Goal: Navigation & Orientation: Find specific page/section

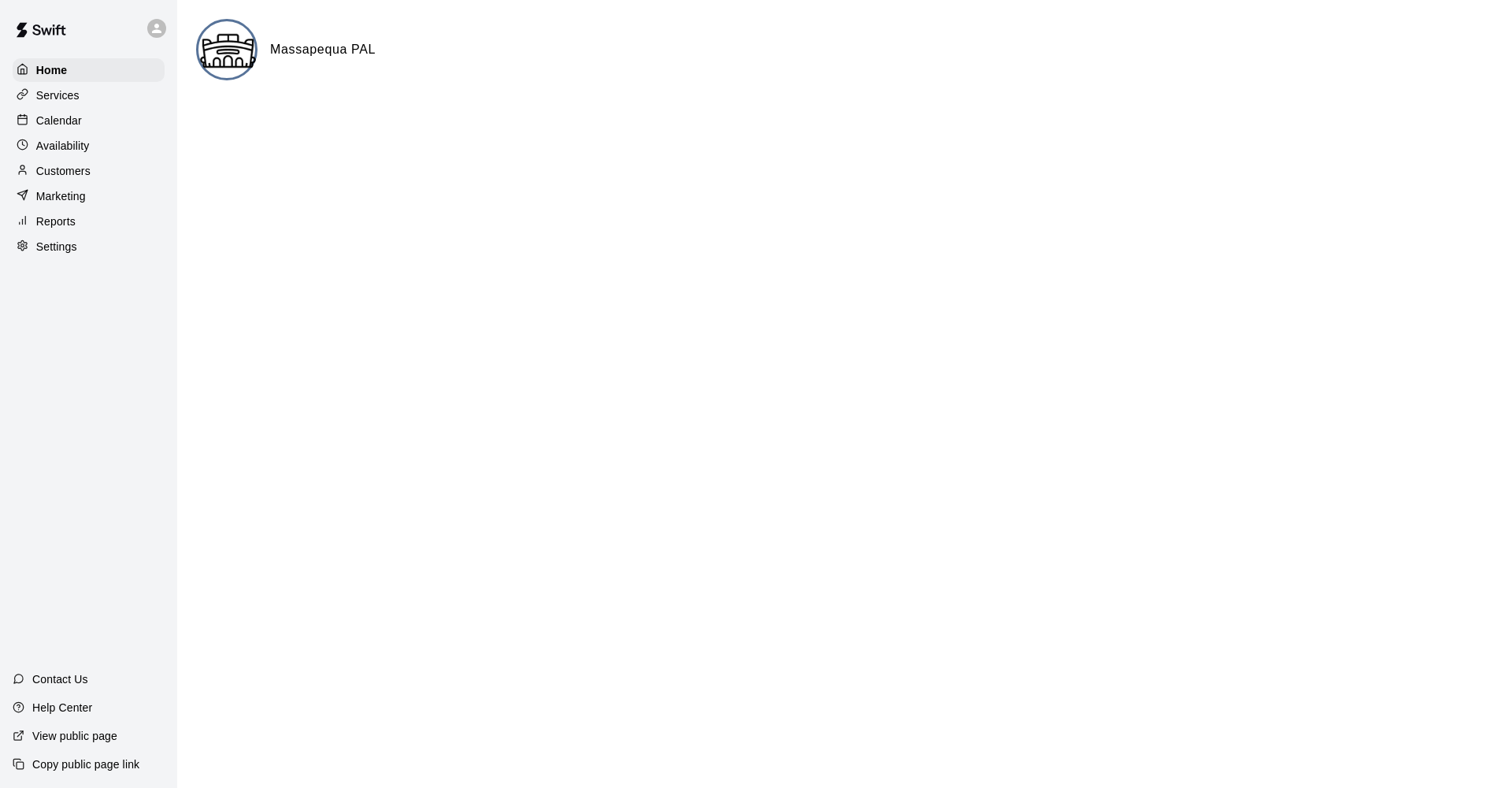
click at [38, 118] on p "Calendar" at bounding box center [59, 121] width 46 height 16
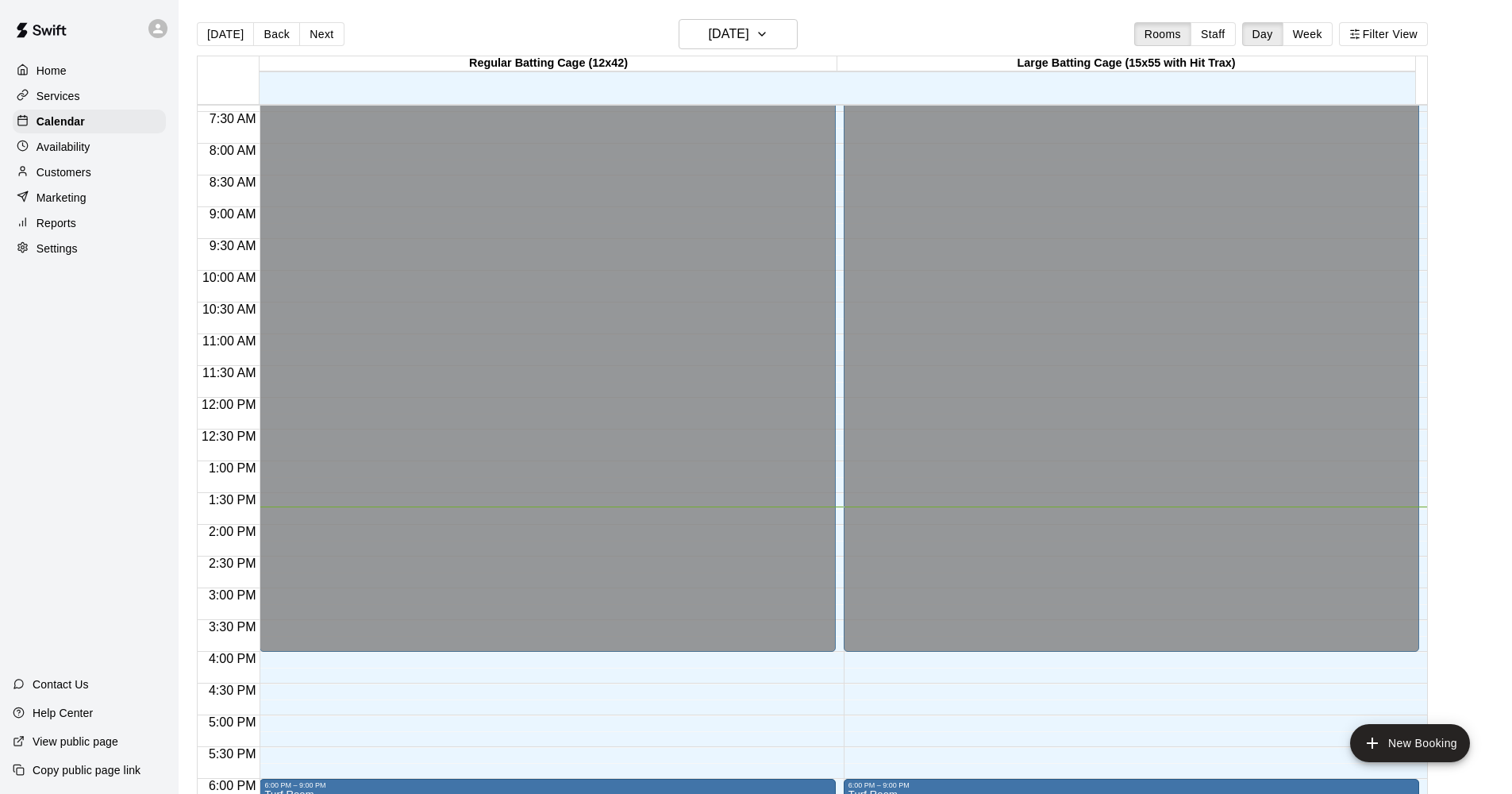
scroll to position [819, 0]
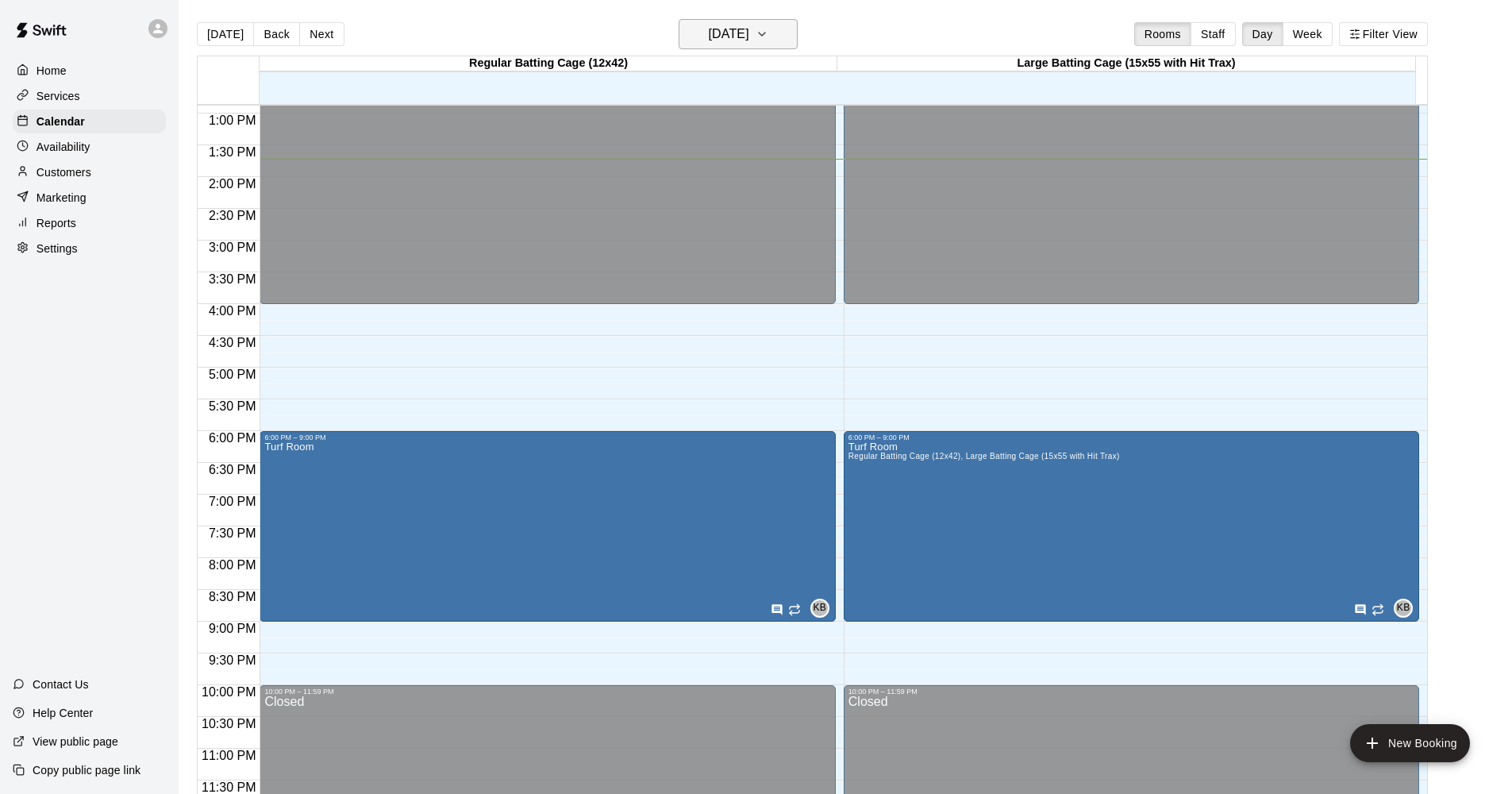
click at [732, 41] on h6 "[DATE]" at bounding box center [729, 34] width 41 height 22
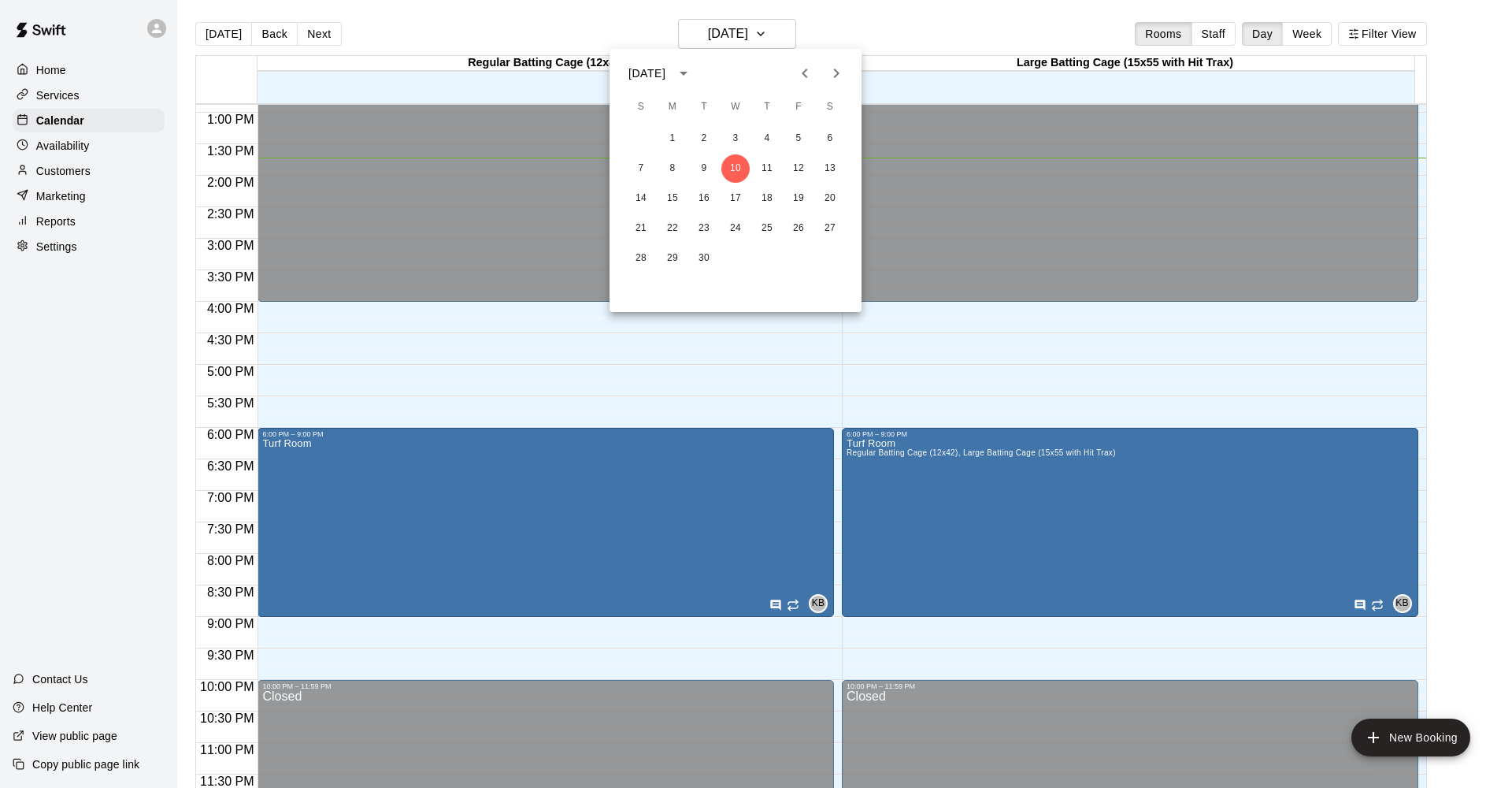
click at [1289, 15] on div at bounding box center [756, 394] width 1512 height 788
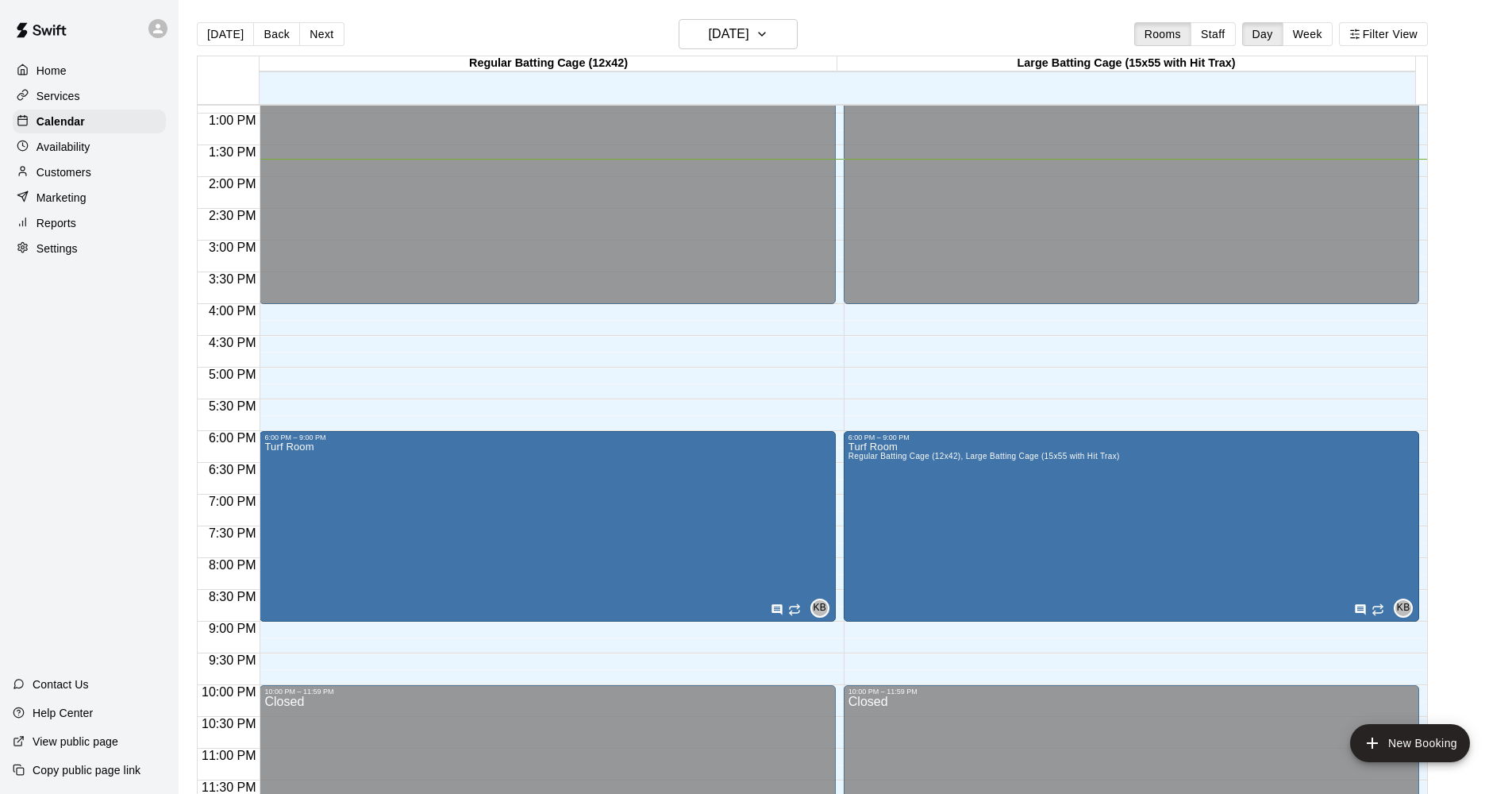
click at [1312, 26] on div "[DATE] S M T W T F S 1 2 3 4 5 6 7 8 9 10 11 12 13 14 15 16 17 18 19 20 21 22 2…" at bounding box center [756, 397] width 1512 height 794
click at [1316, 34] on button "Week" at bounding box center [1308, 34] width 50 height 24
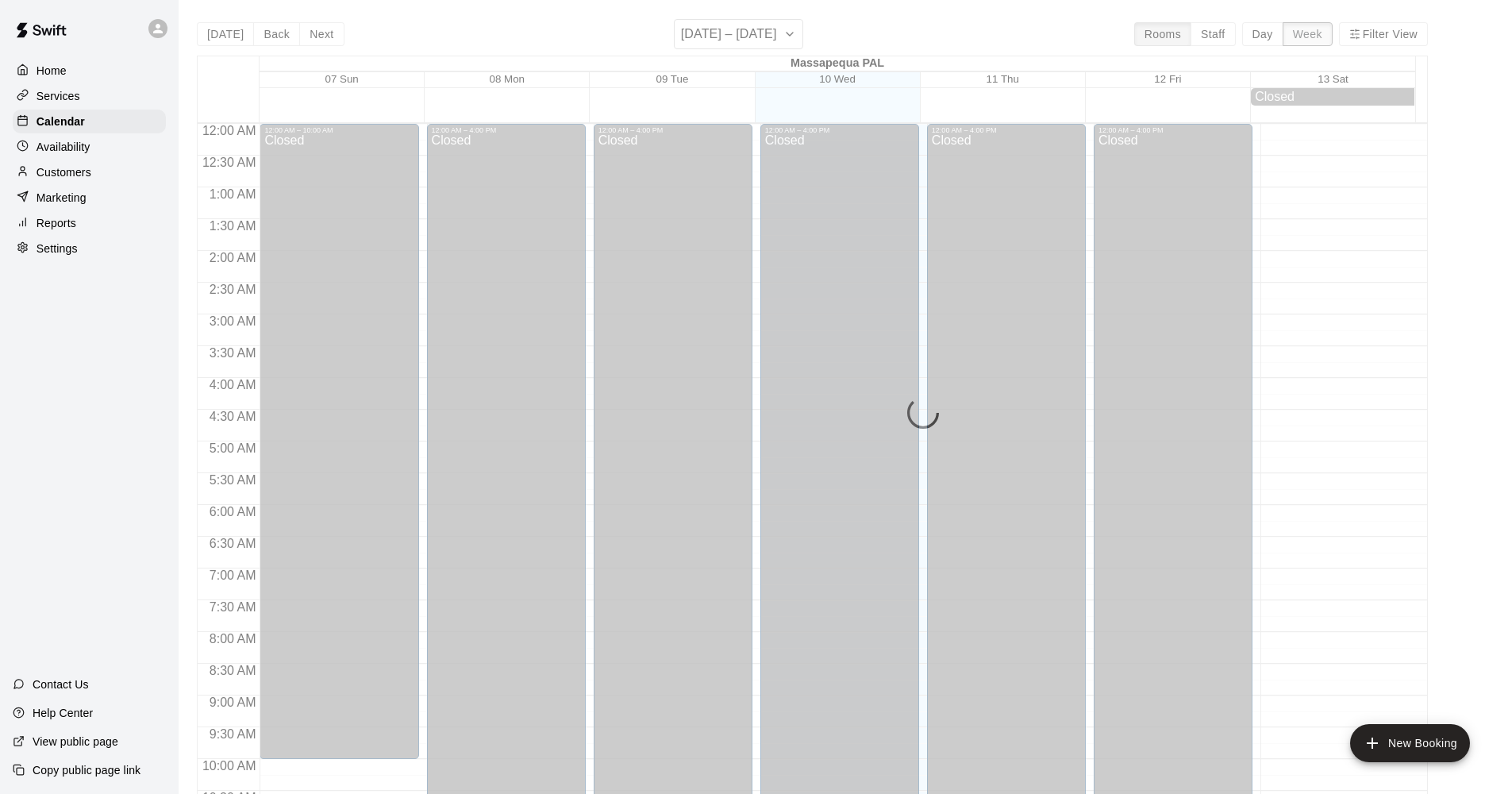
scroll to position [836, 0]
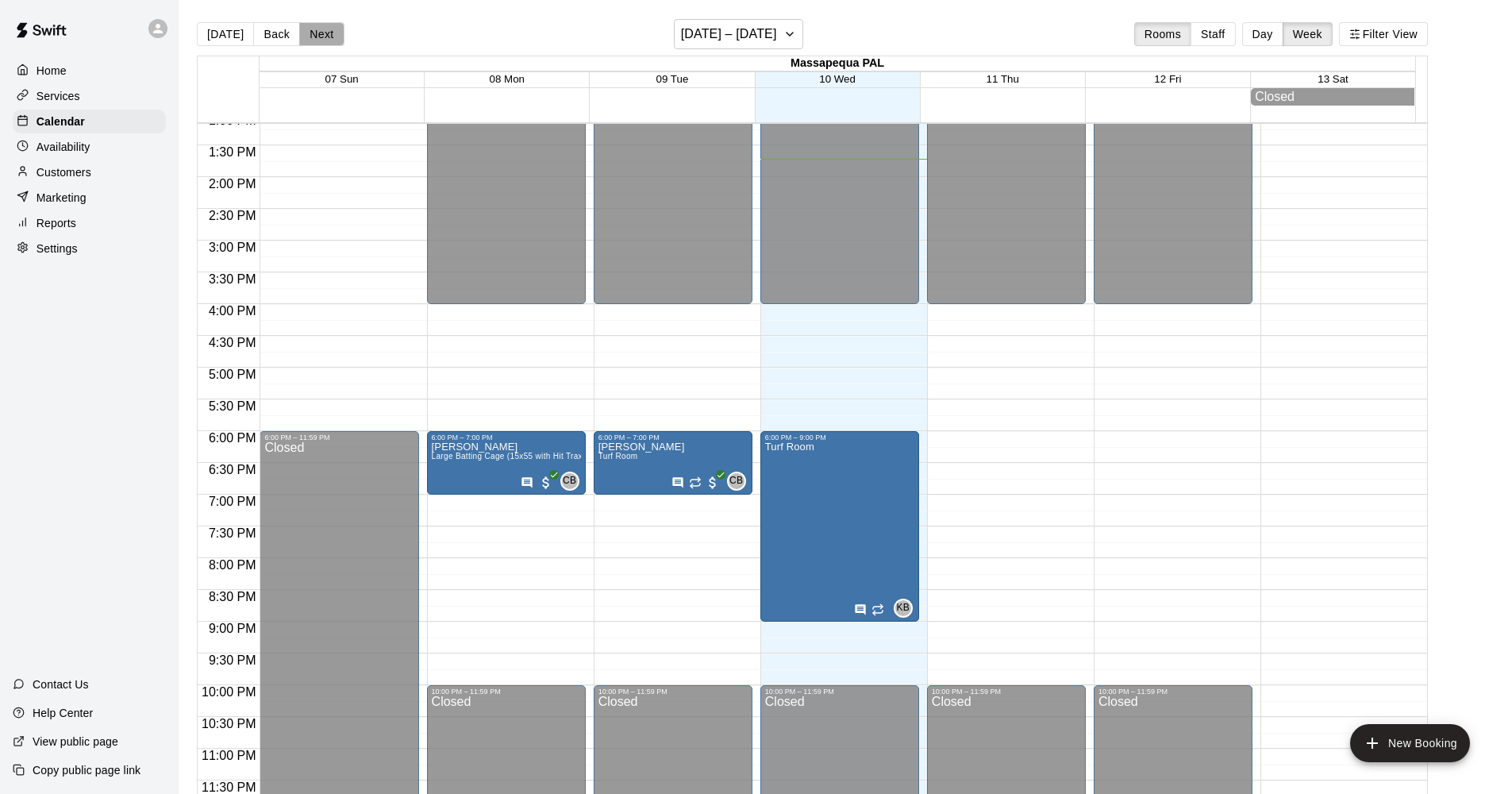
click at [321, 32] on button "Next" at bounding box center [322, 34] width 44 height 24
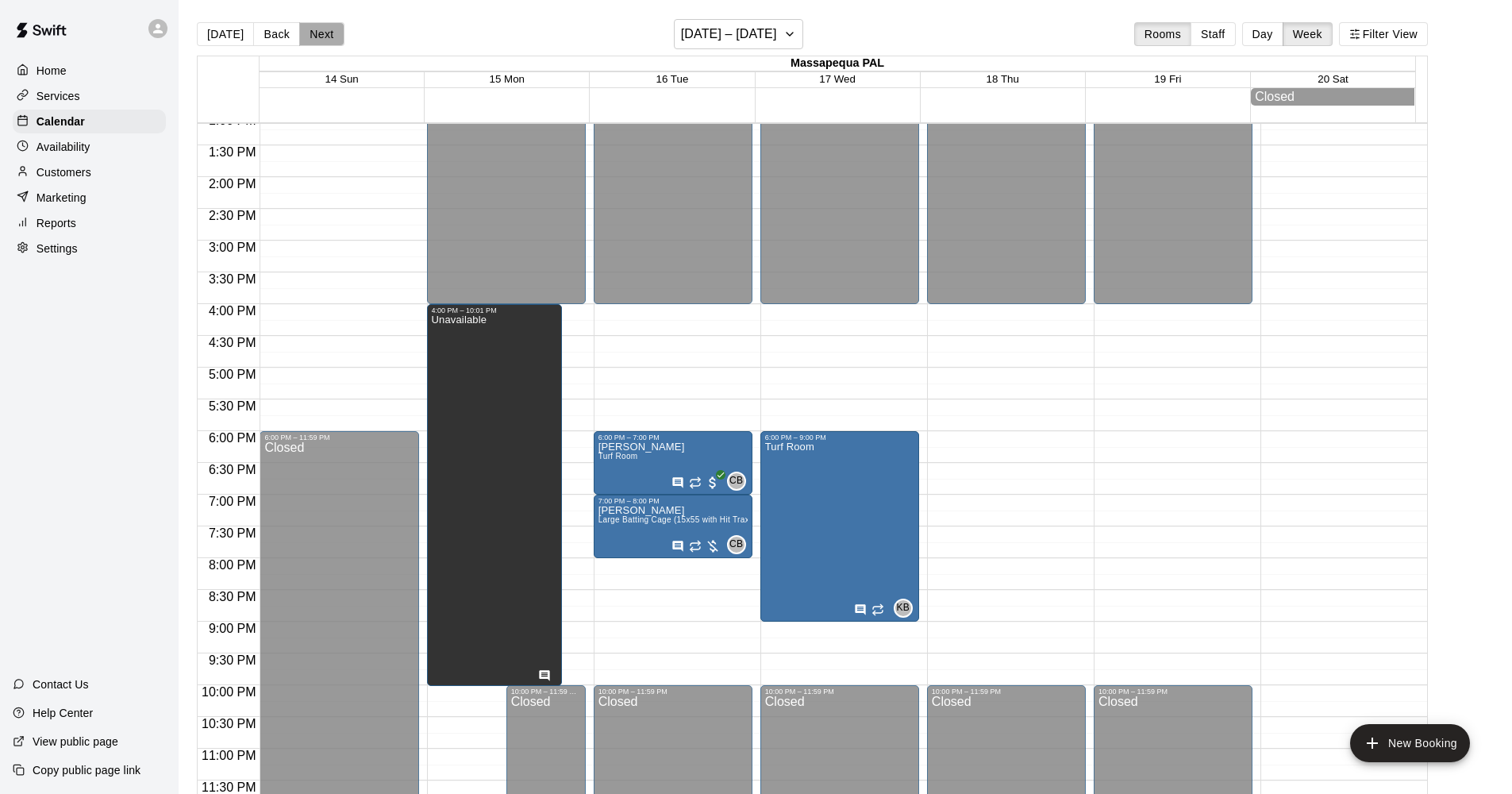
click at [308, 36] on button "Next" at bounding box center [322, 34] width 44 height 24
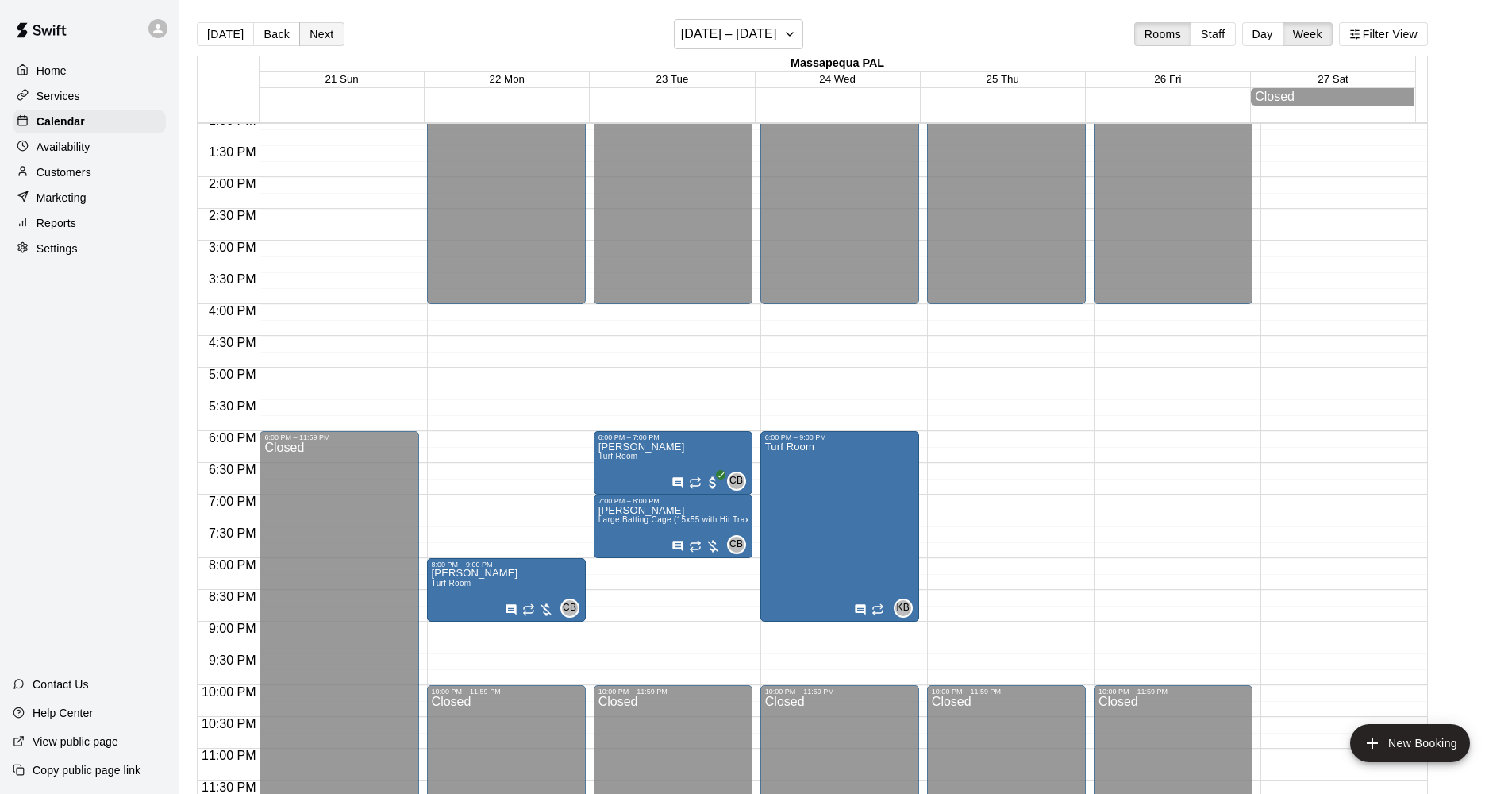
click at [308, 36] on button "Next" at bounding box center [322, 34] width 44 height 24
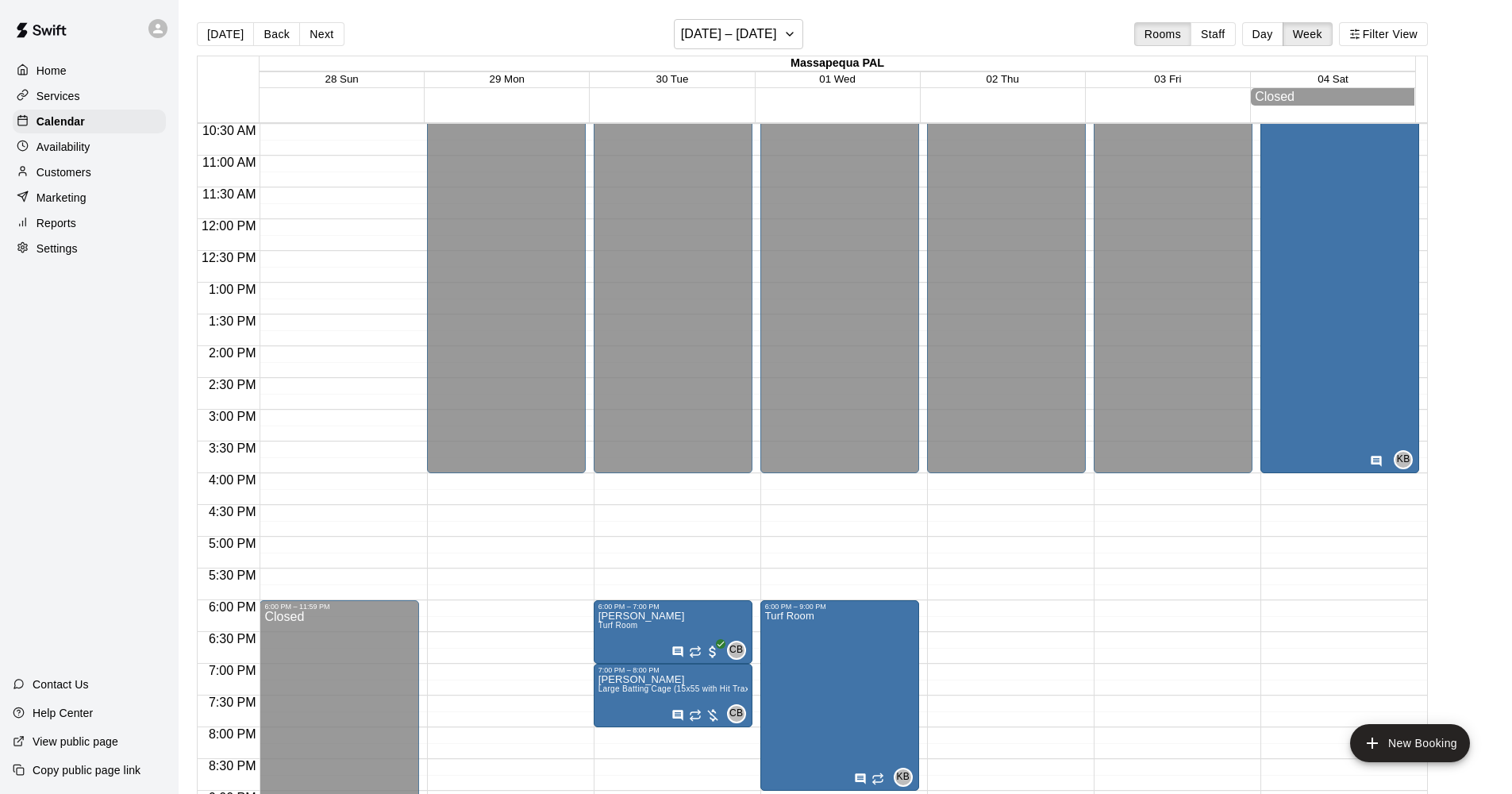
scroll to position [840, 0]
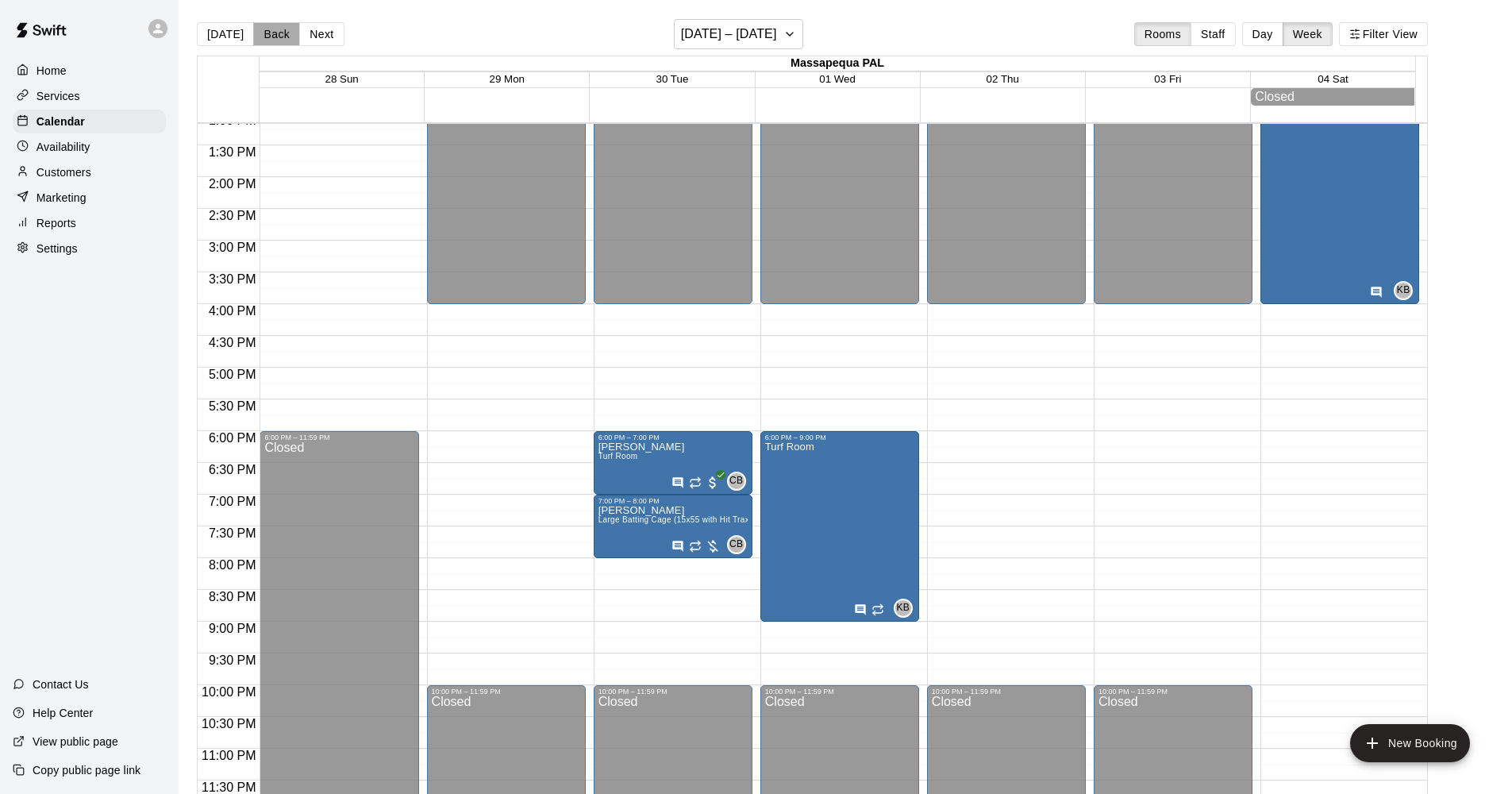
click at [282, 36] on button "Back" at bounding box center [276, 34] width 47 height 24
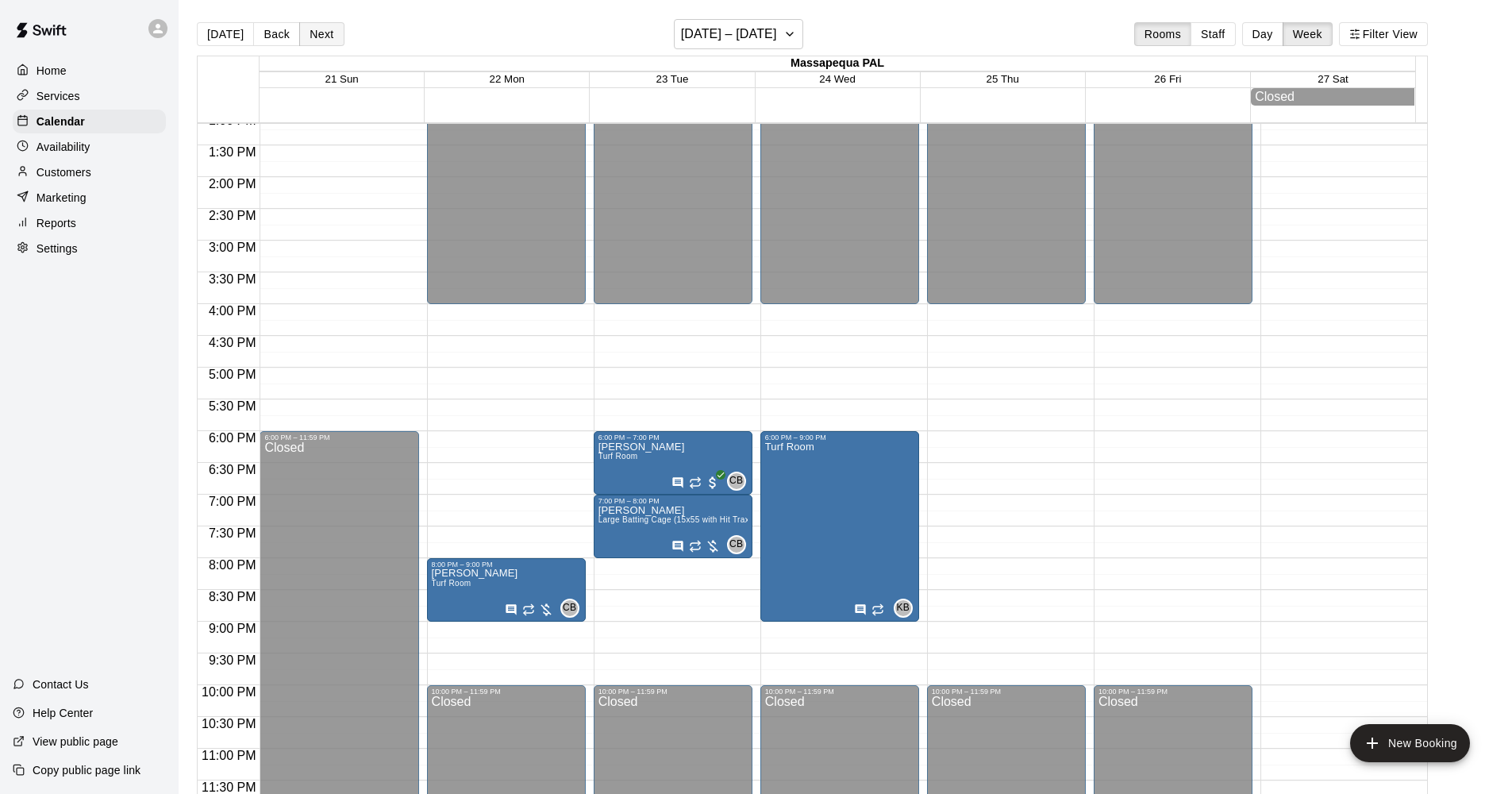
click at [316, 33] on button "Next" at bounding box center [322, 34] width 44 height 24
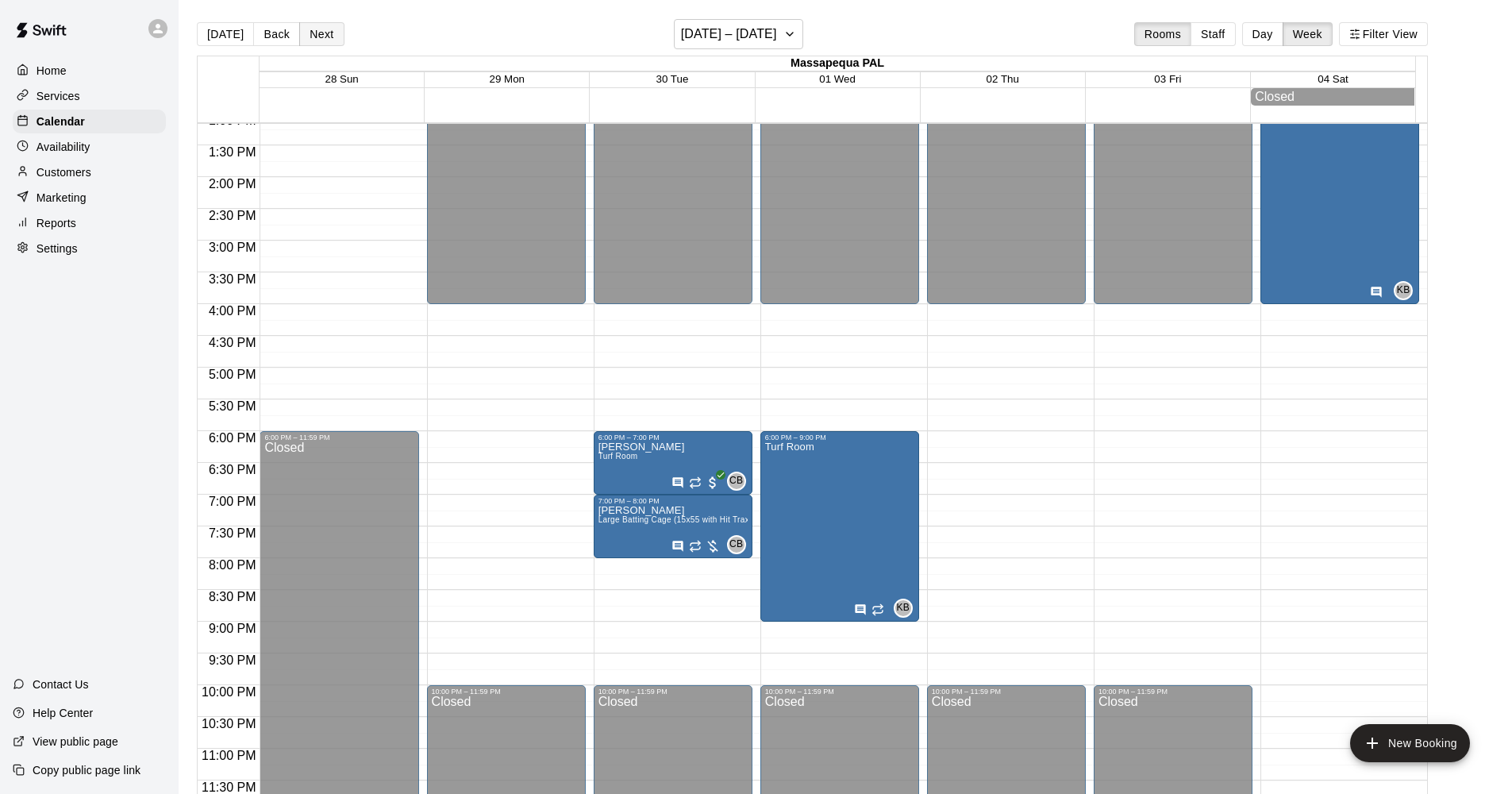
click at [316, 33] on button "Next" at bounding box center [322, 34] width 44 height 24
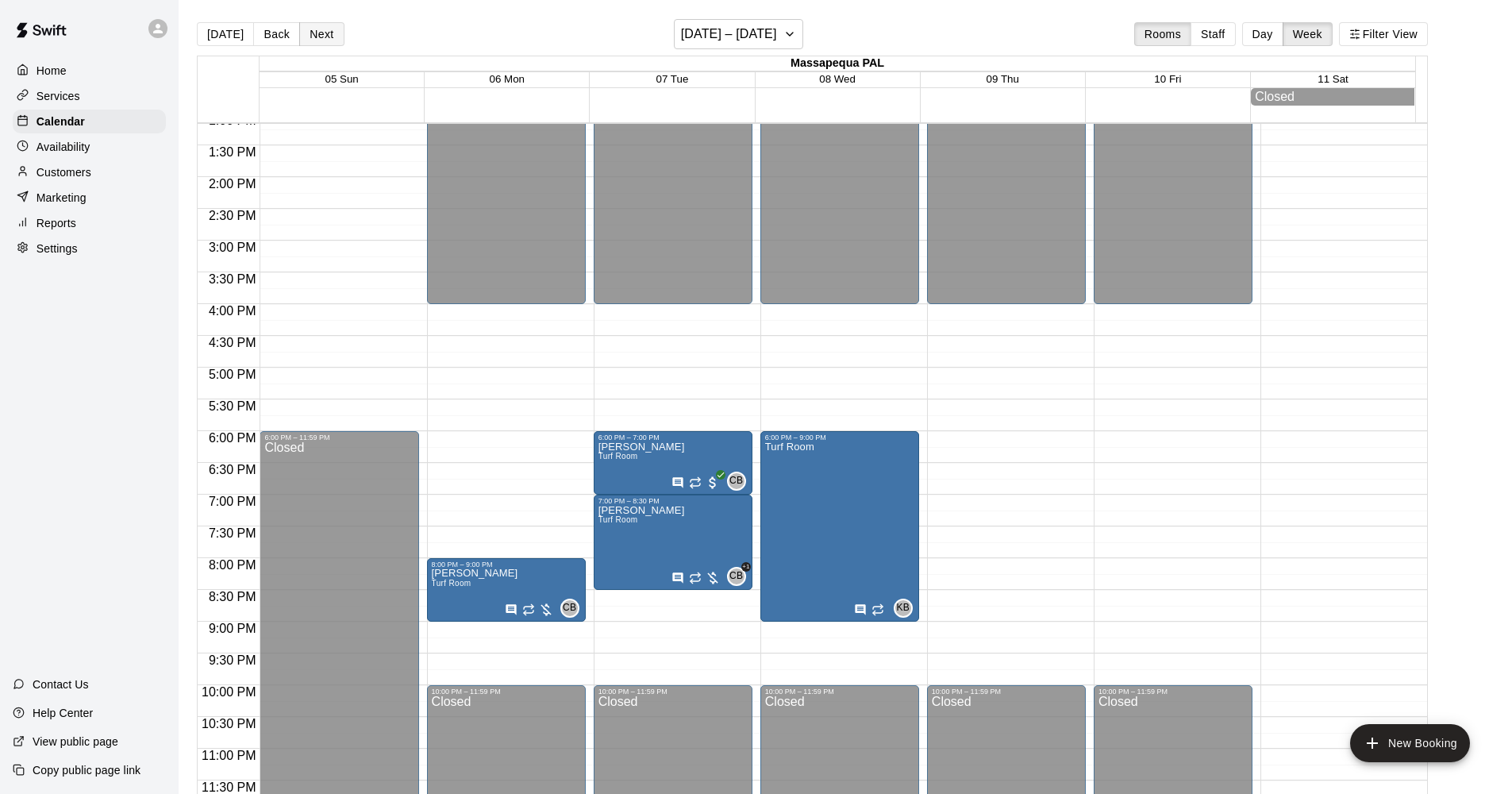
click at [316, 33] on button "Next" at bounding box center [322, 34] width 44 height 24
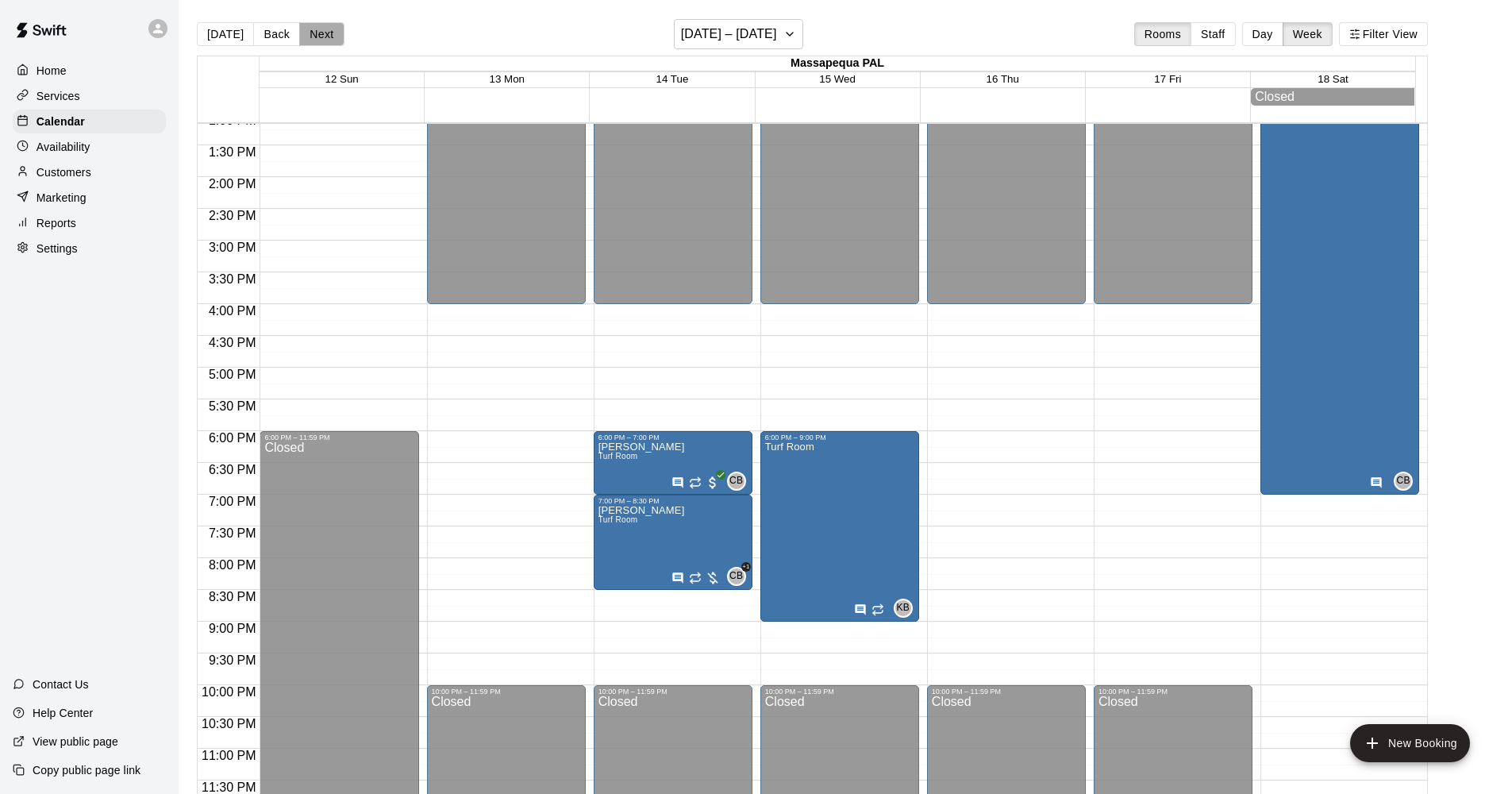
click at [320, 33] on button "Next" at bounding box center [322, 34] width 44 height 24
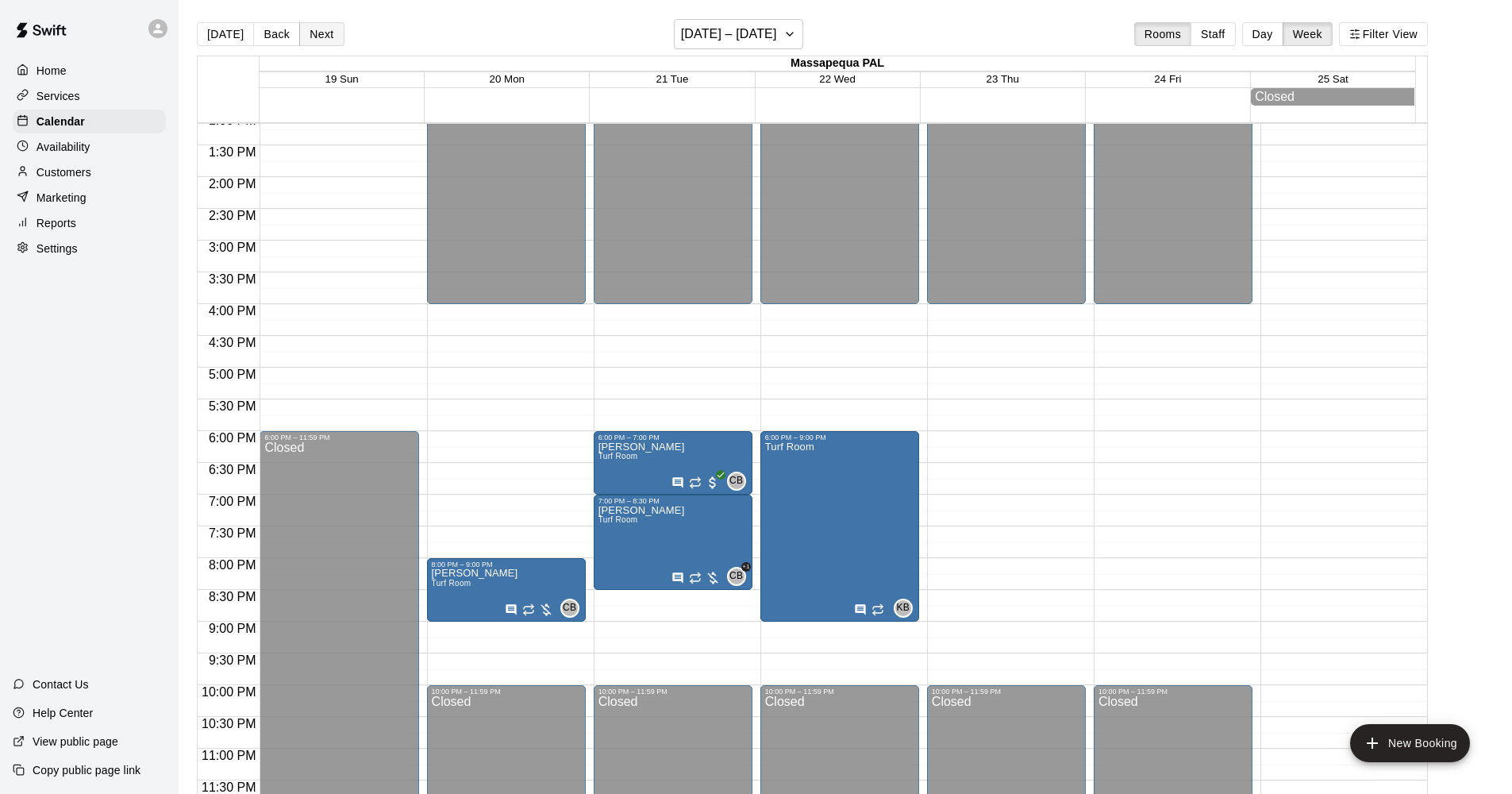
click at [320, 33] on button "Next" at bounding box center [322, 34] width 44 height 24
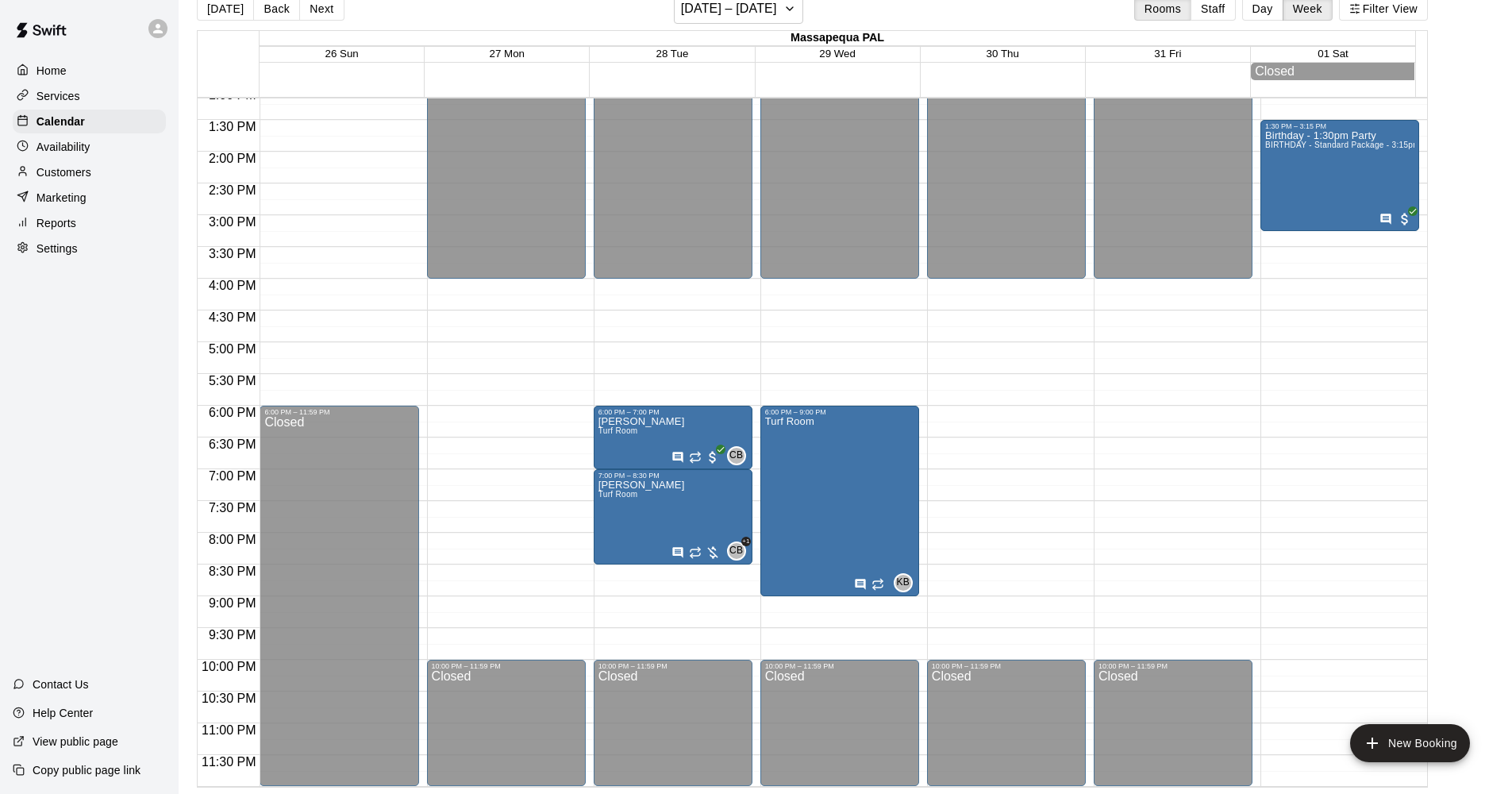
scroll to position [0, 0]
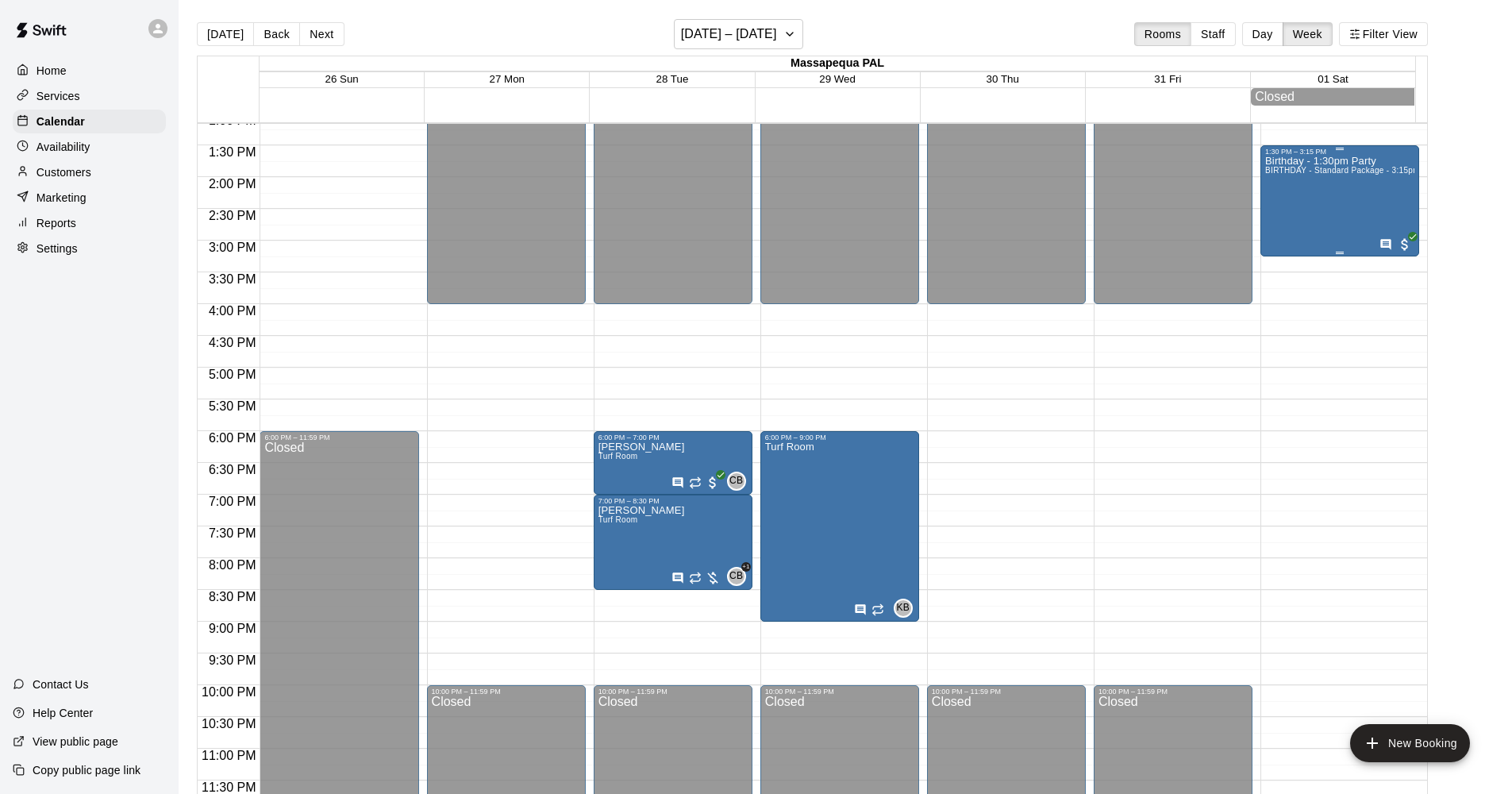
click at [1345, 184] on div "Birthday - 1:30pm Party BIRTHDAY - Standard Package - 3:15pm Party" at bounding box center [1340, 552] width 149 height 794
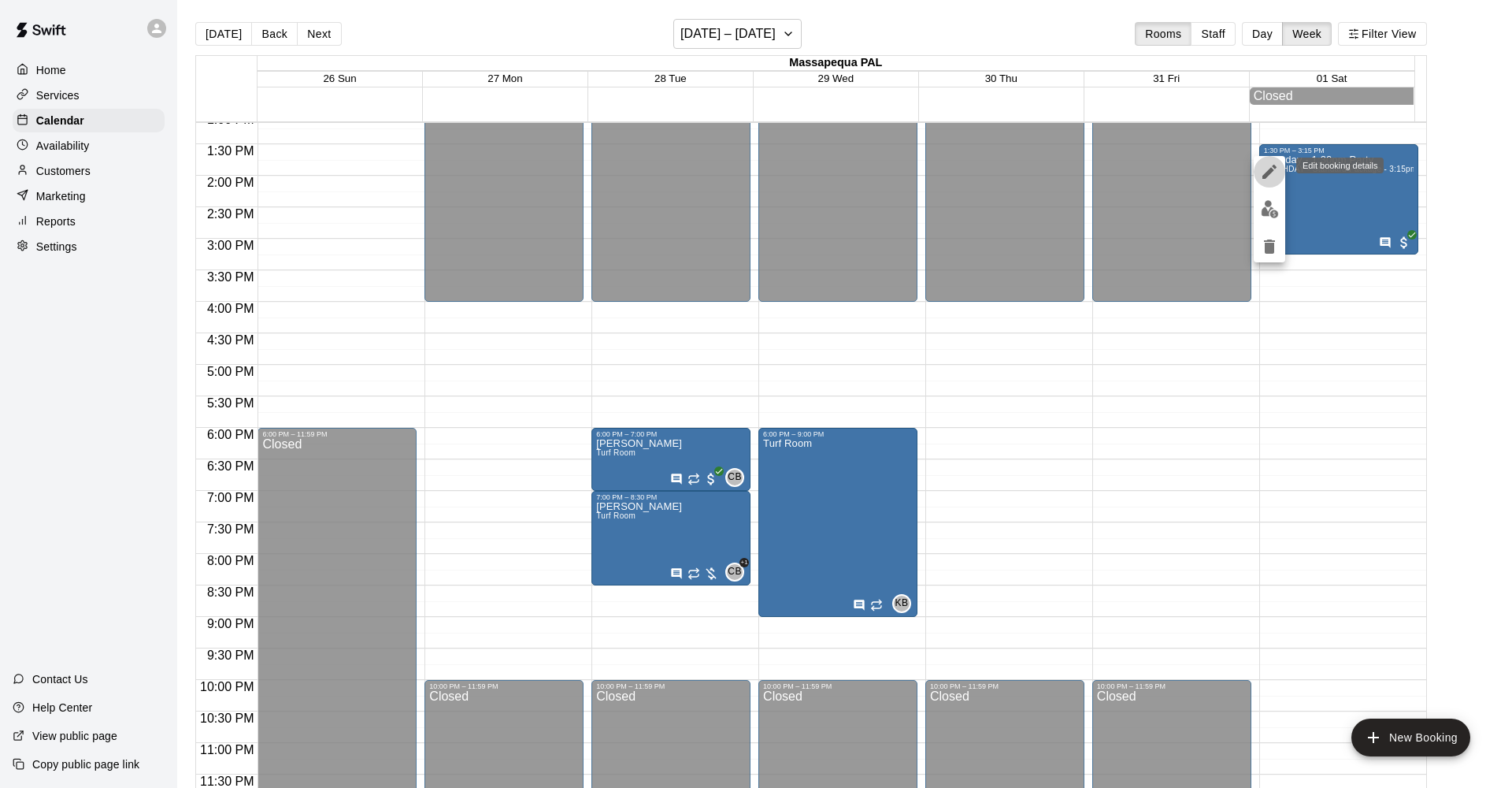
click at [1267, 169] on icon "edit" at bounding box center [1269, 171] width 19 height 19
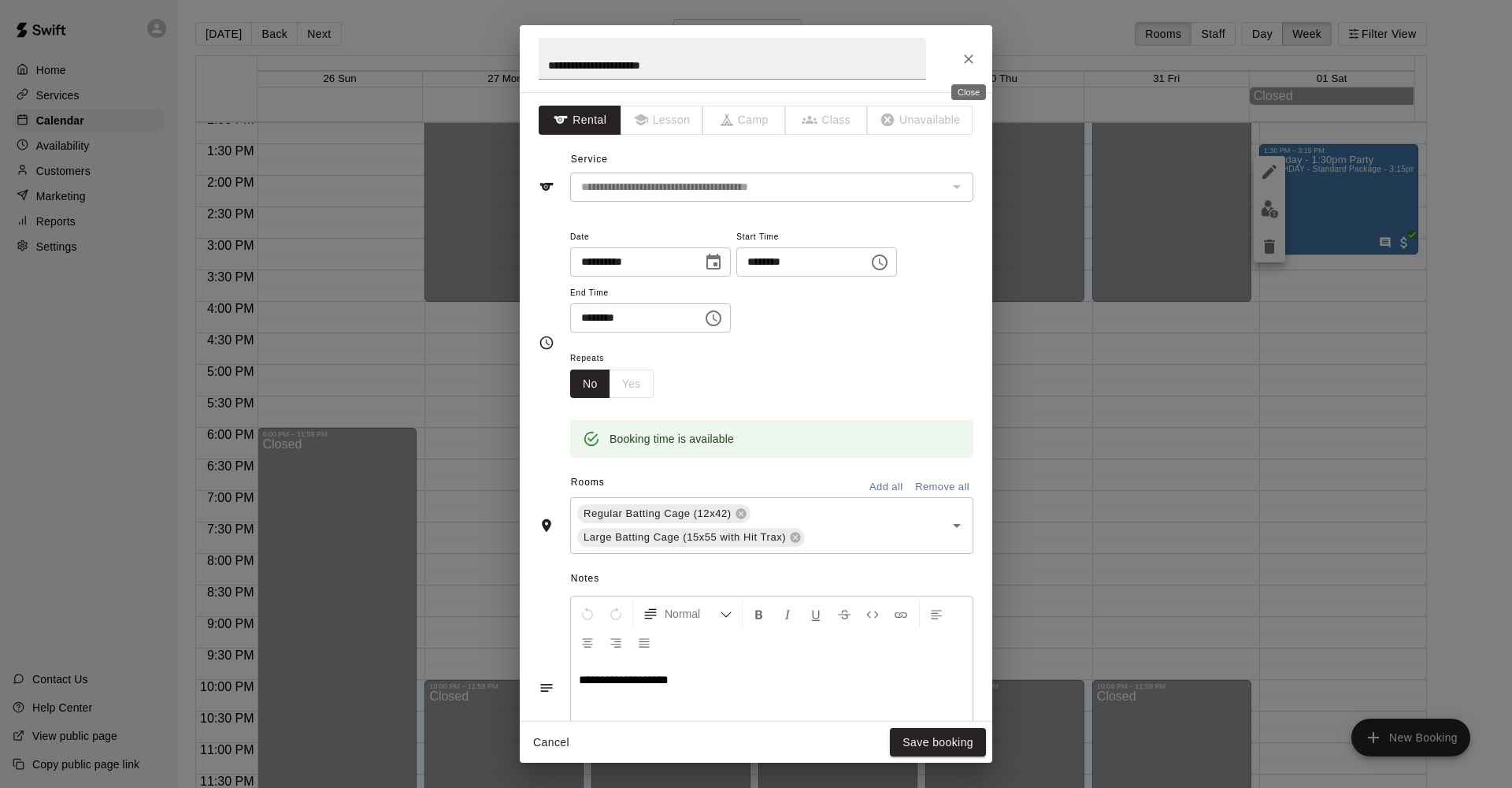
click at [966, 59] on icon "Close" at bounding box center [969, 59] width 16 height 16
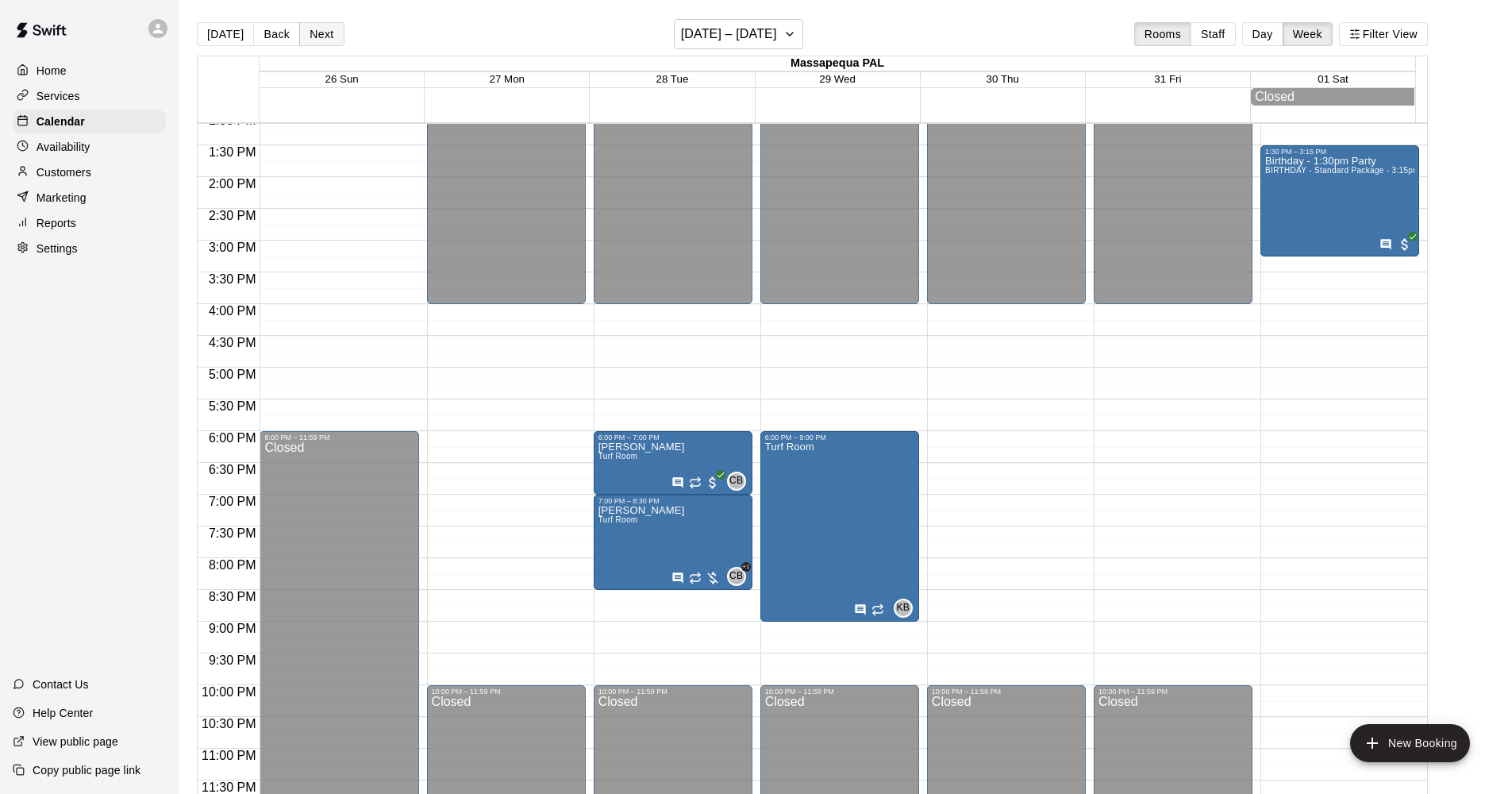
click at [316, 36] on button "Next" at bounding box center [322, 34] width 44 height 24
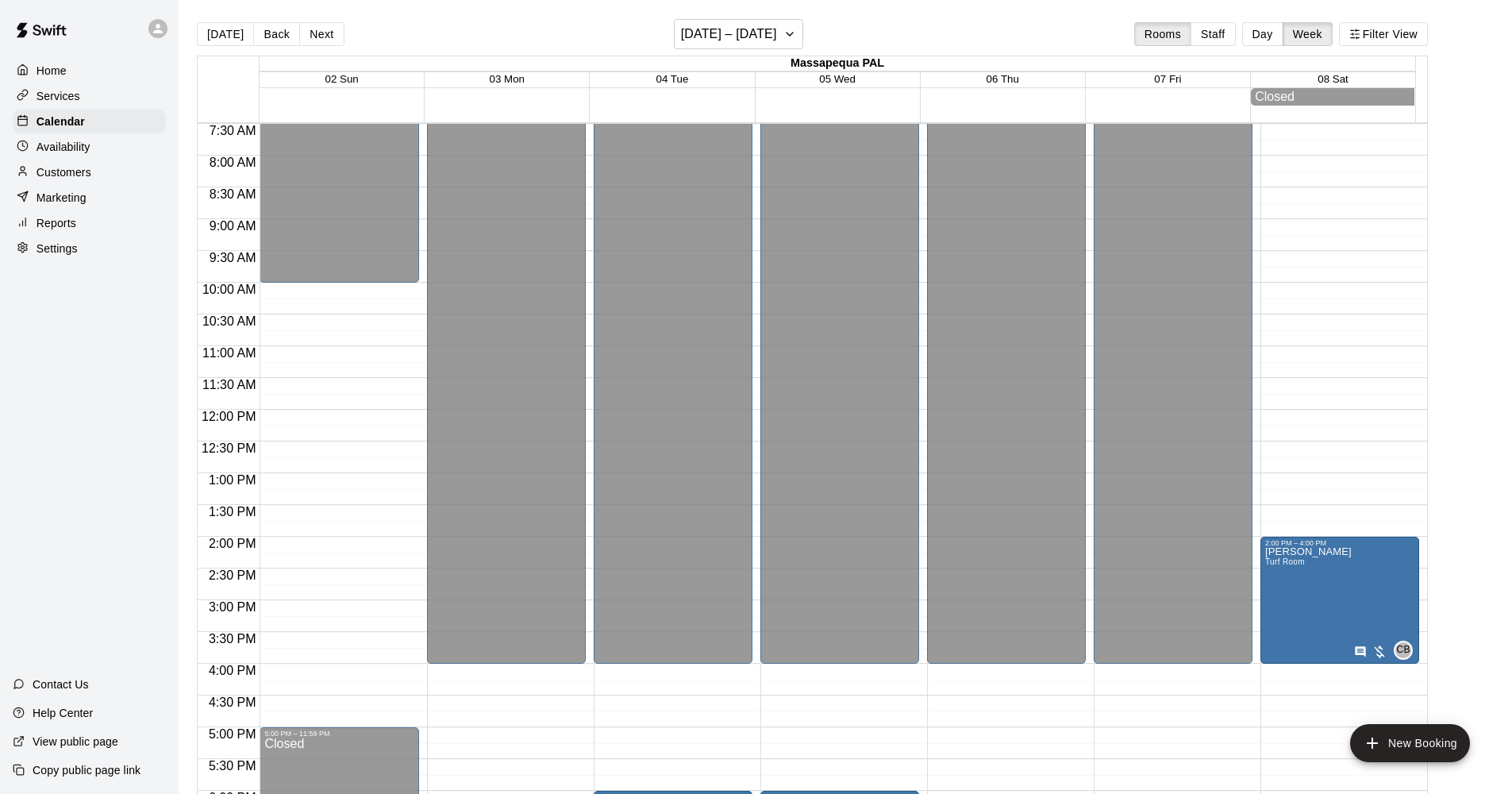
scroll to position [714, 0]
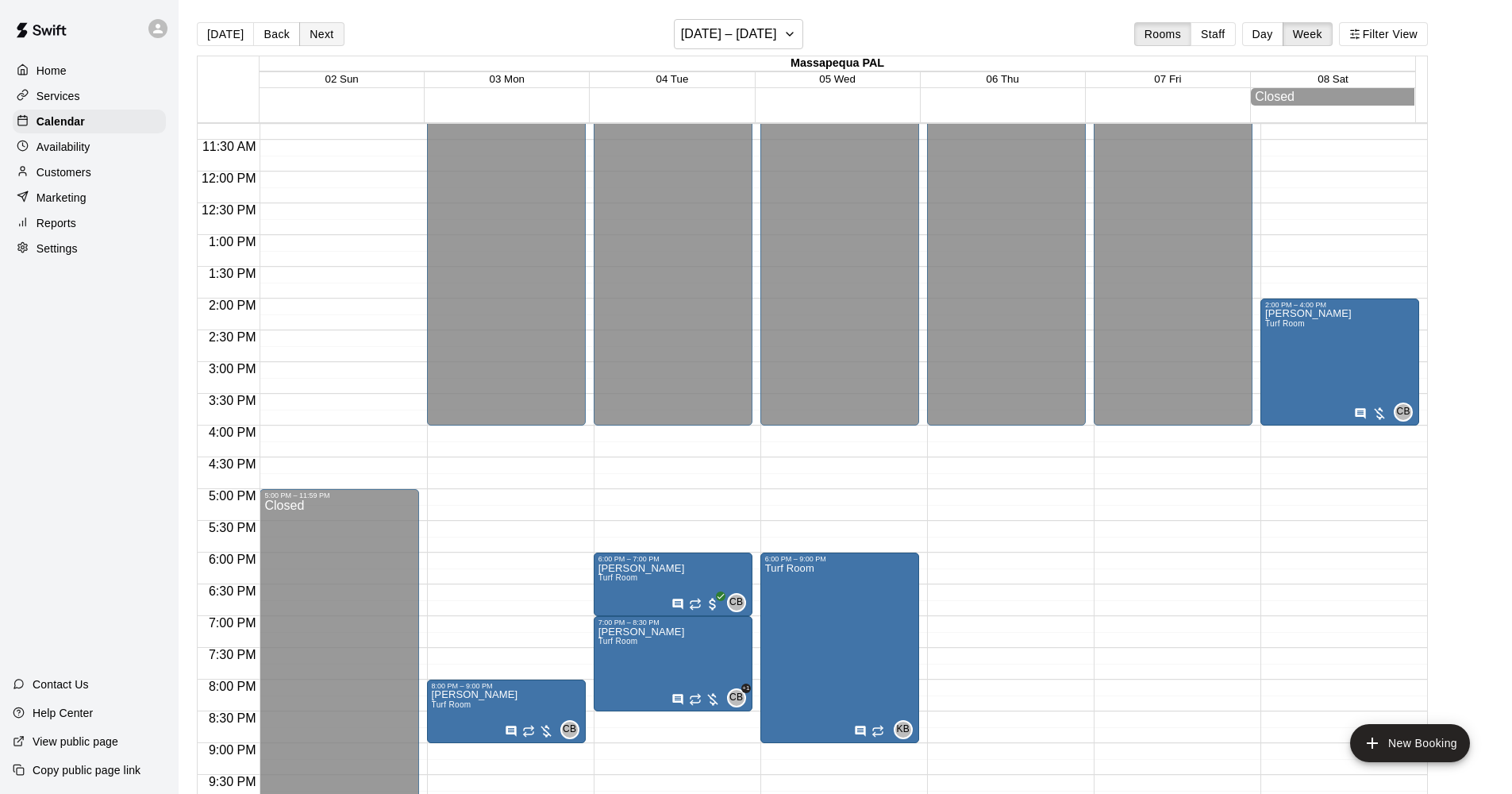
click at [322, 36] on button "Next" at bounding box center [322, 34] width 44 height 24
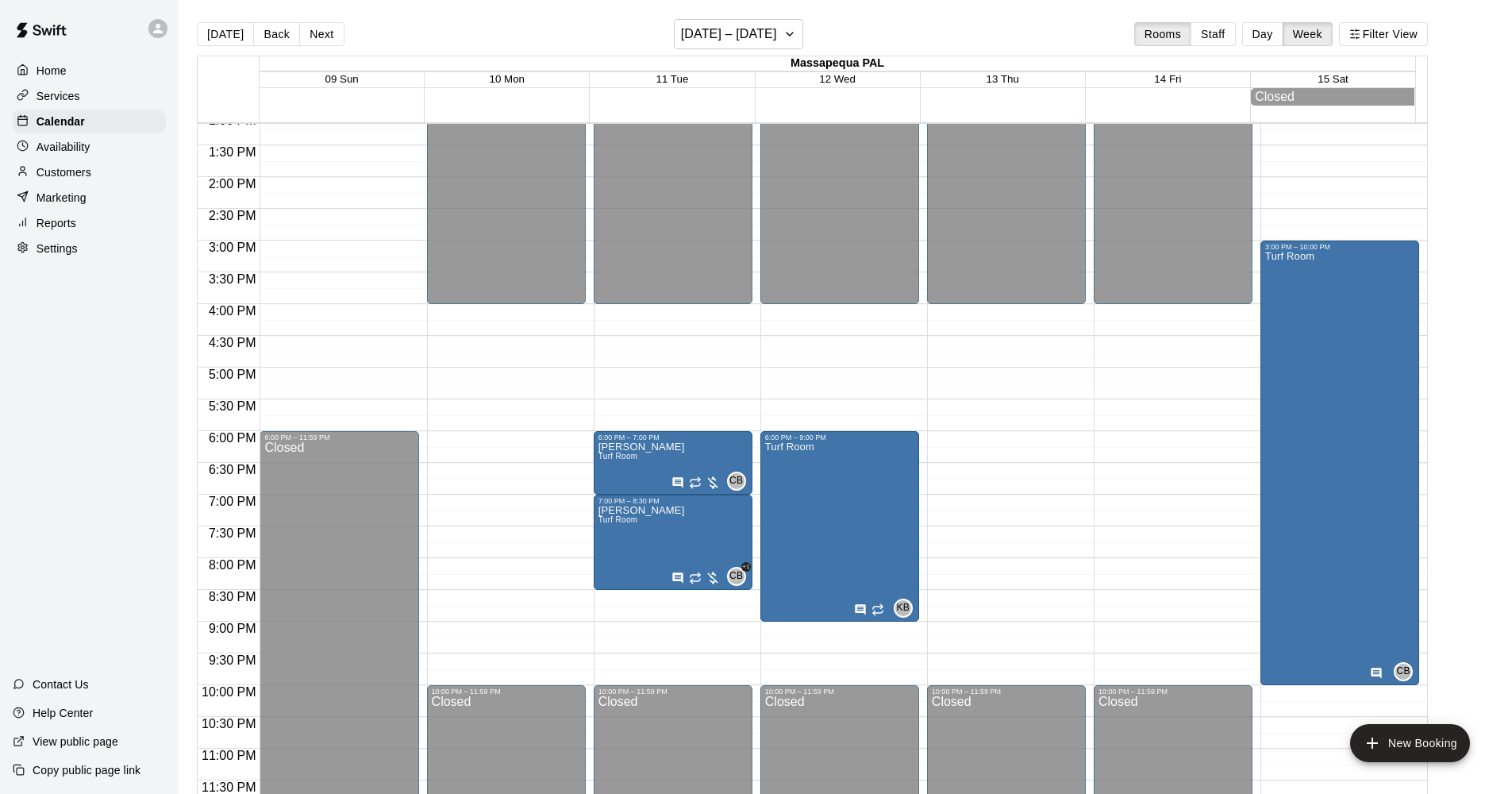
scroll to position [840, 0]
click at [317, 42] on button "Next" at bounding box center [322, 34] width 44 height 24
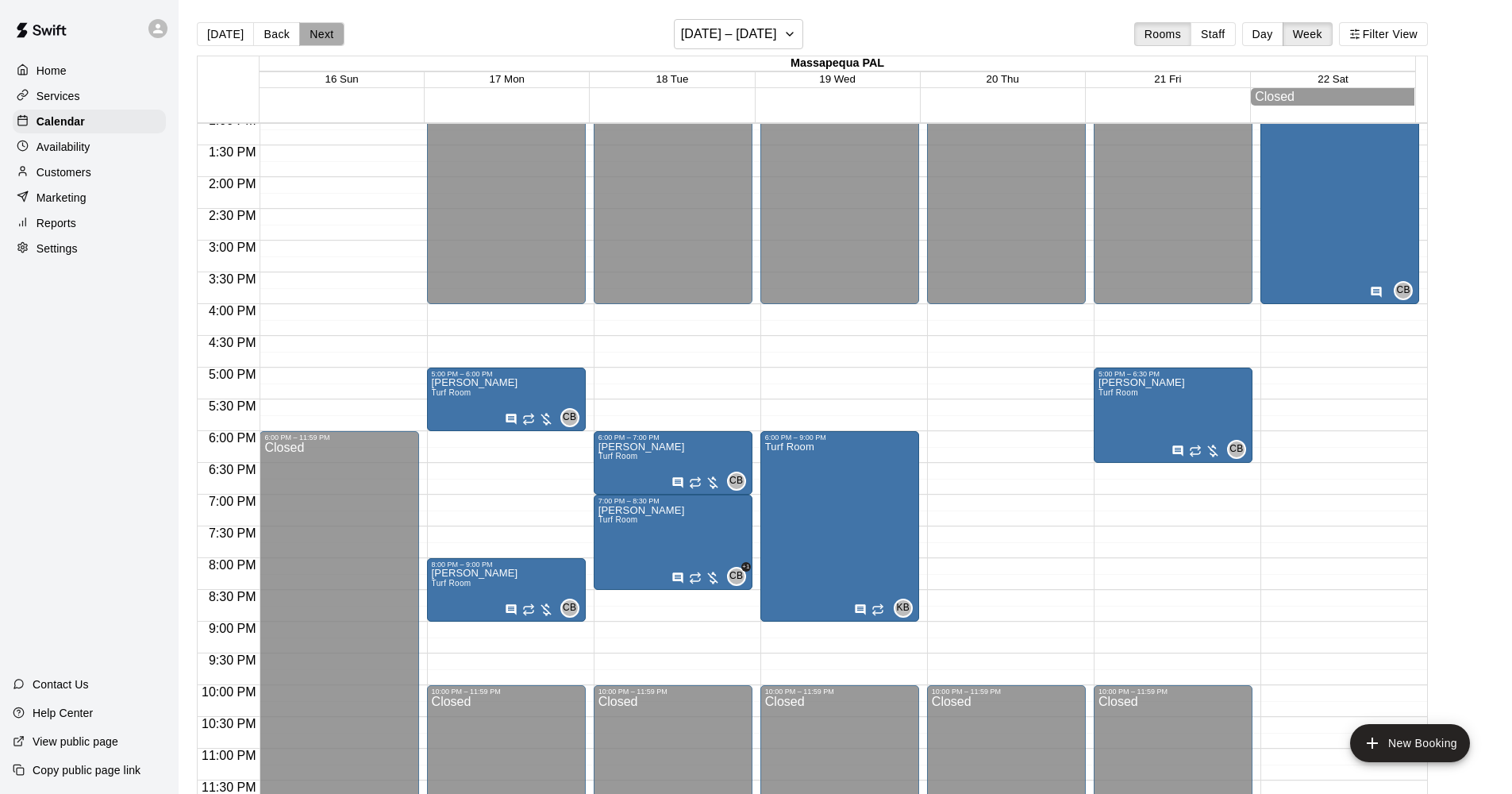
click at [322, 28] on button "Next" at bounding box center [322, 34] width 44 height 24
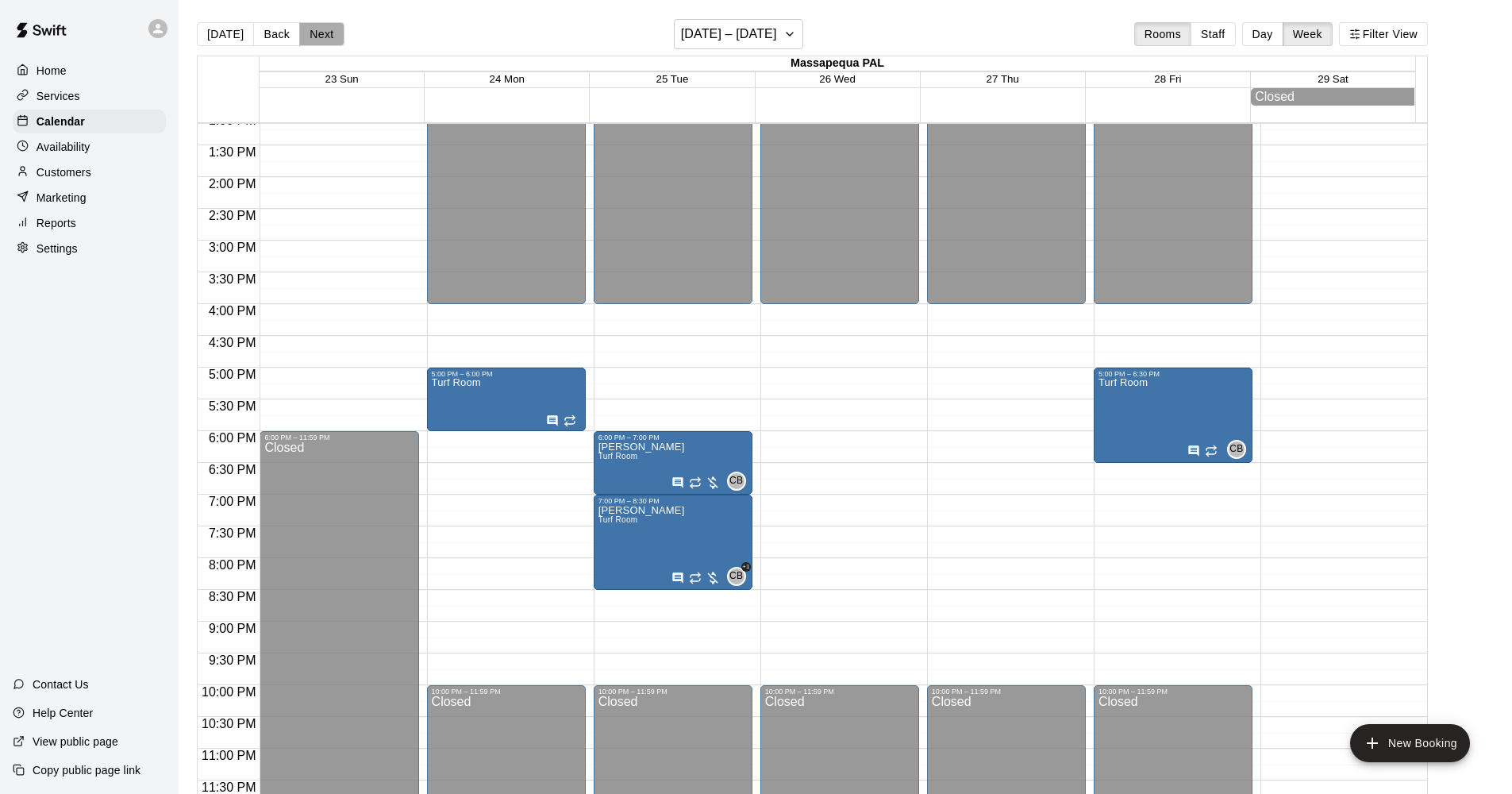
click at [322, 28] on button "Next" at bounding box center [322, 34] width 44 height 24
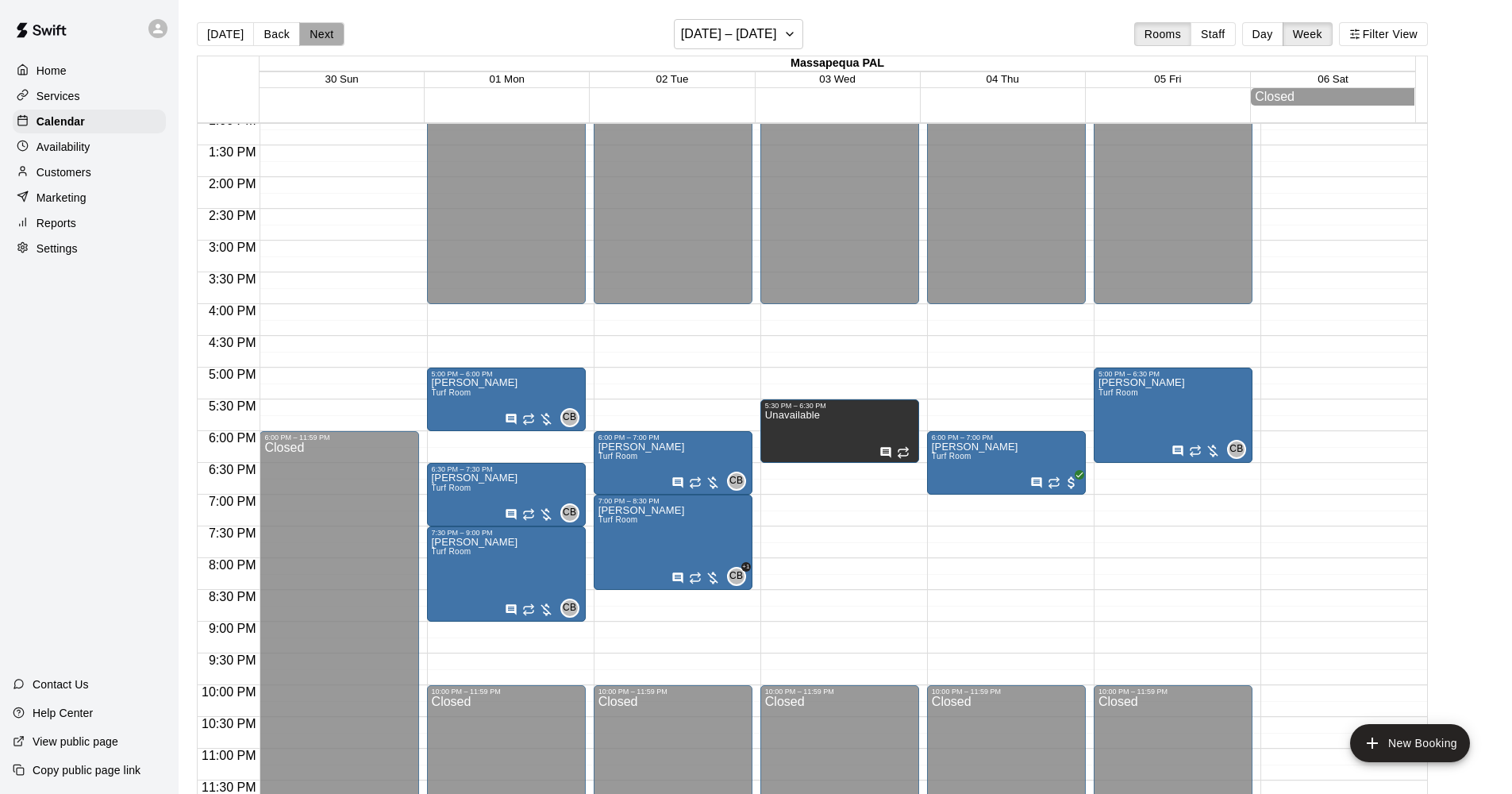
click at [322, 28] on button "Next" at bounding box center [322, 34] width 44 height 24
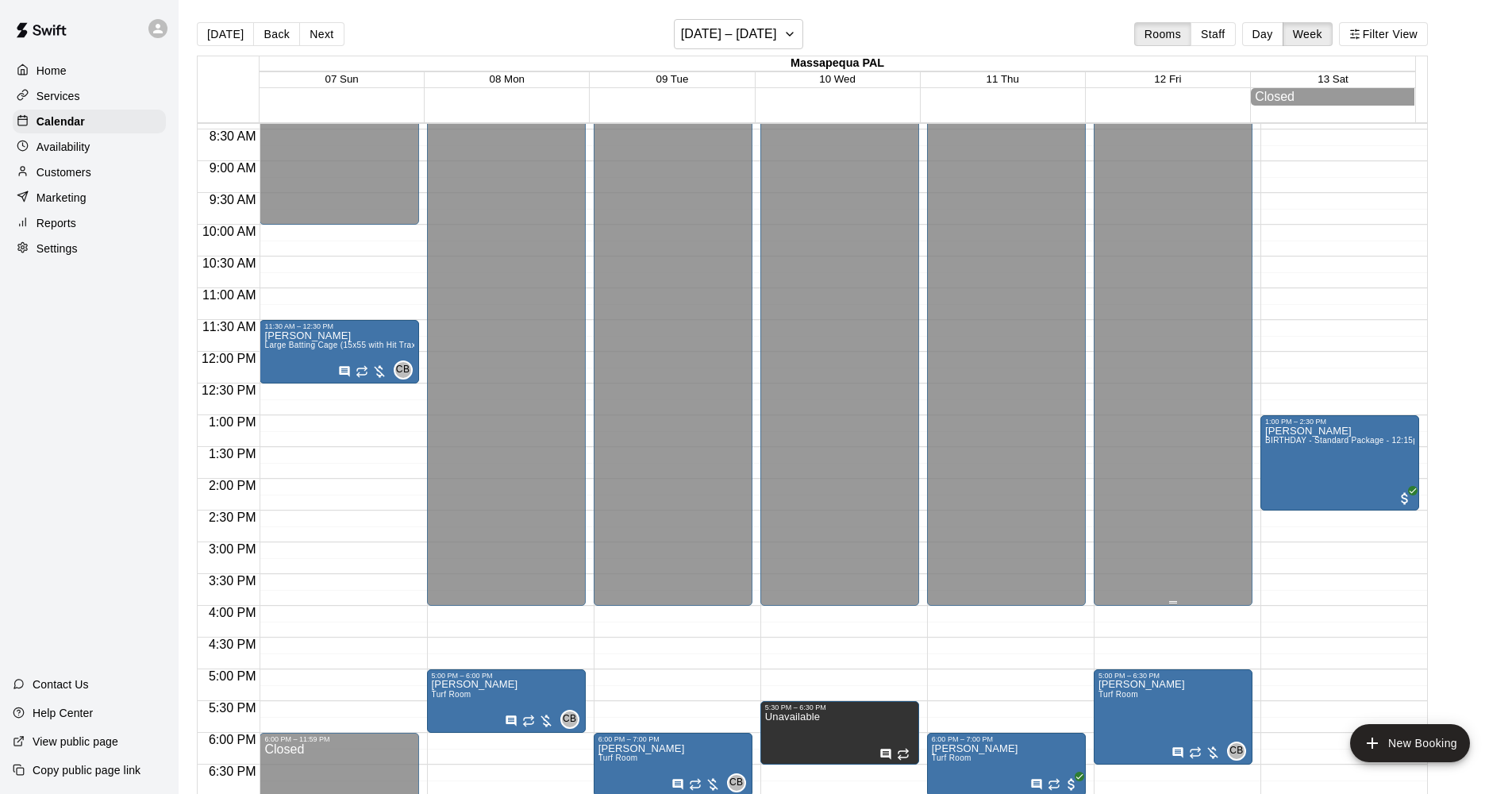
scroll to position [523, 0]
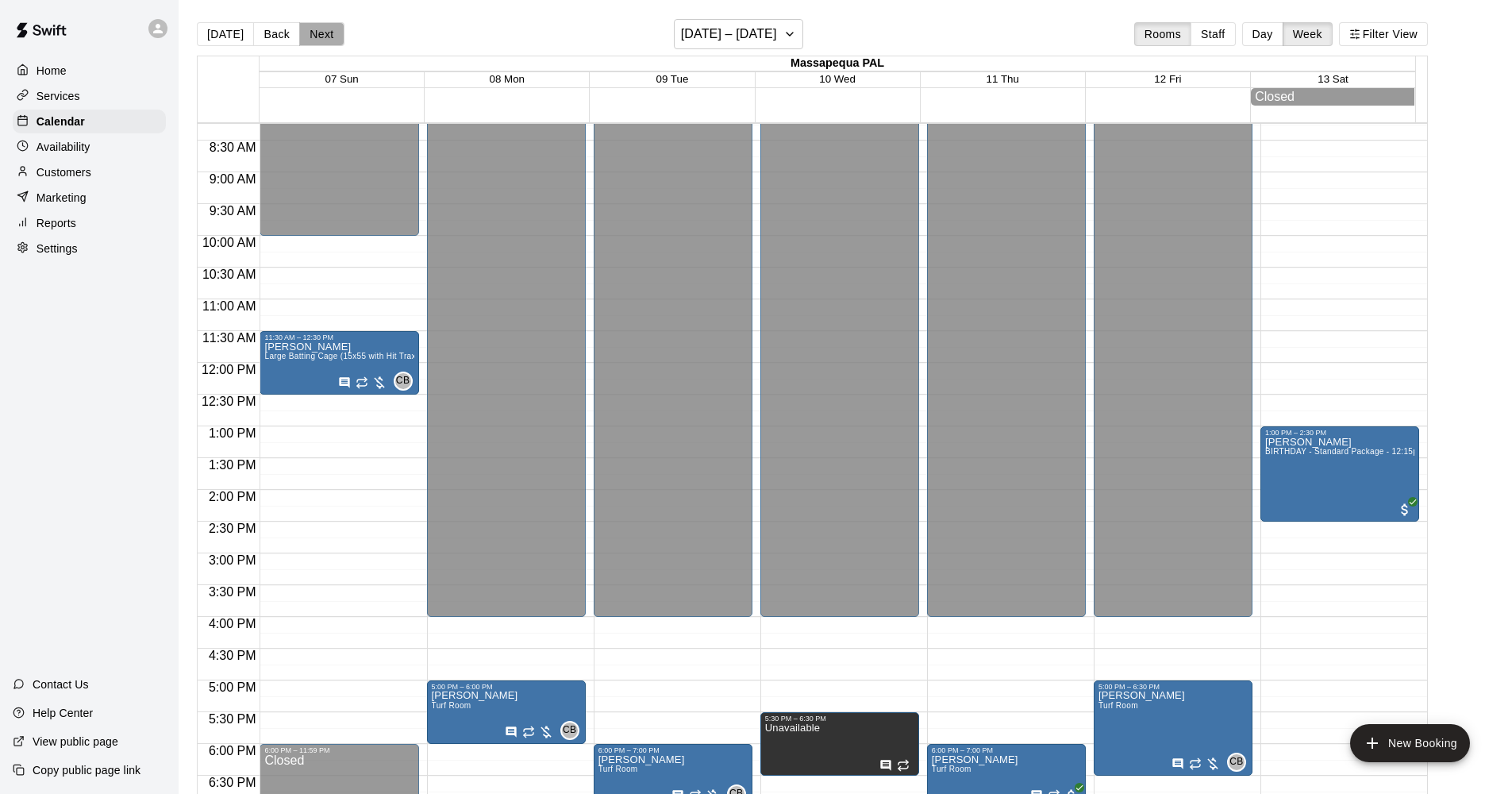
click at [322, 40] on button "Next" at bounding box center [322, 34] width 44 height 24
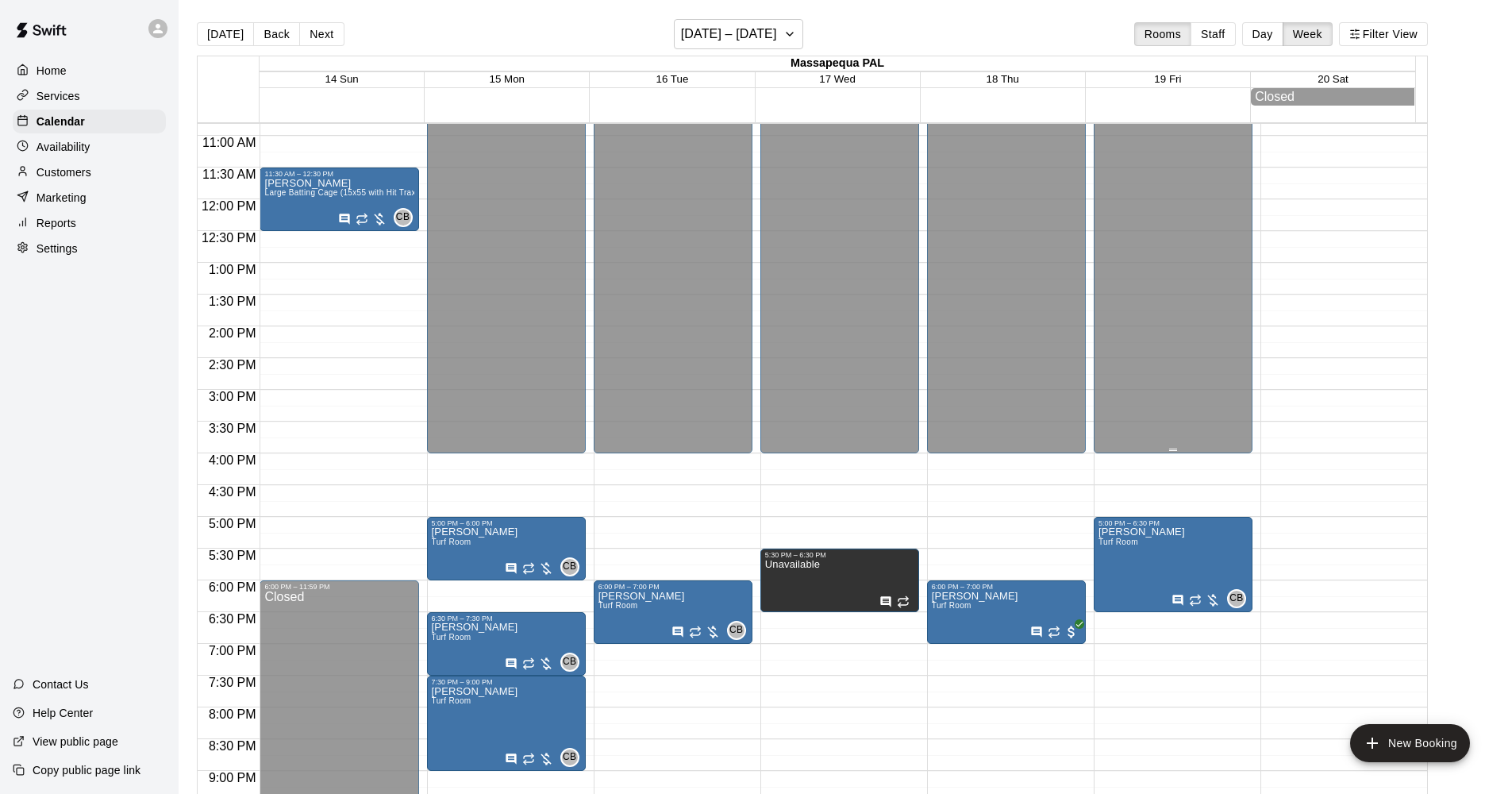
scroll to position [840, 0]
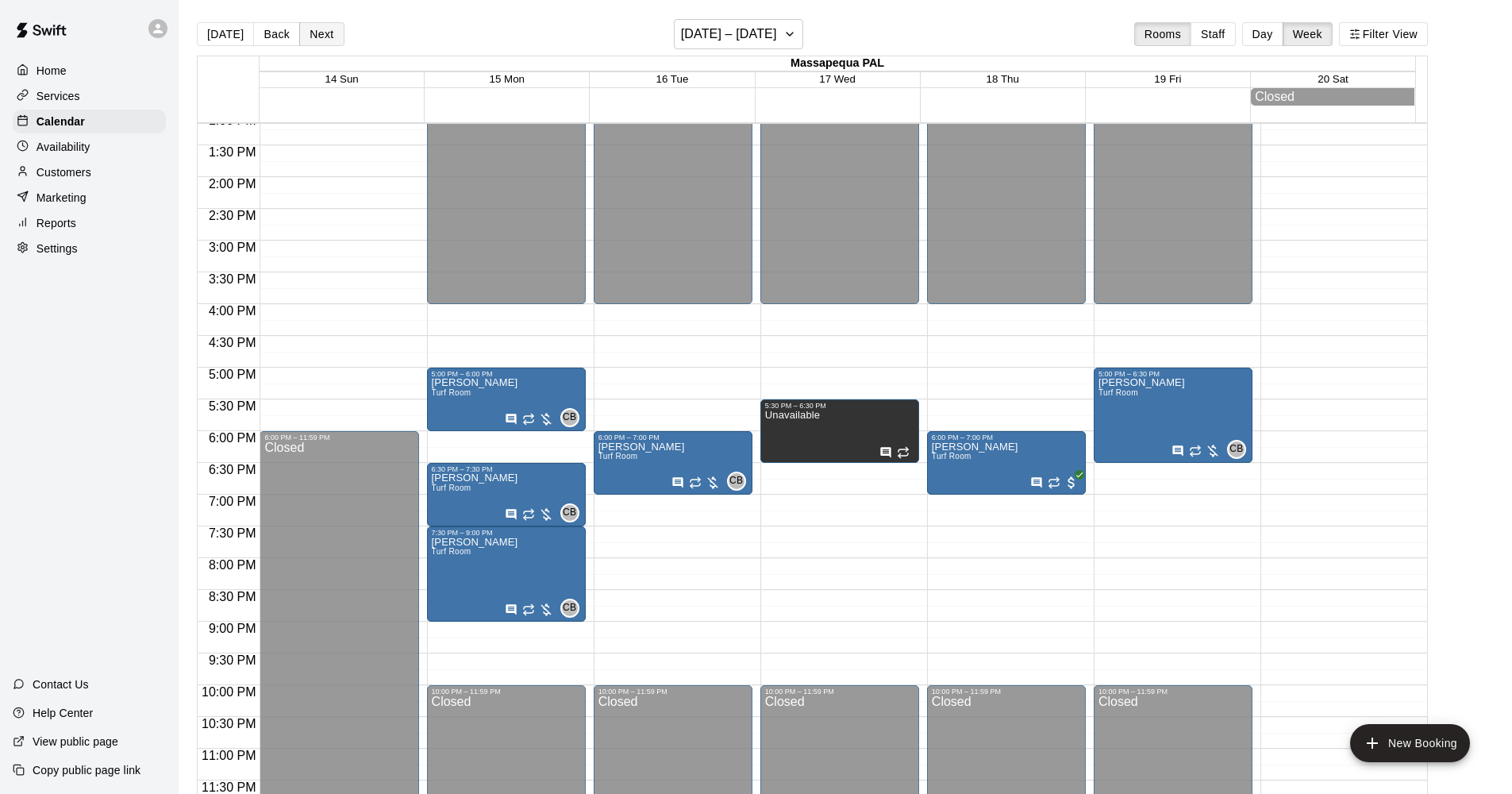
click at [315, 42] on button "Next" at bounding box center [322, 34] width 44 height 24
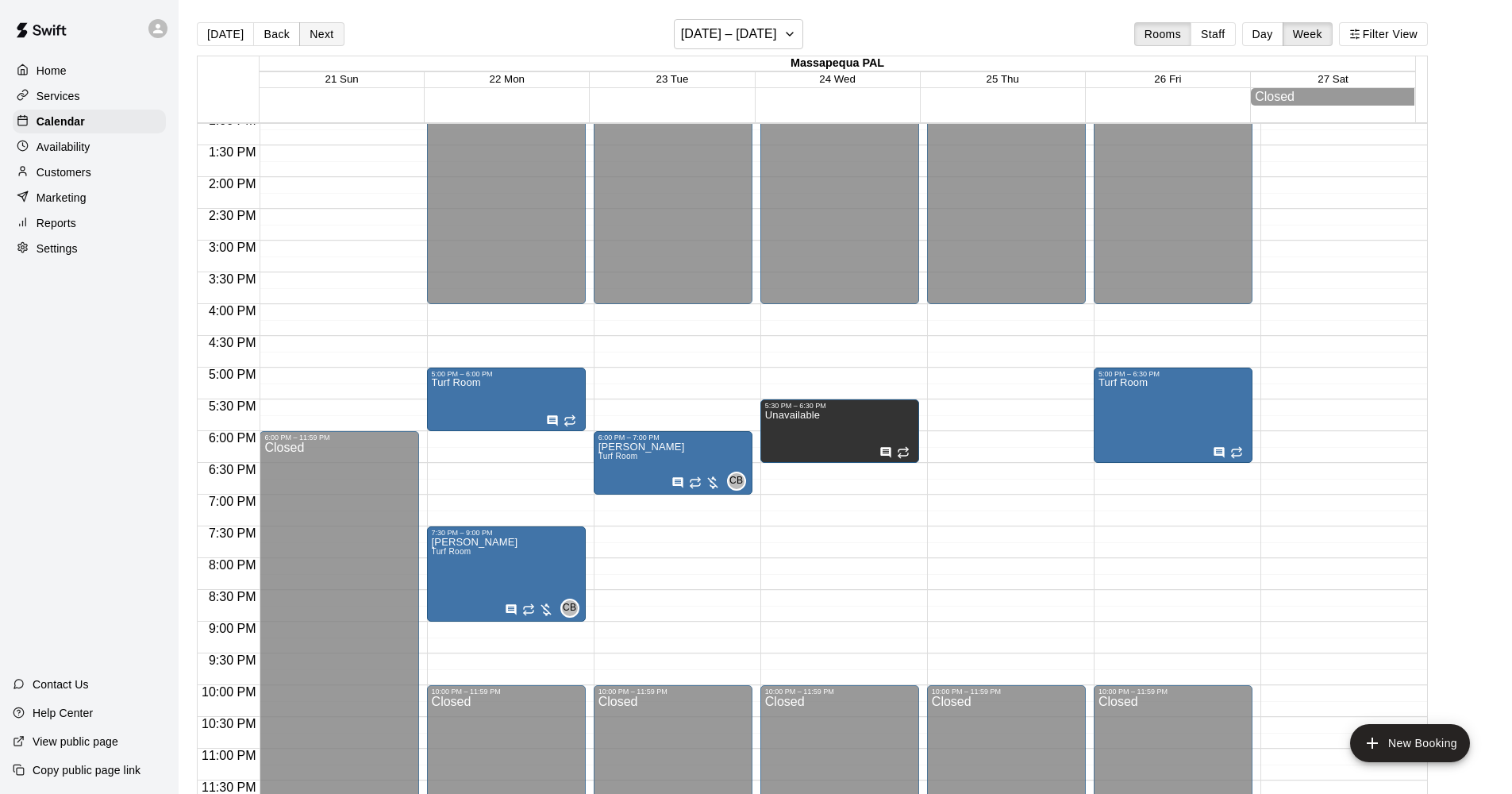
click at [320, 40] on button "Next" at bounding box center [322, 34] width 44 height 24
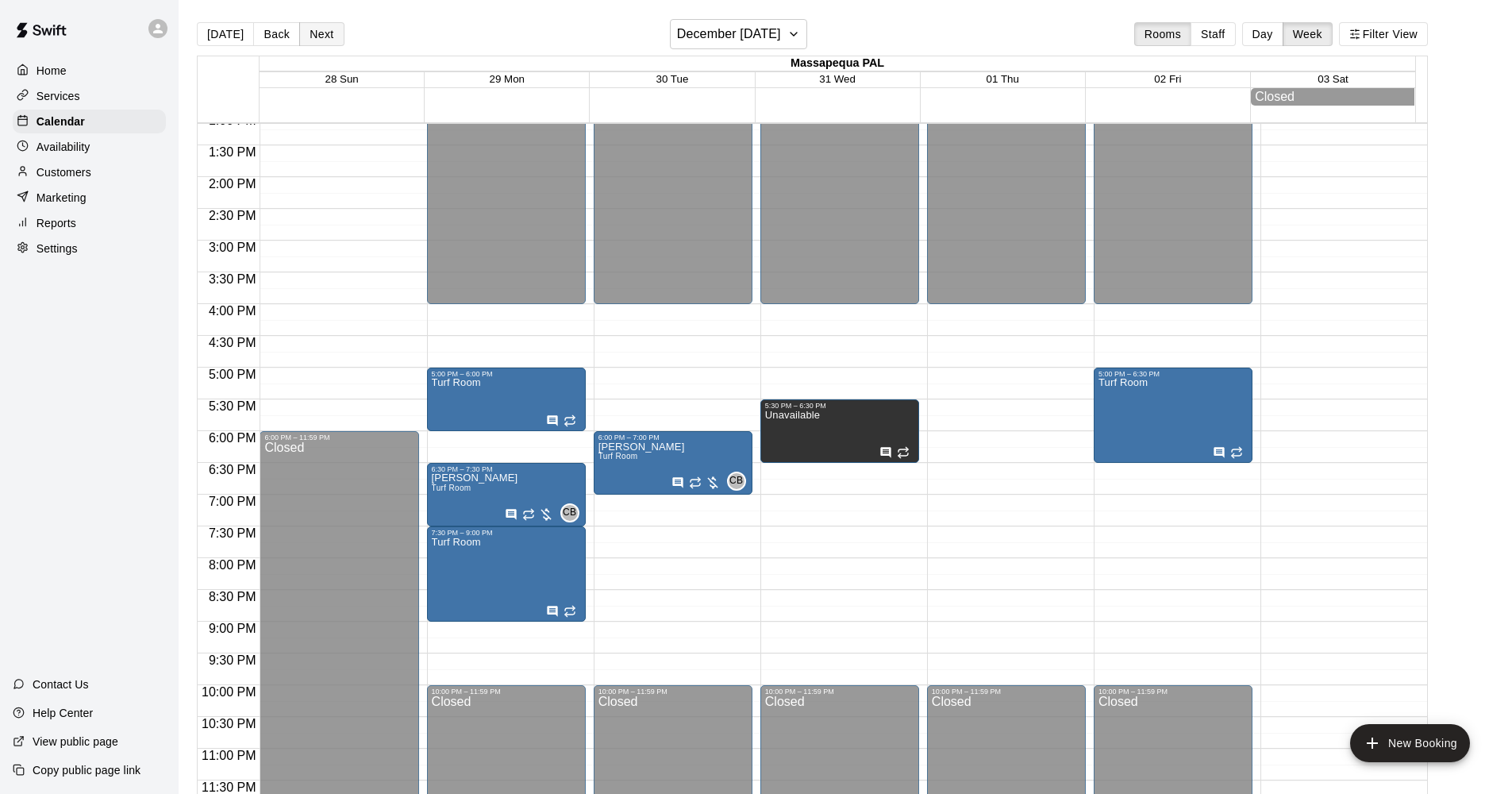
click at [320, 36] on button "Next" at bounding box center [322, 34] width 44 height 24
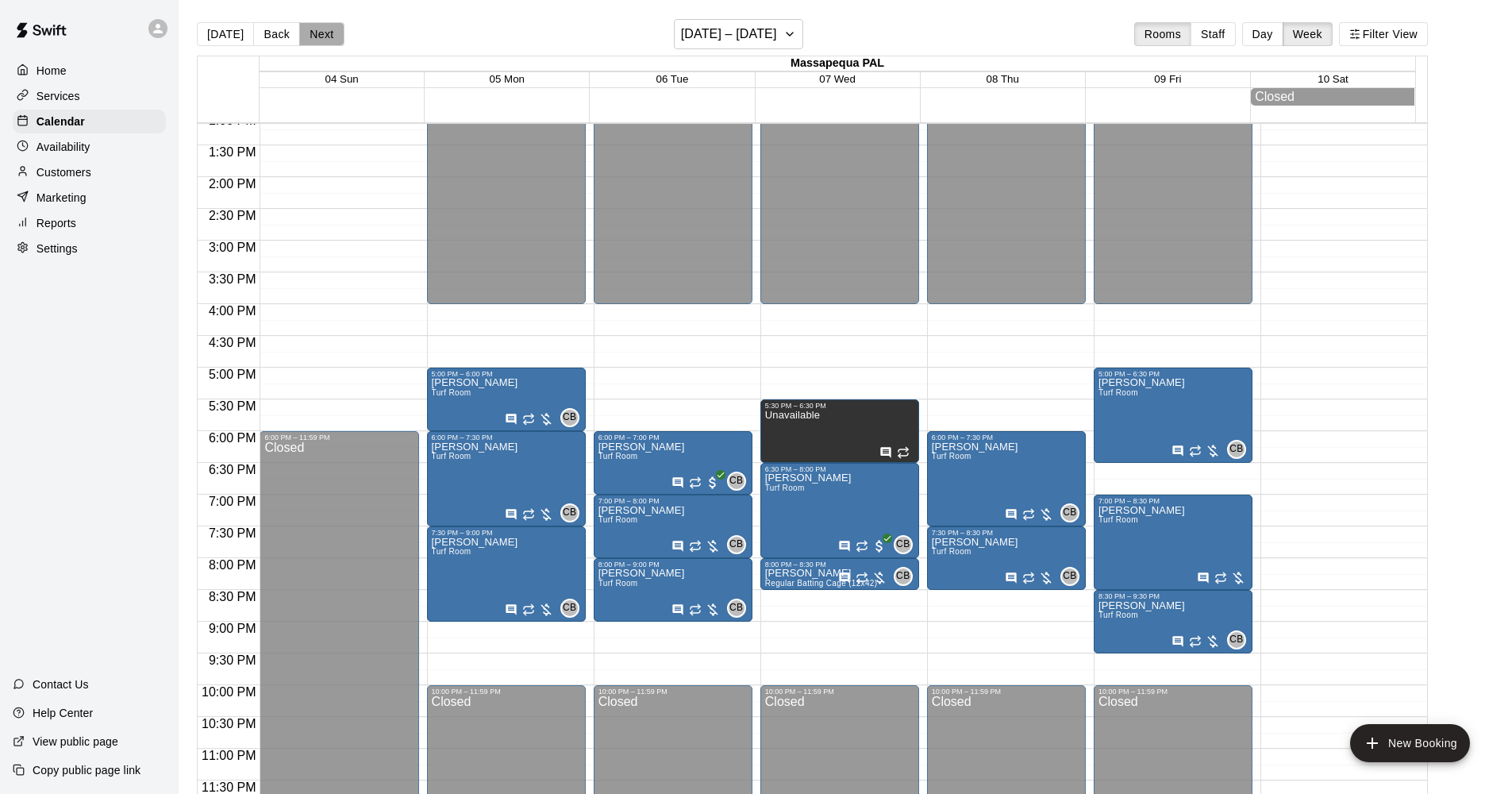
click at [320, 36] on button "Next" at bounding box center [322, 34] width 44 height 24
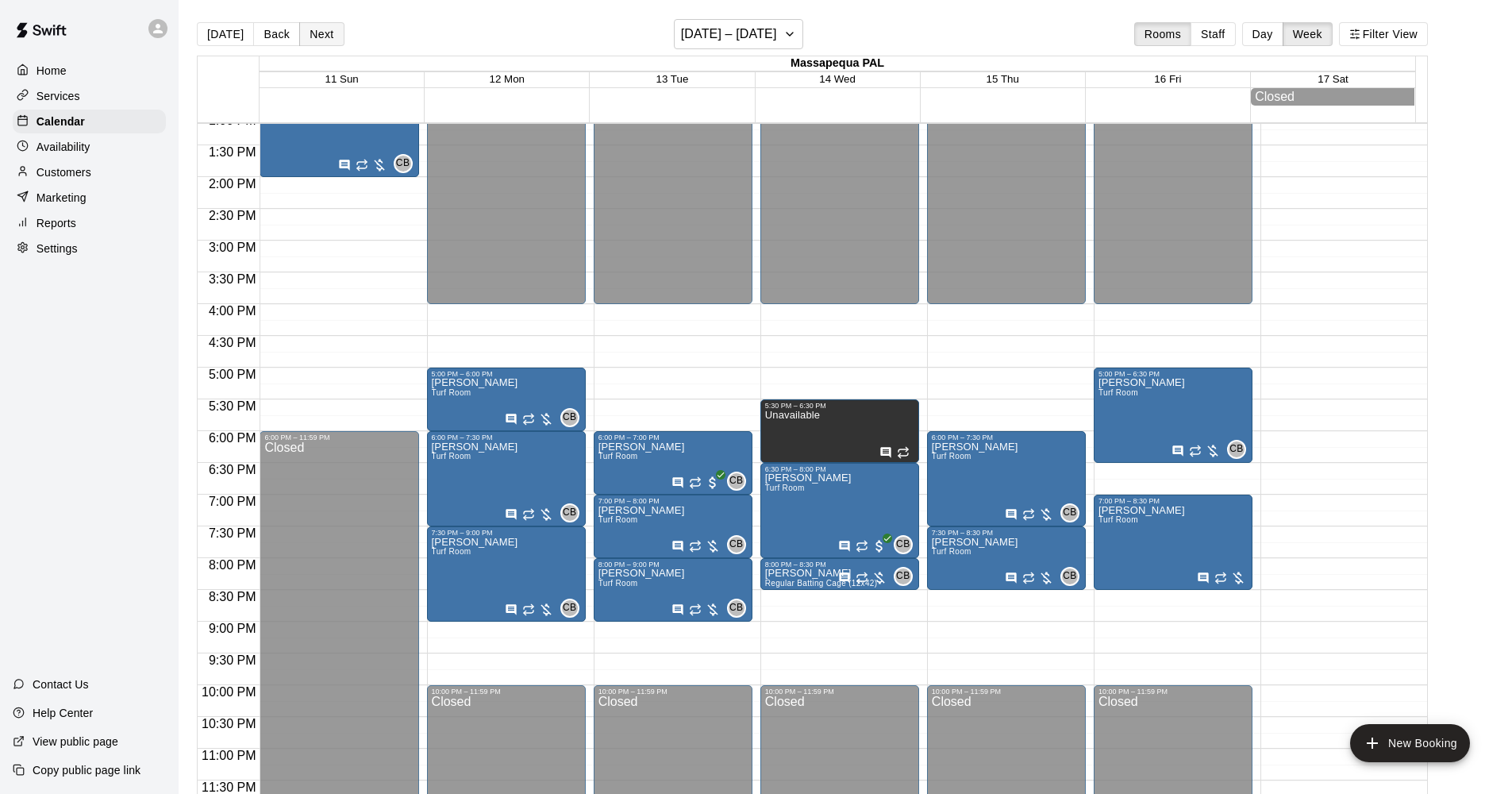
click at [320, 36] on button "Next" at bounding box center [322, 34] width 44 height 24
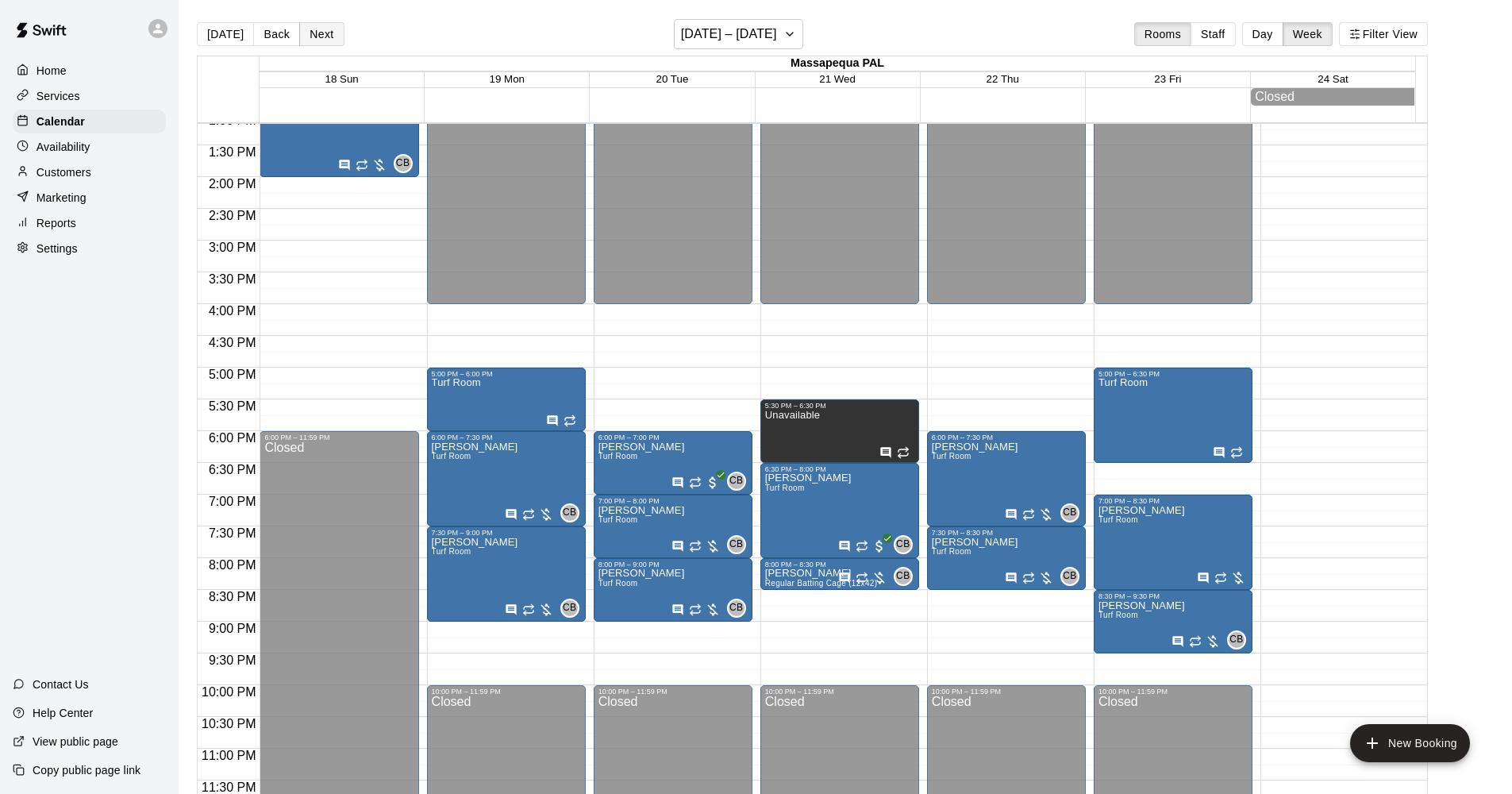
click at [320, 36] on button "Next" at bounding box center [322, 34] width 44 height 24
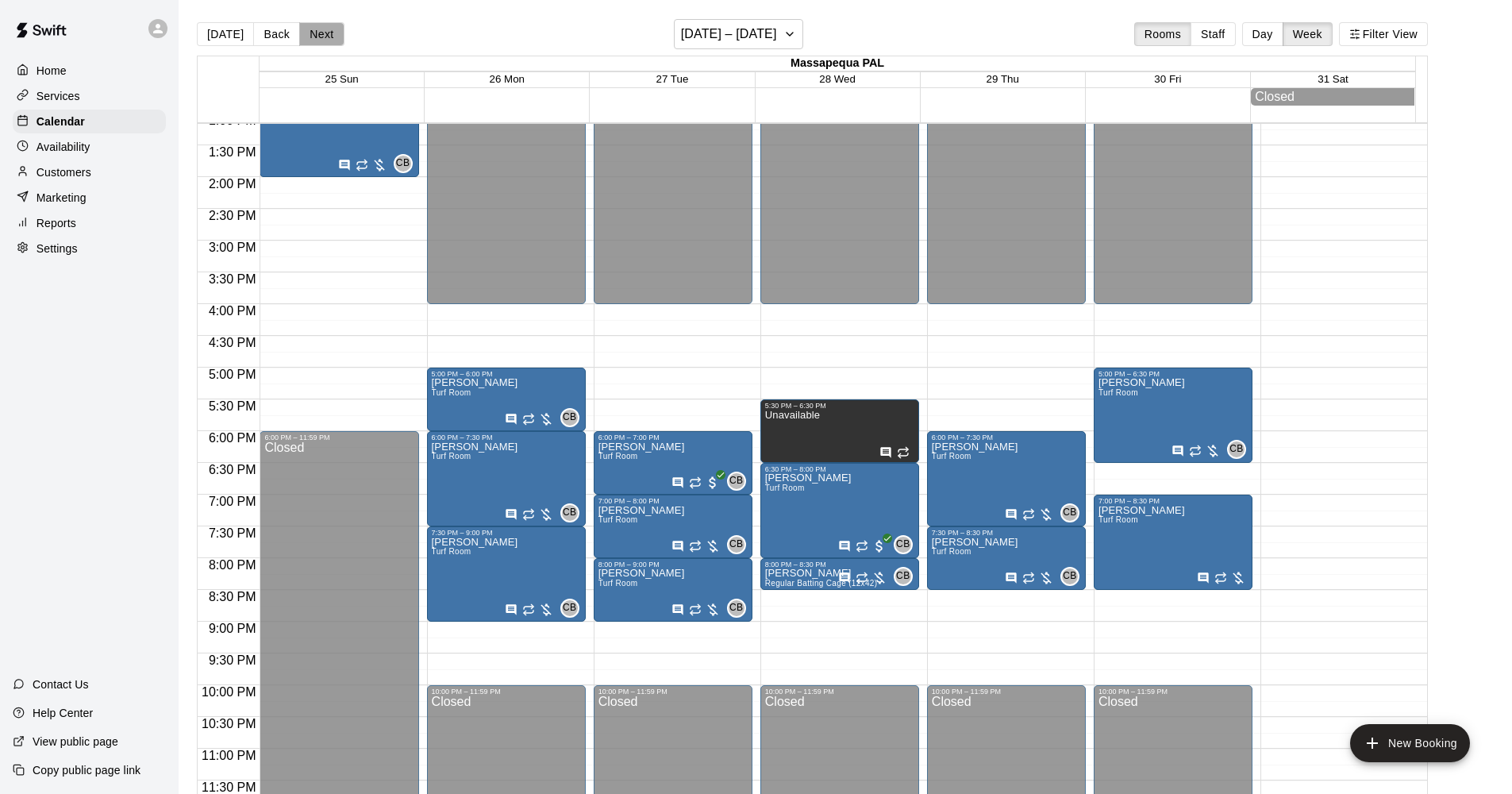
click at [320, 36] on button "Next" at bounding box center [322, 34] width 44 height 24
click at [343, 32] on div "[DATE] Back Next [DATE] – [DATE] Rooms Staff Day Week Filter View" at bounding box center [812, 36] width 1231 height 36
click at [307, 33] on button "Next" at bounding box center [322, 34] width 44 height 24
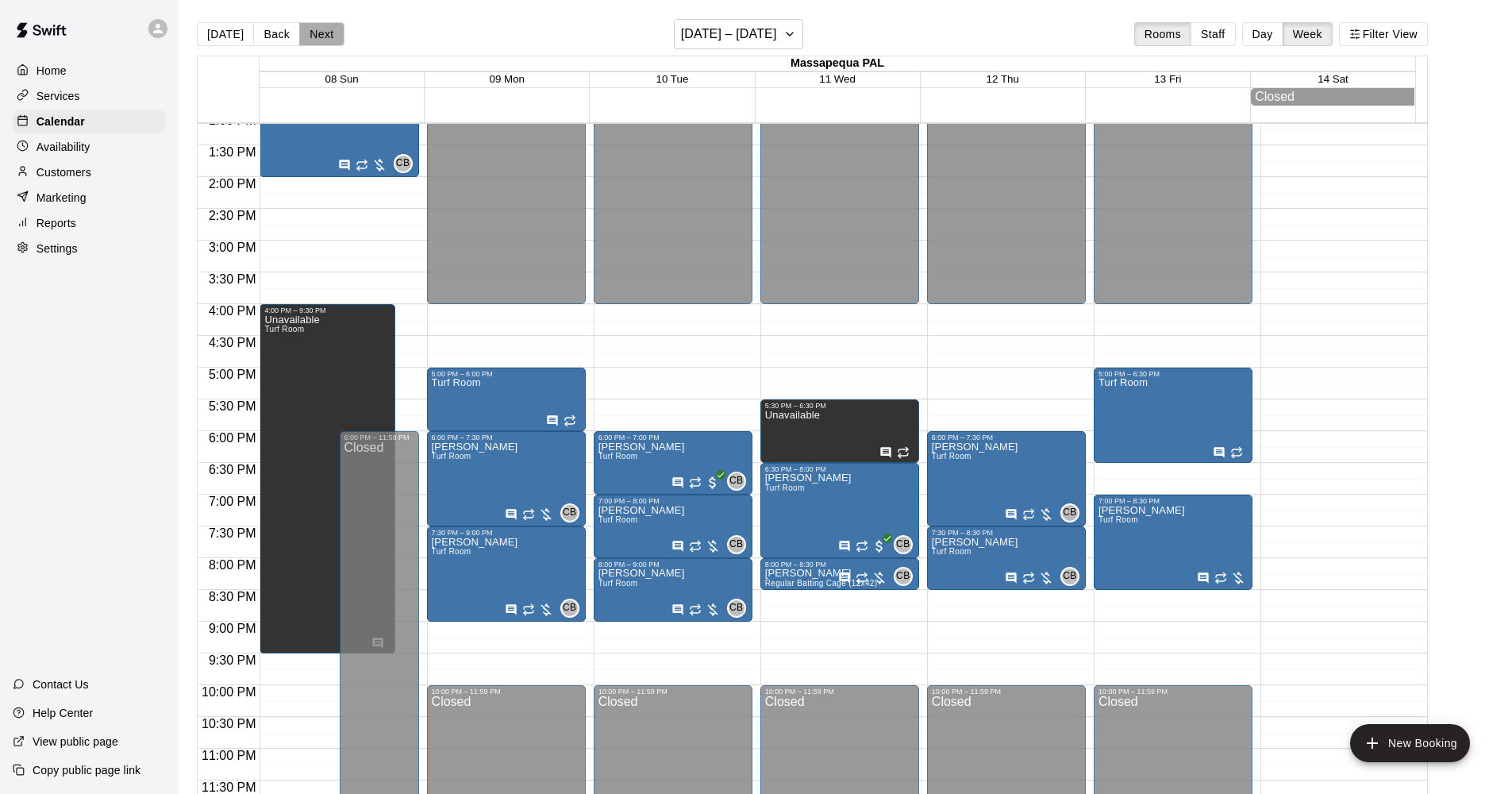
click at [307, 33] on button "Next" at bounding box center [322, 34] width 44 height 24
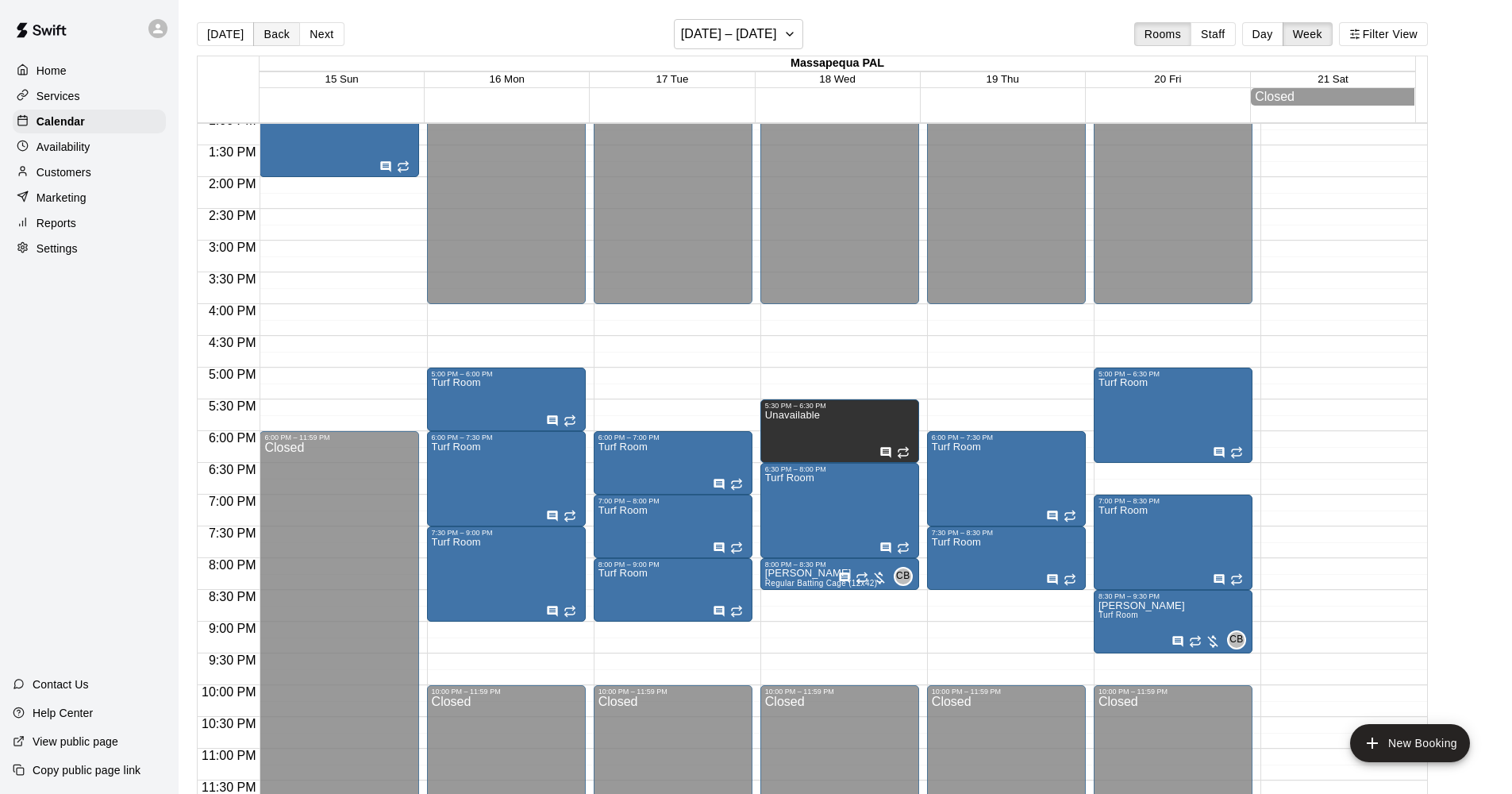
click at [273, 38] on button "Back" at bounding box center [276, 34] width 47 height 24
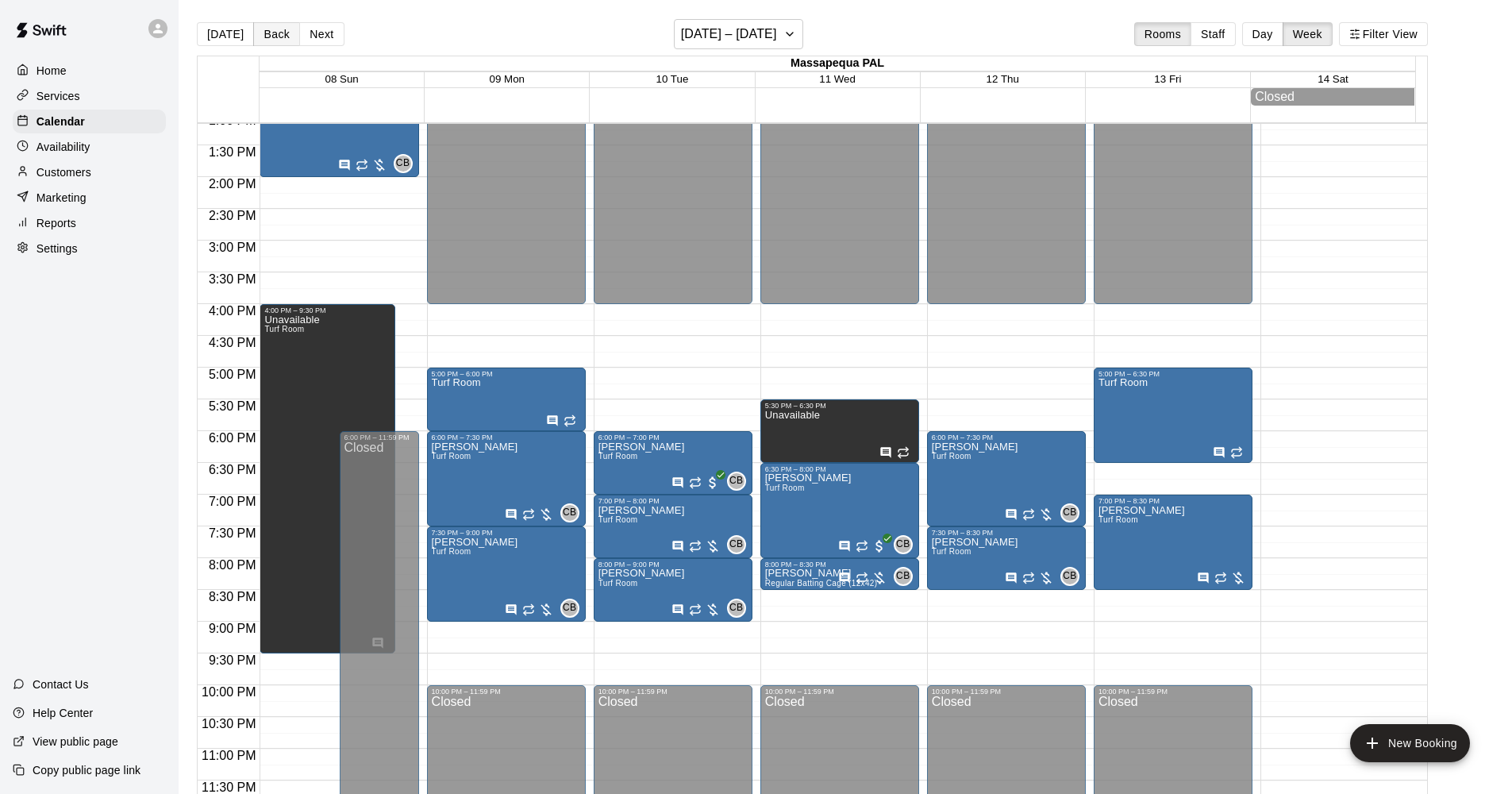
click at [273, 38] on button "Back" at bounding box center [276, 34] width 47 height 24
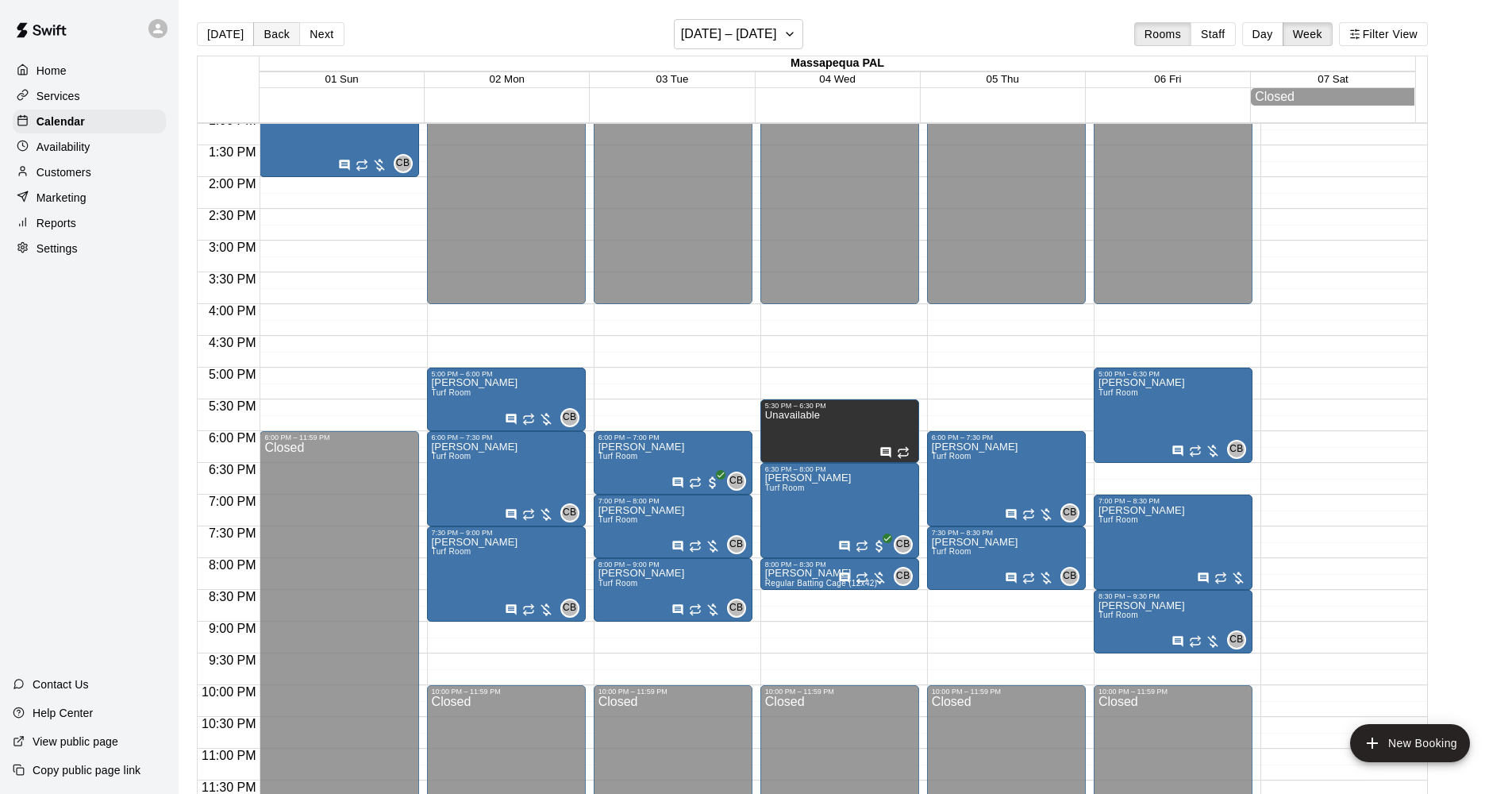
click at [273, 38] on button "Back" at bounding box center [276, 34] width 47 height 24
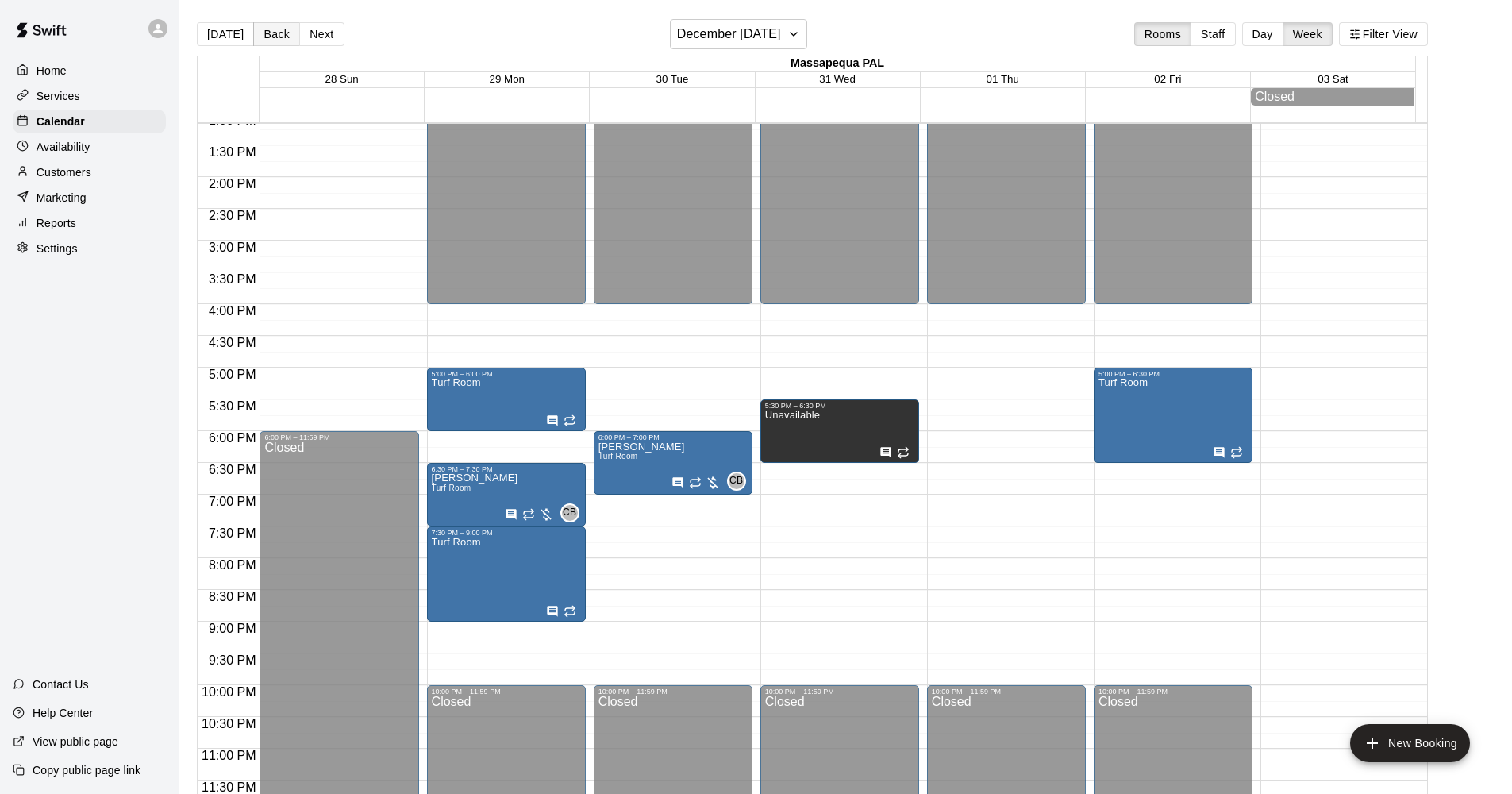
click at [273, 38] on button "Back" at bounding box center [276, 34] width 47 height 24
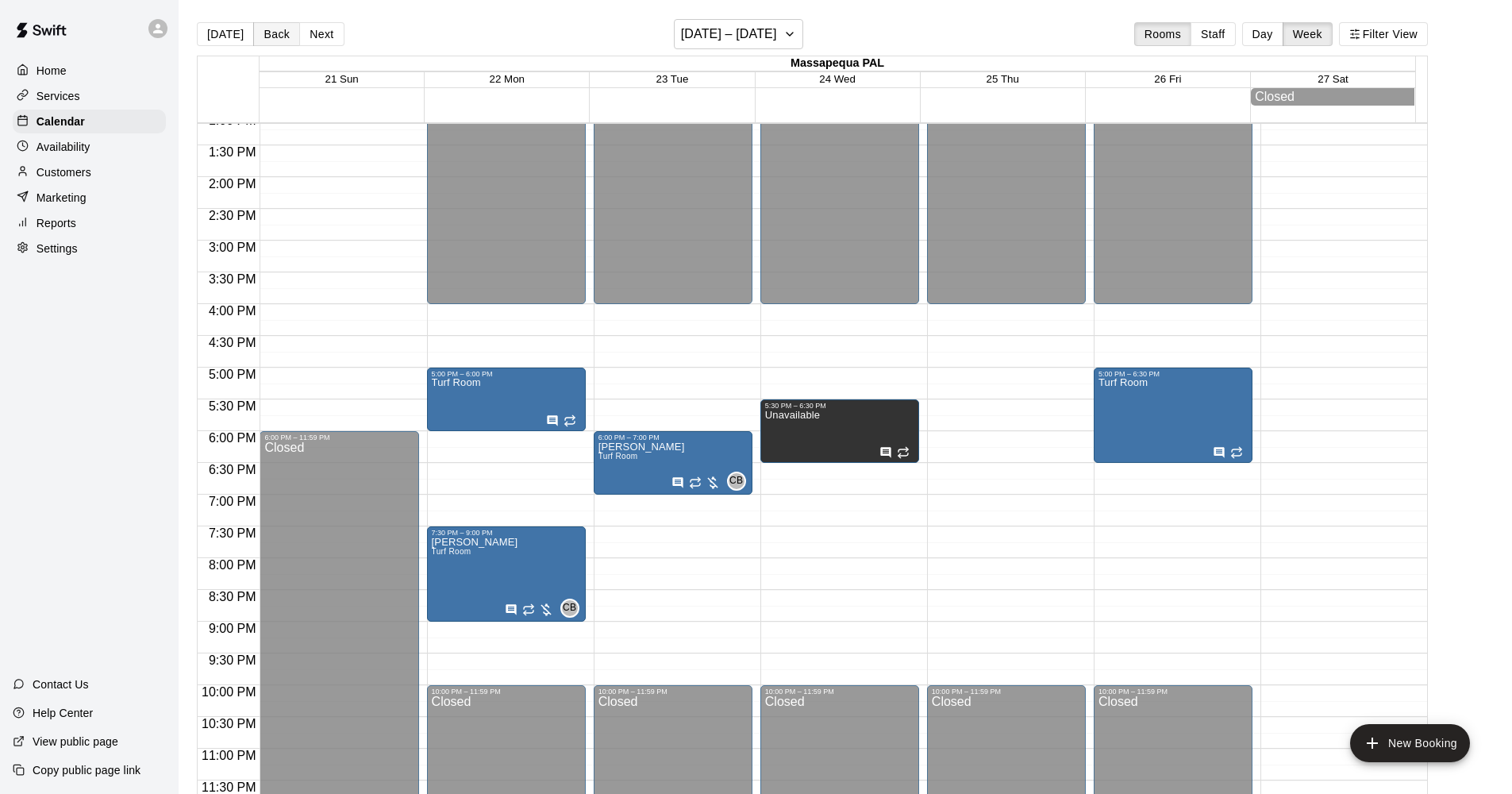
click at [273, 38] on button "Back" at bounding box center [276, 34] width 47 height 24
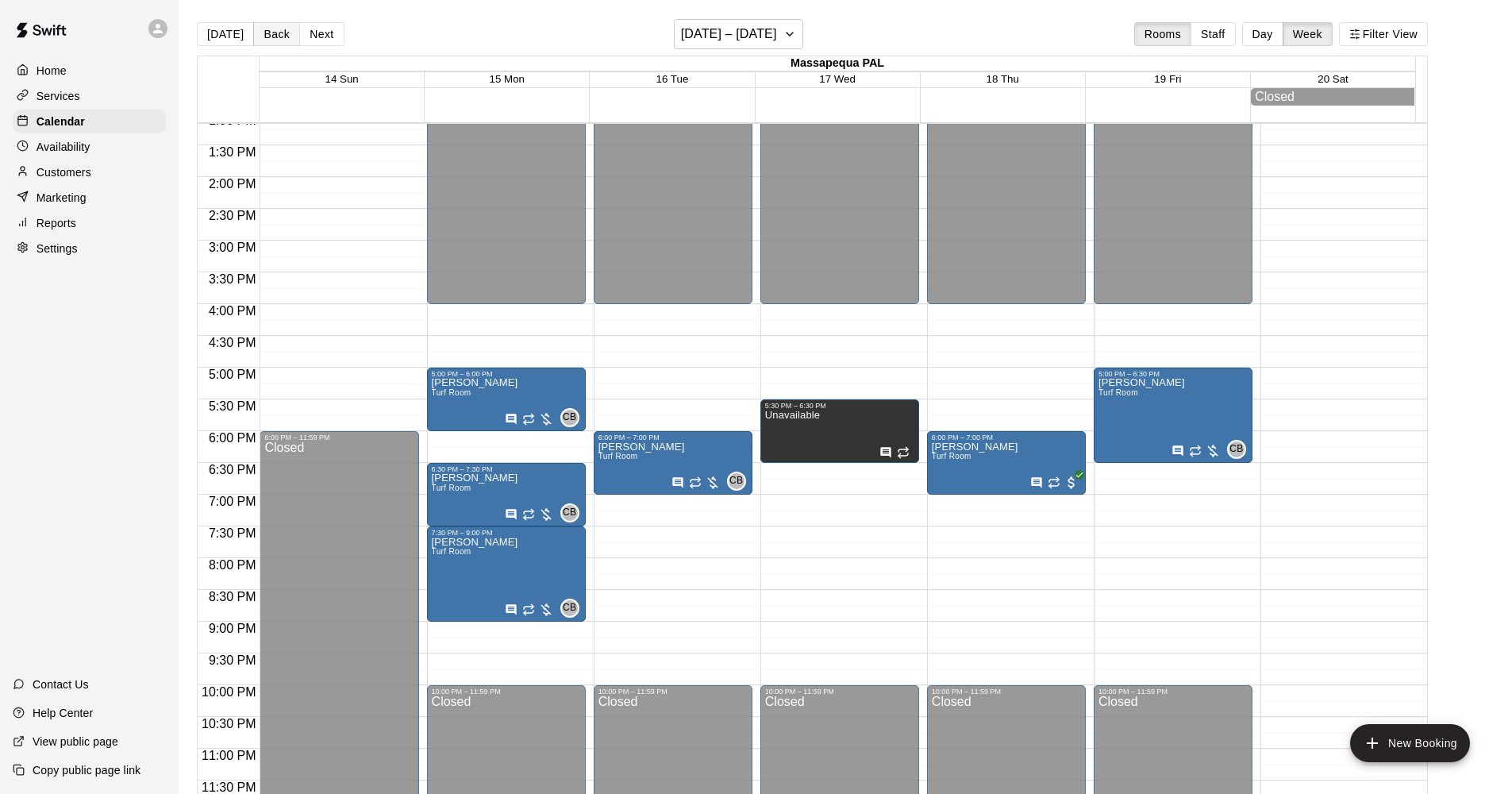
click at [273, 38] on button "Back" at bounding box center [276, 34] width 47 height 24
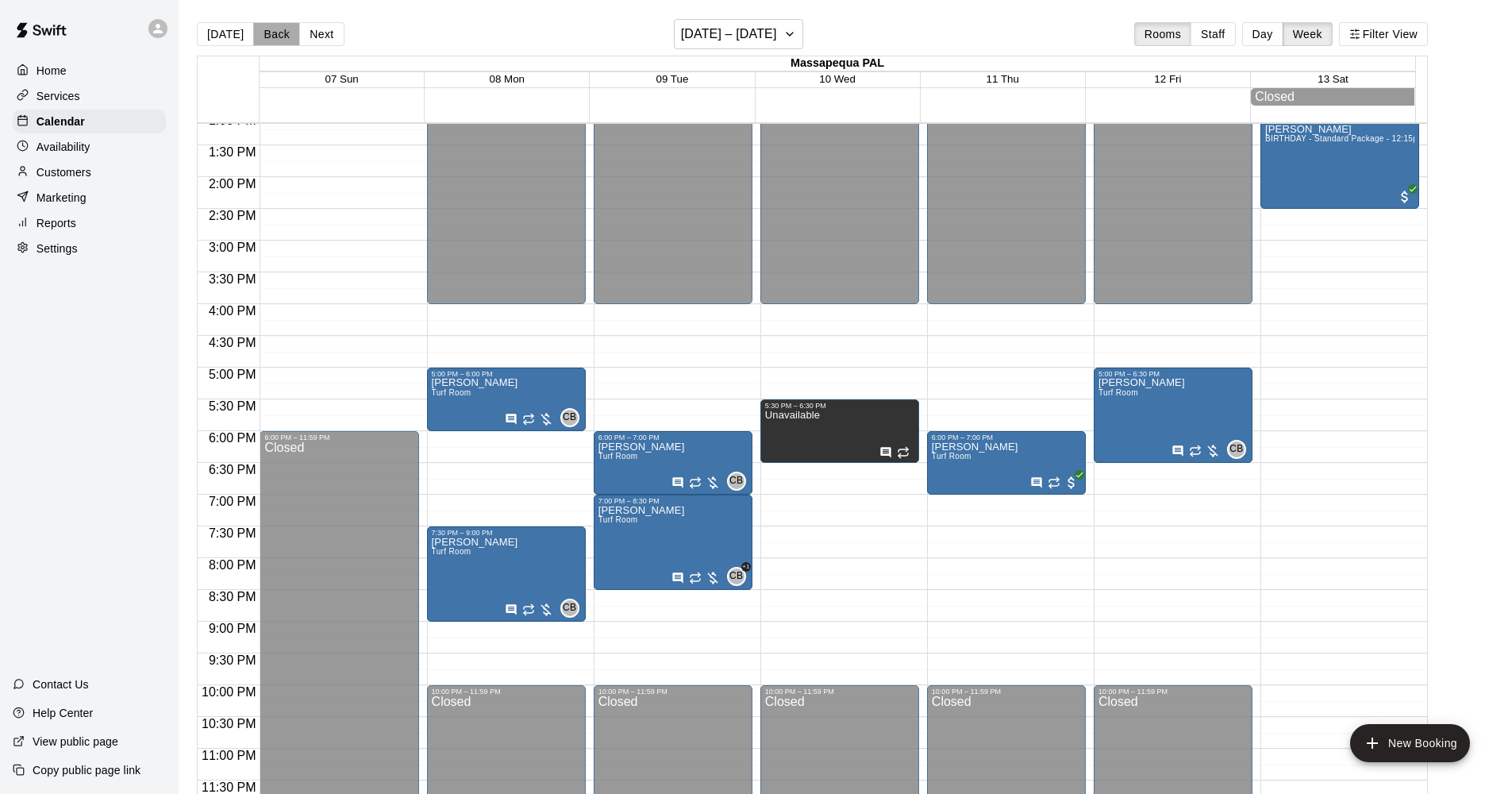
click at [273, 38] on button "Back" at bounding box center [276, 34] width 47 height 24
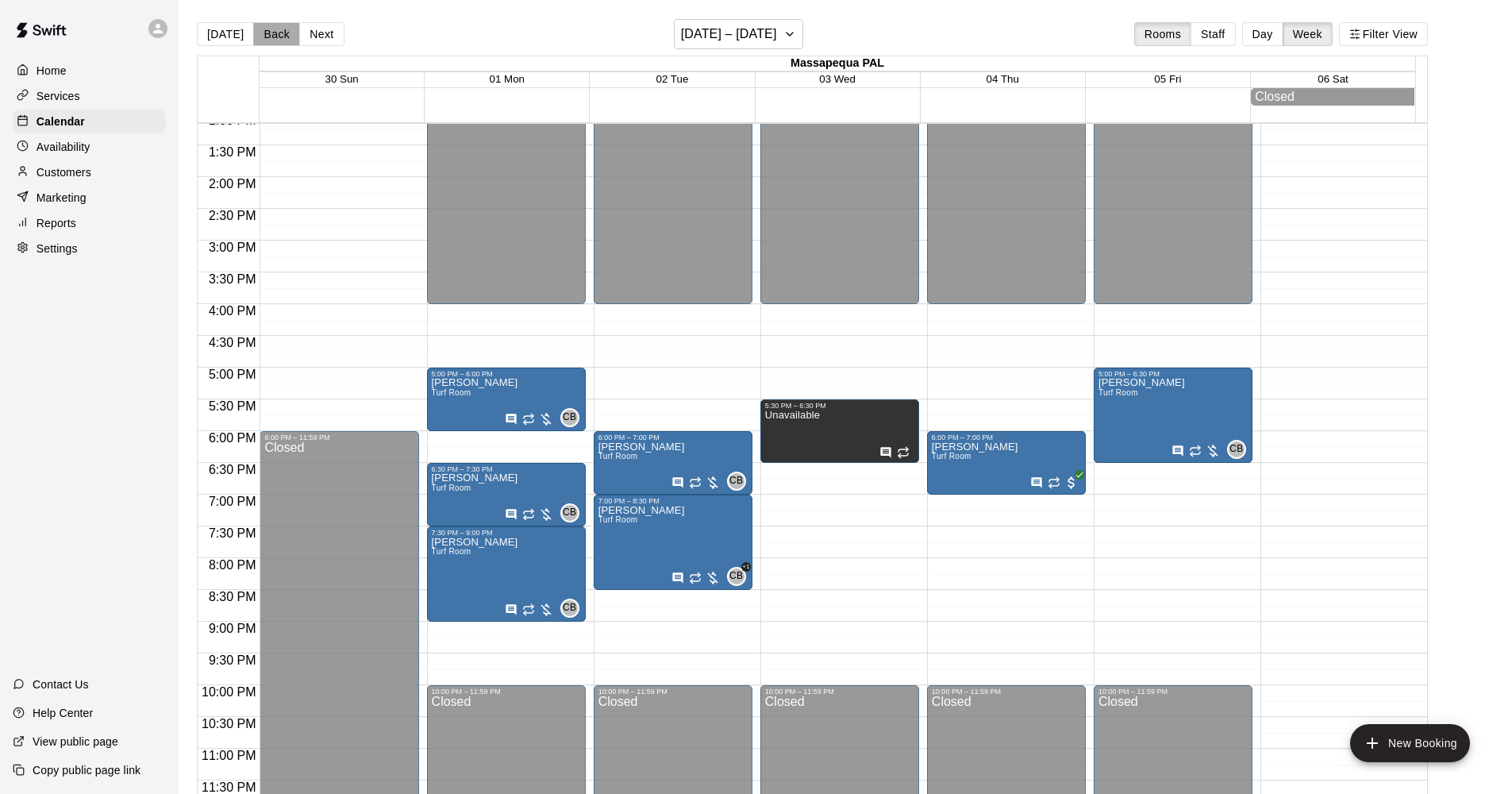
click at [273, 38] on button "Back" at bounding box center [276, 34] width 47 height 24
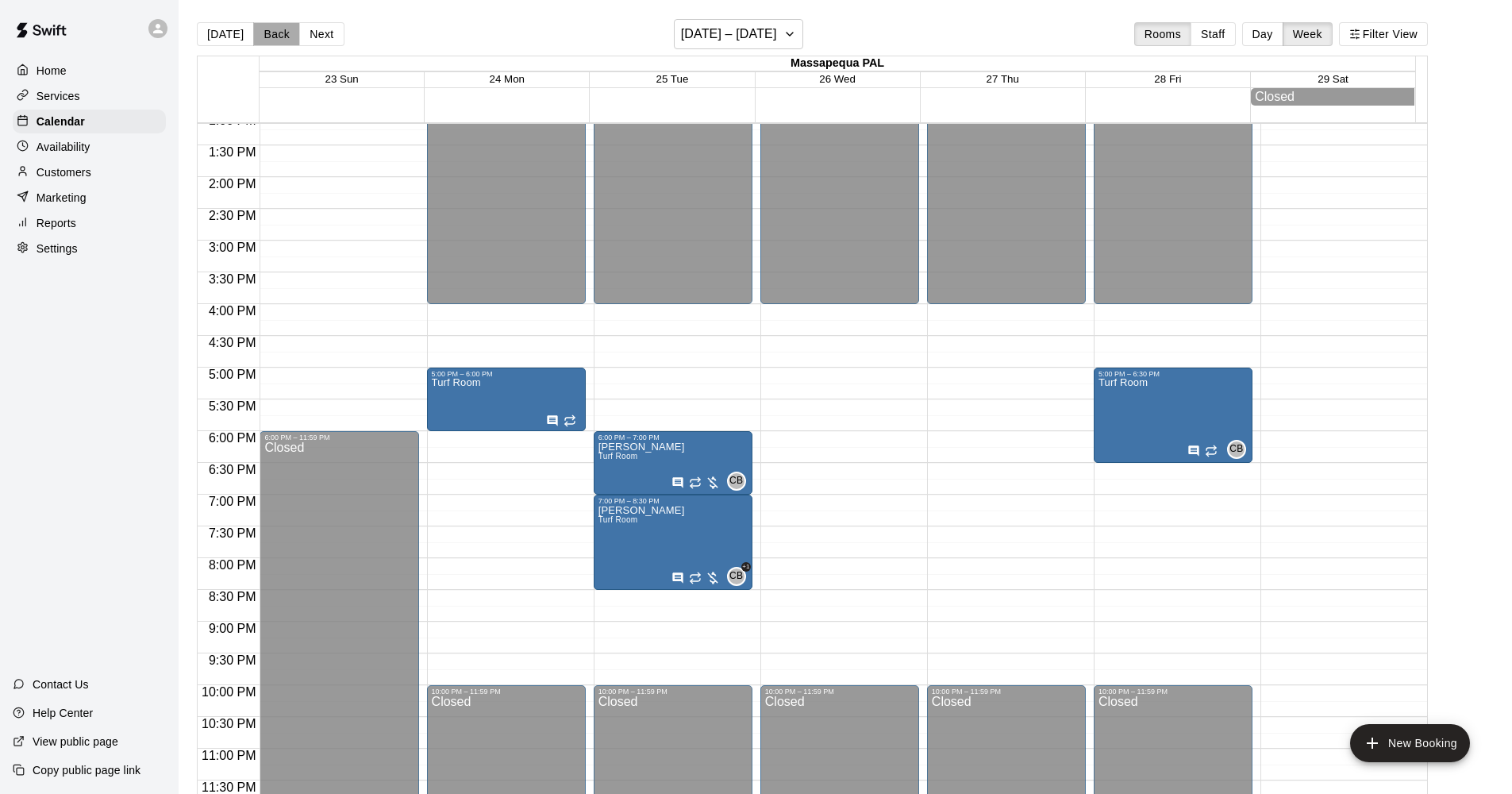
click at [273, 38] on button "Back" at bounding box center [276, 34] width 47 height 24
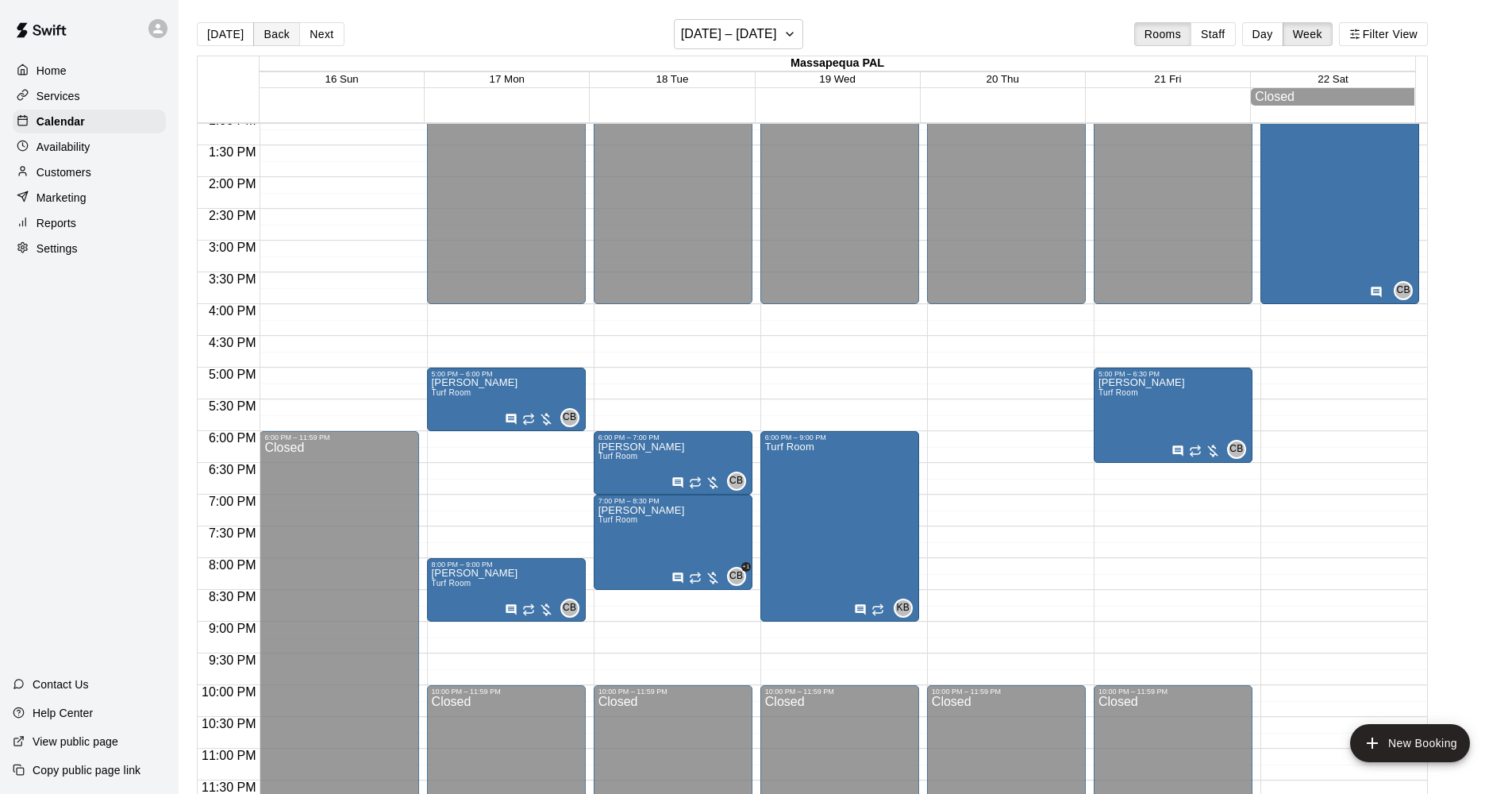
click at [275, 38] on button "Back" at bounding box center [276, 34] width 47 height 24
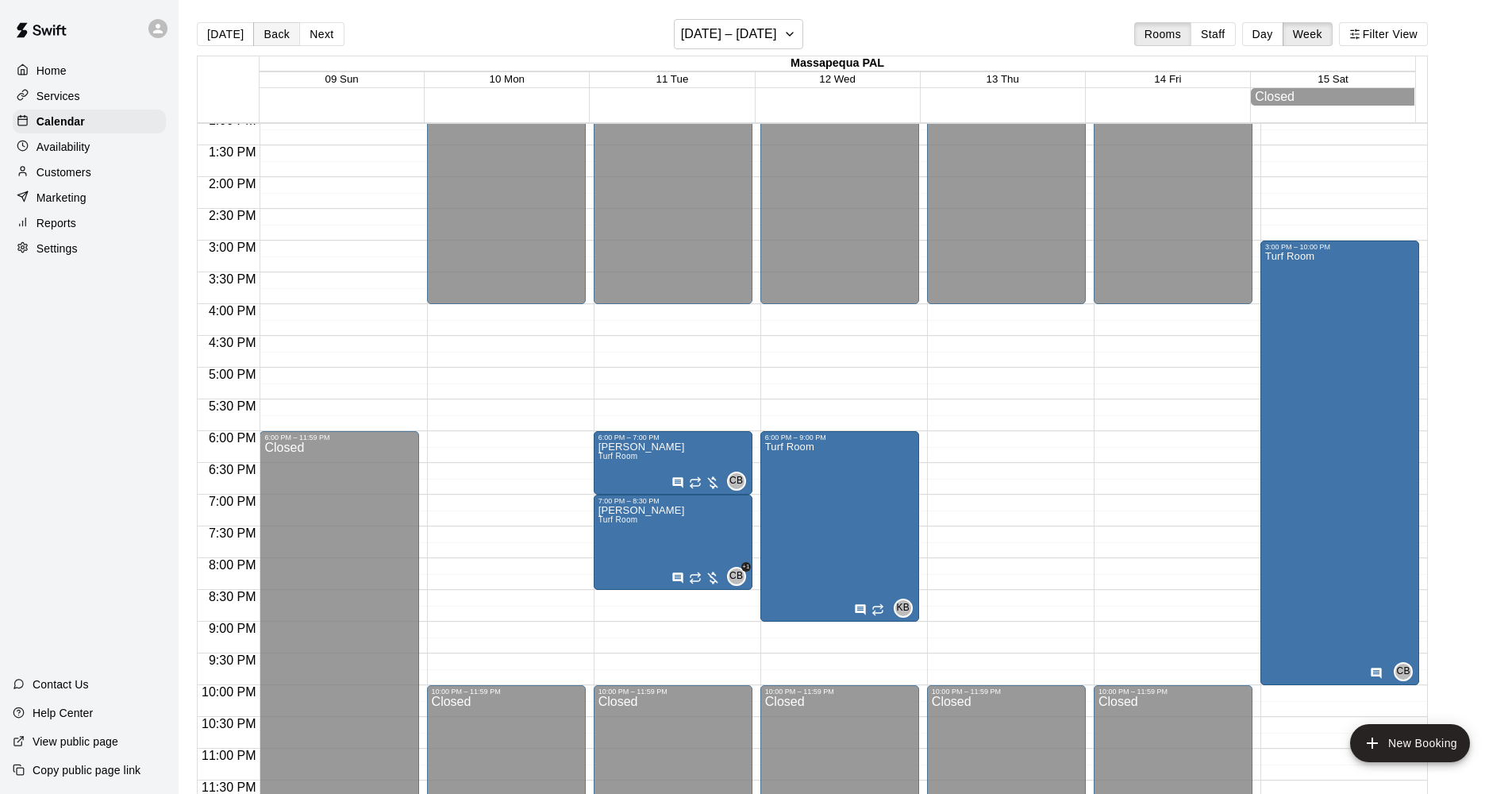
click at [275, 38] on button "Back" at bounding box center [276, 34] width 47 height 24
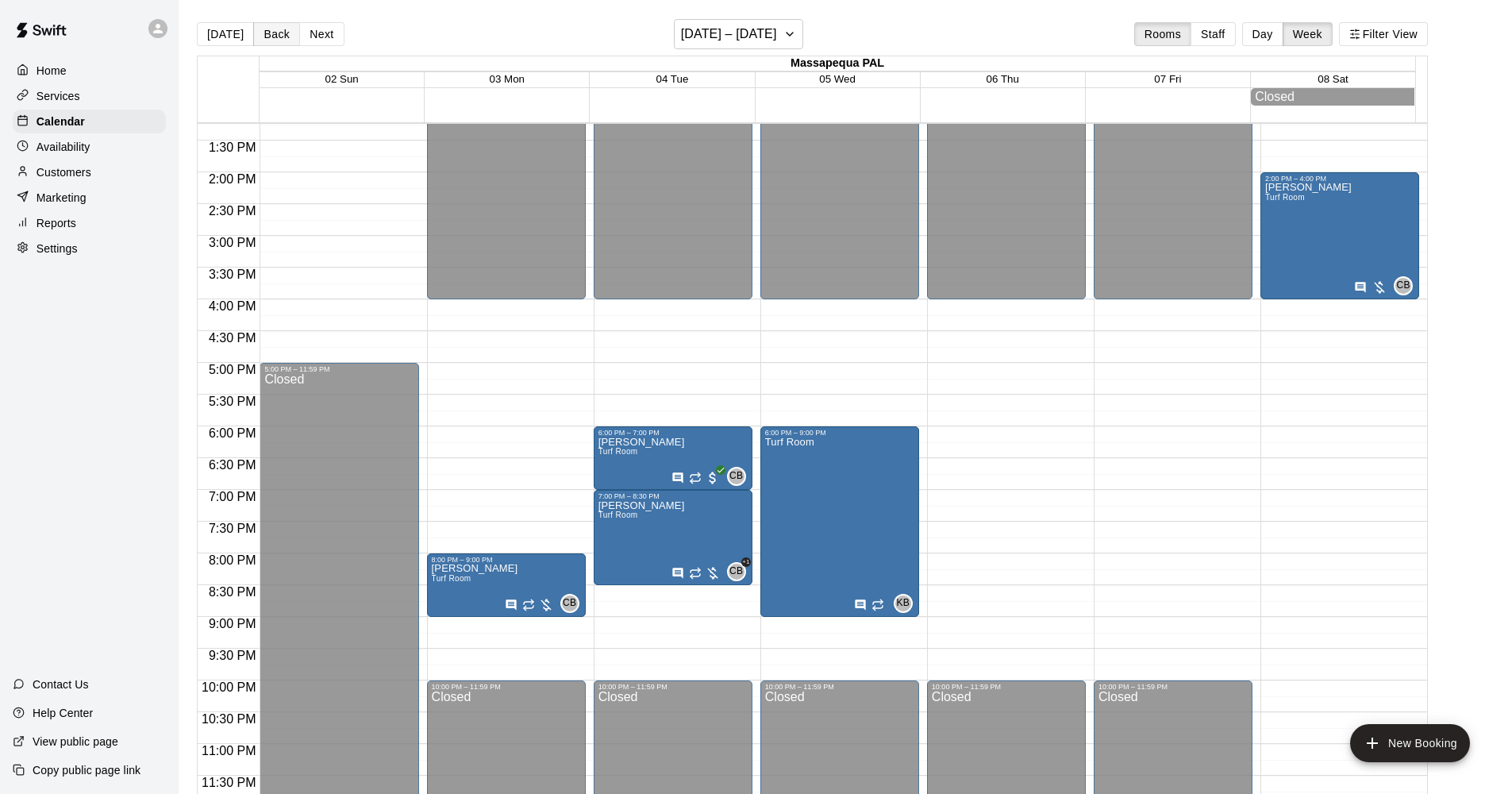
click at [275, 38] on button "Back" at bounding box center [276, 34] width 47 height 24
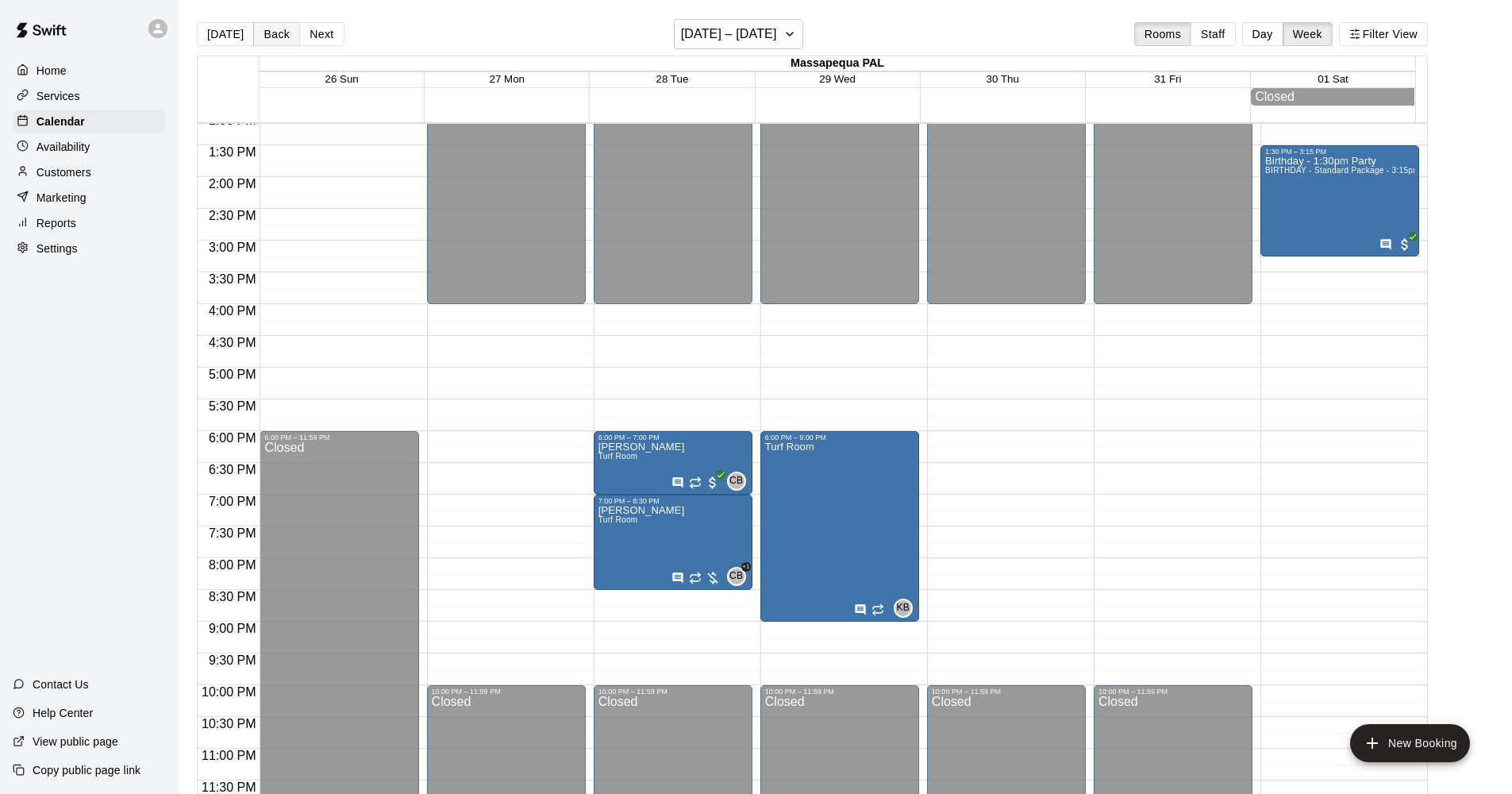
click at [275, 38] on button "Back" at bounding box center [276, 34] width 47 height 24
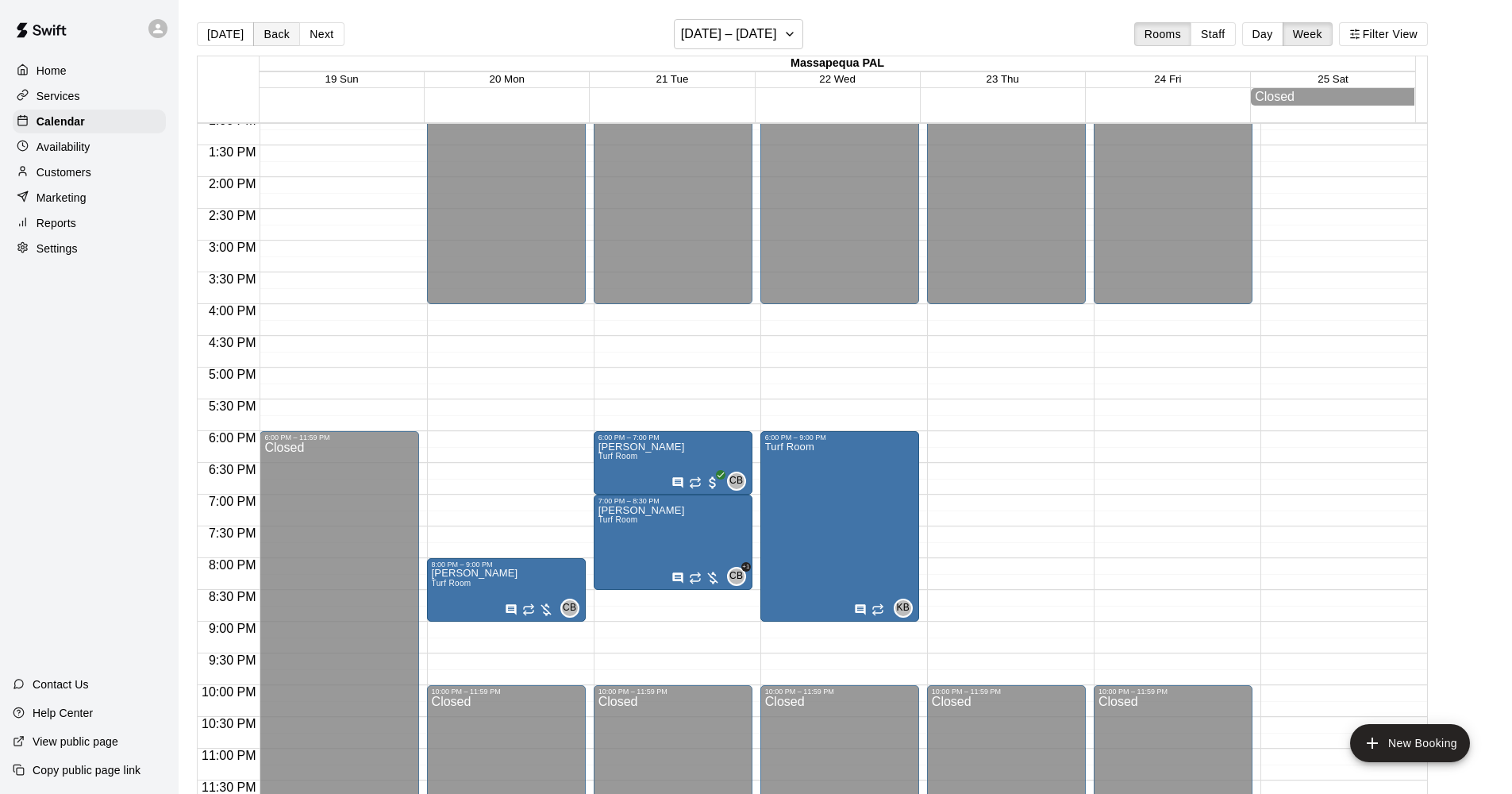
click at [276, 31] on button "Back" at bounding box center [276, 34] width 47 height 24
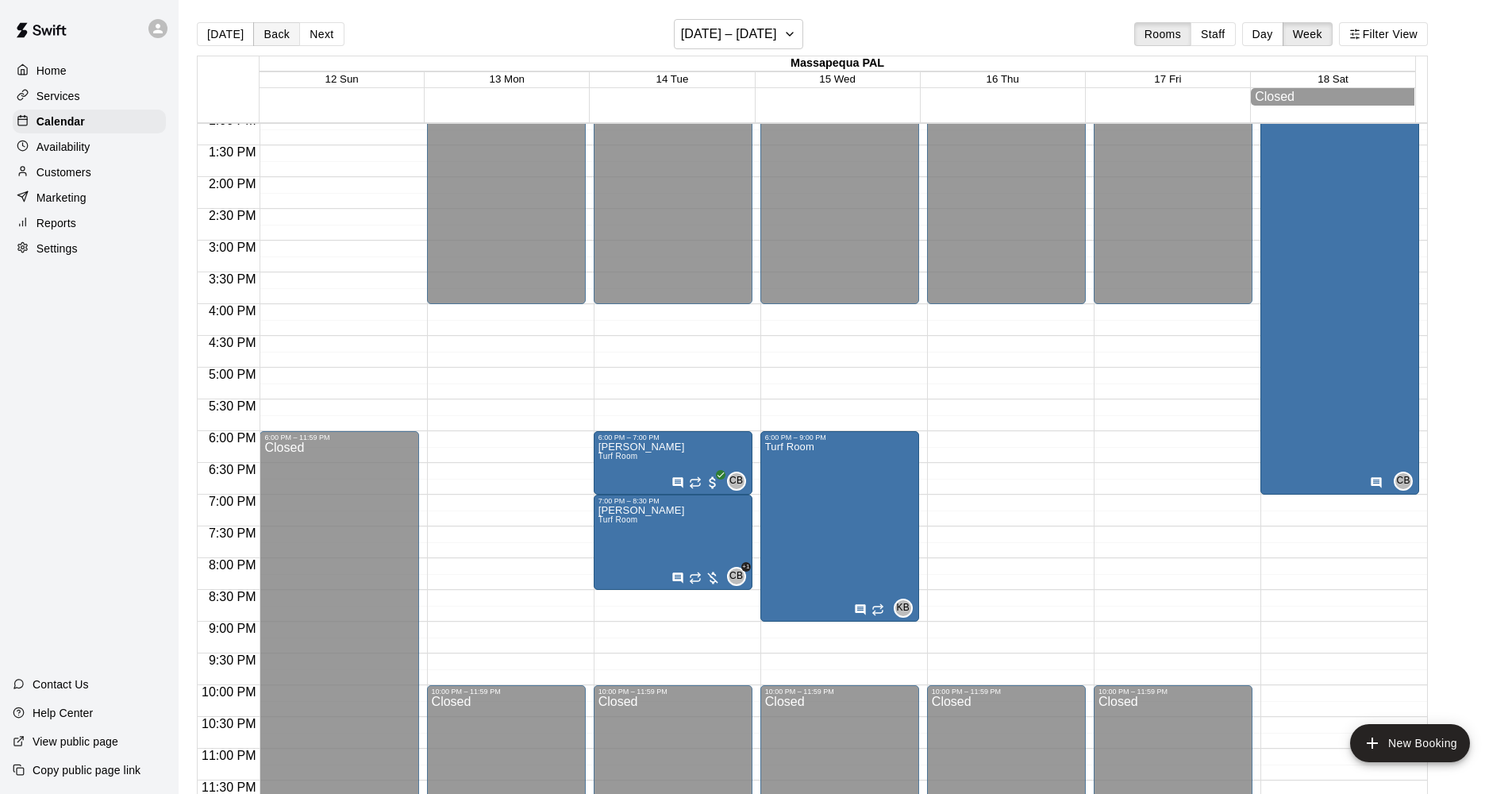
click at [276, 31] on button "Back" at bounding box center [276, 34] width 47 height 24
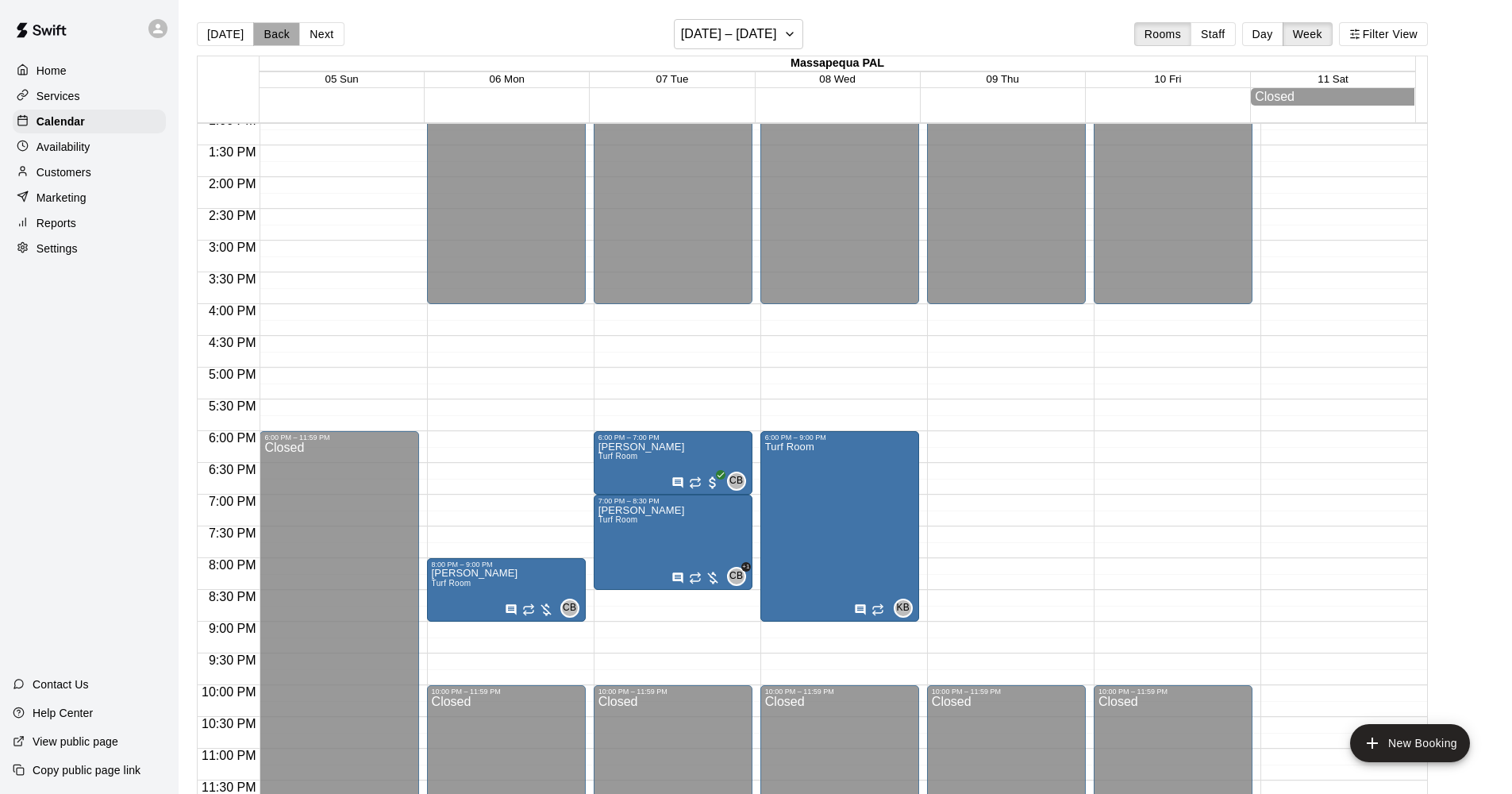
click at [274, 33] on button "Back" at bounding box center [276, 34] width 47 height 24
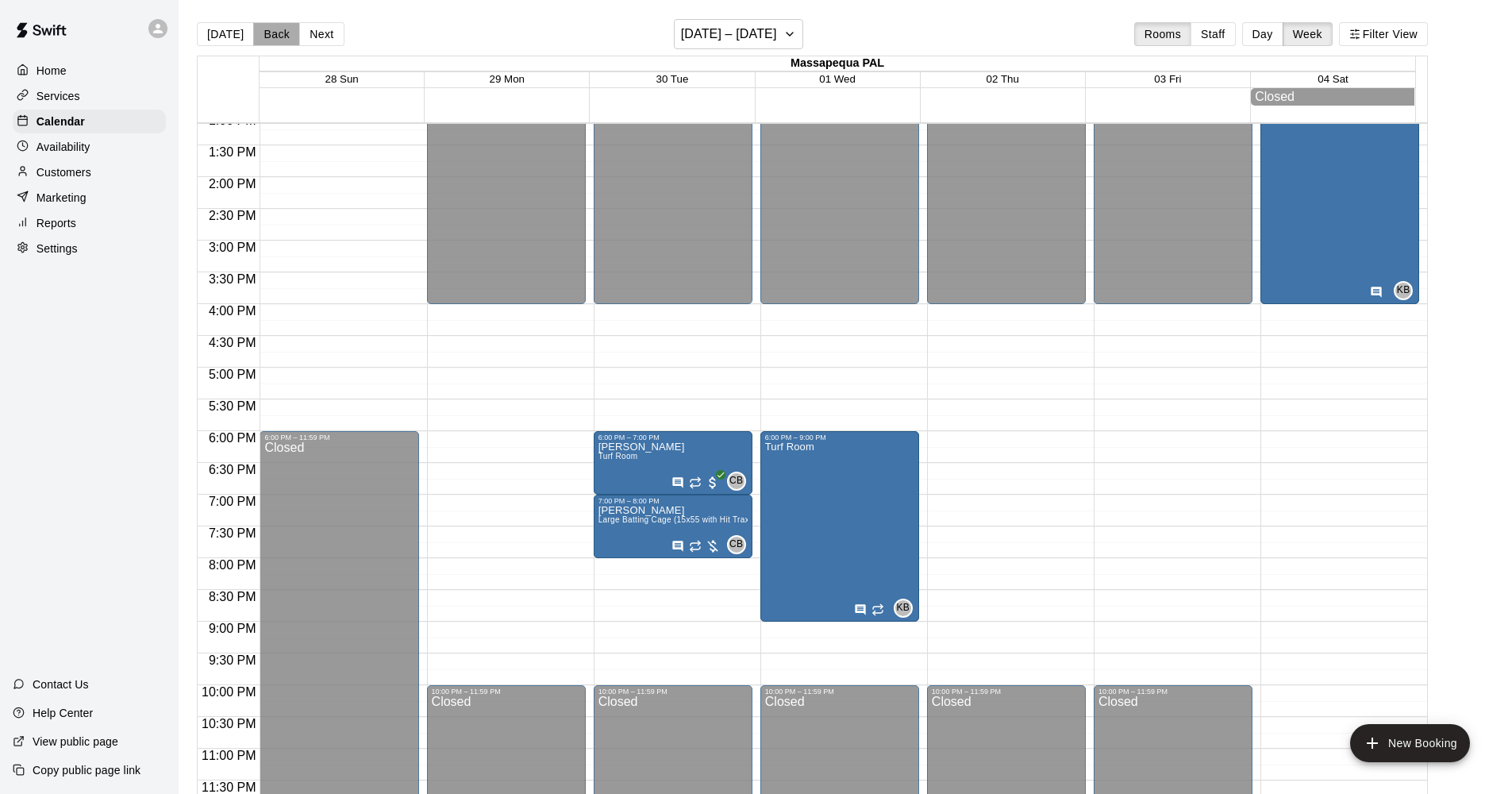
click at [274, 33] on button "Back" at bounding box center [276, 34] width 47 height 24
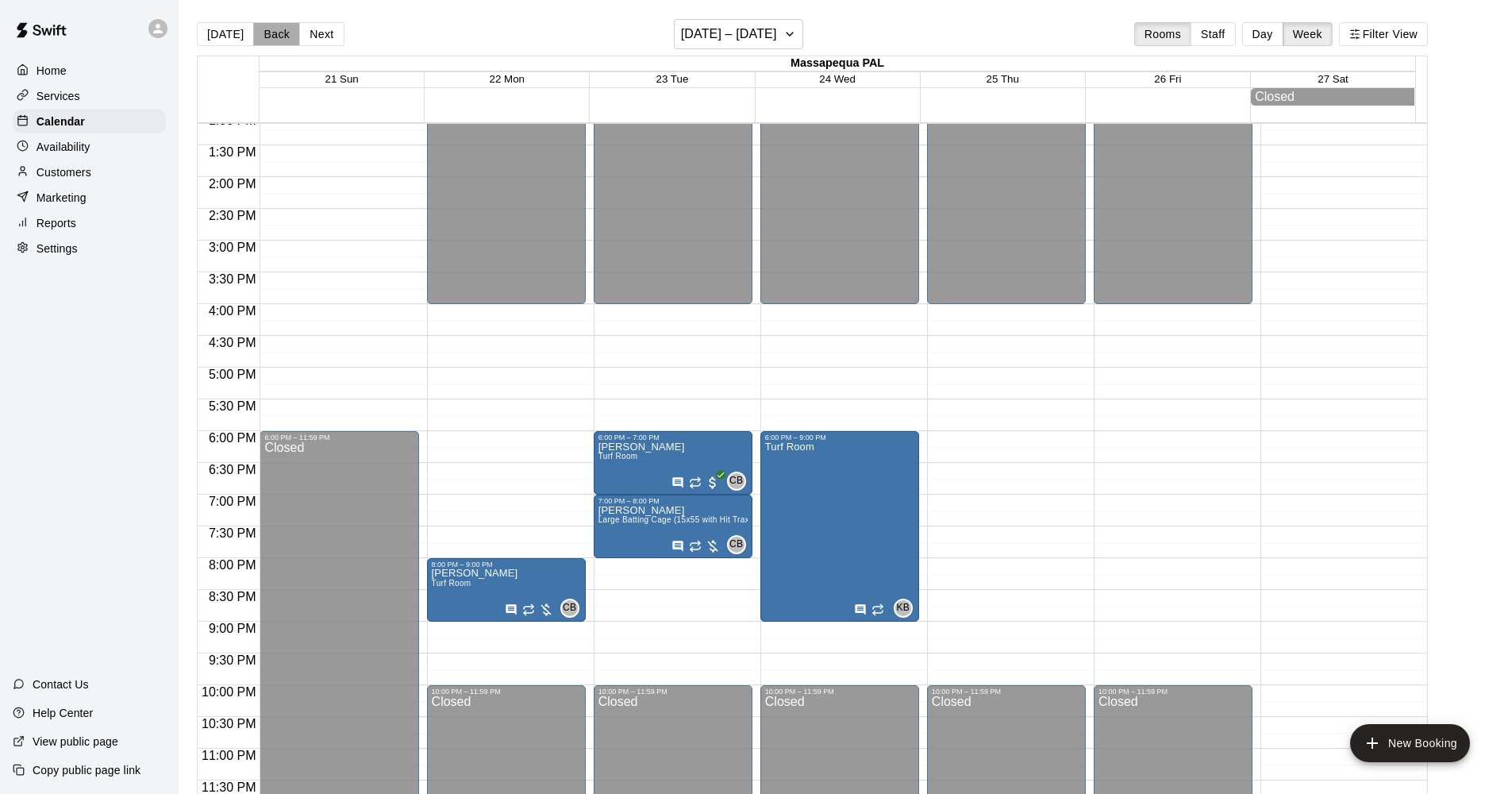
click at [274, 33] on button "Back" at bounding box center [276, 34] width 47 height 24
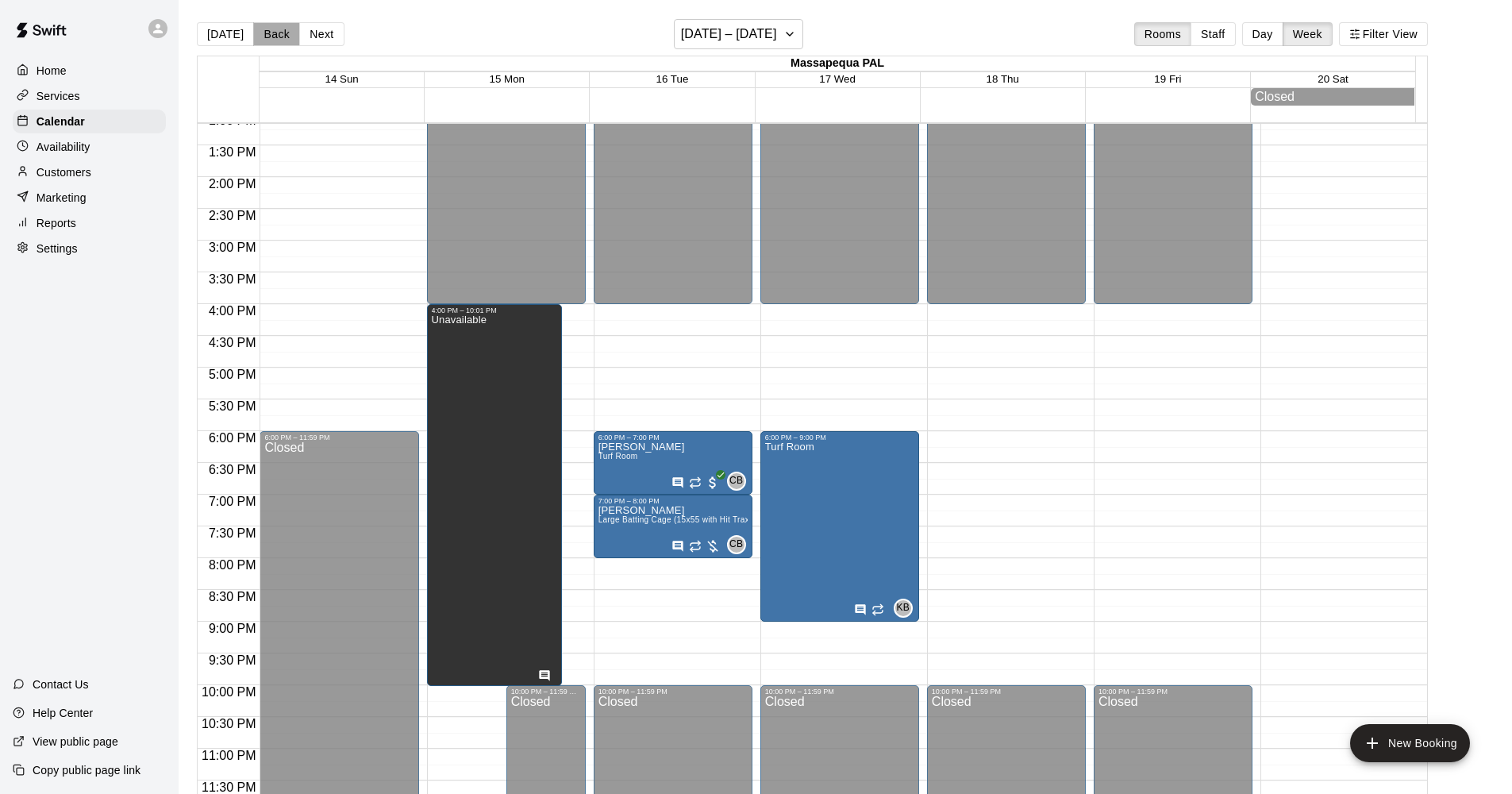
click at [274, 33] on button "Back" at bounding box center [276, 34] width 47 height 24
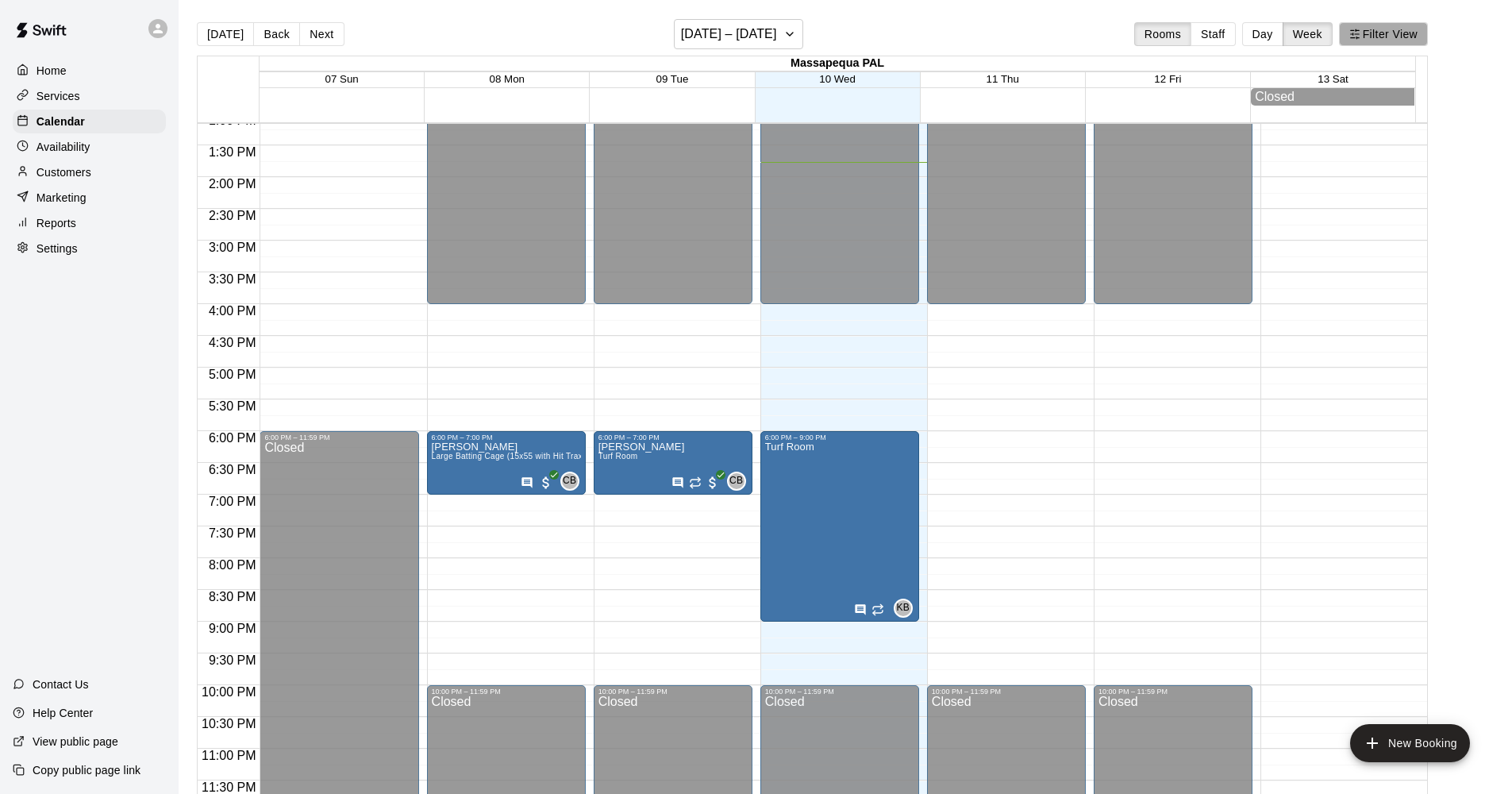
click at [1383, 33] on button "Filter View" at bounding box center [1383, 34] width 89 height 24
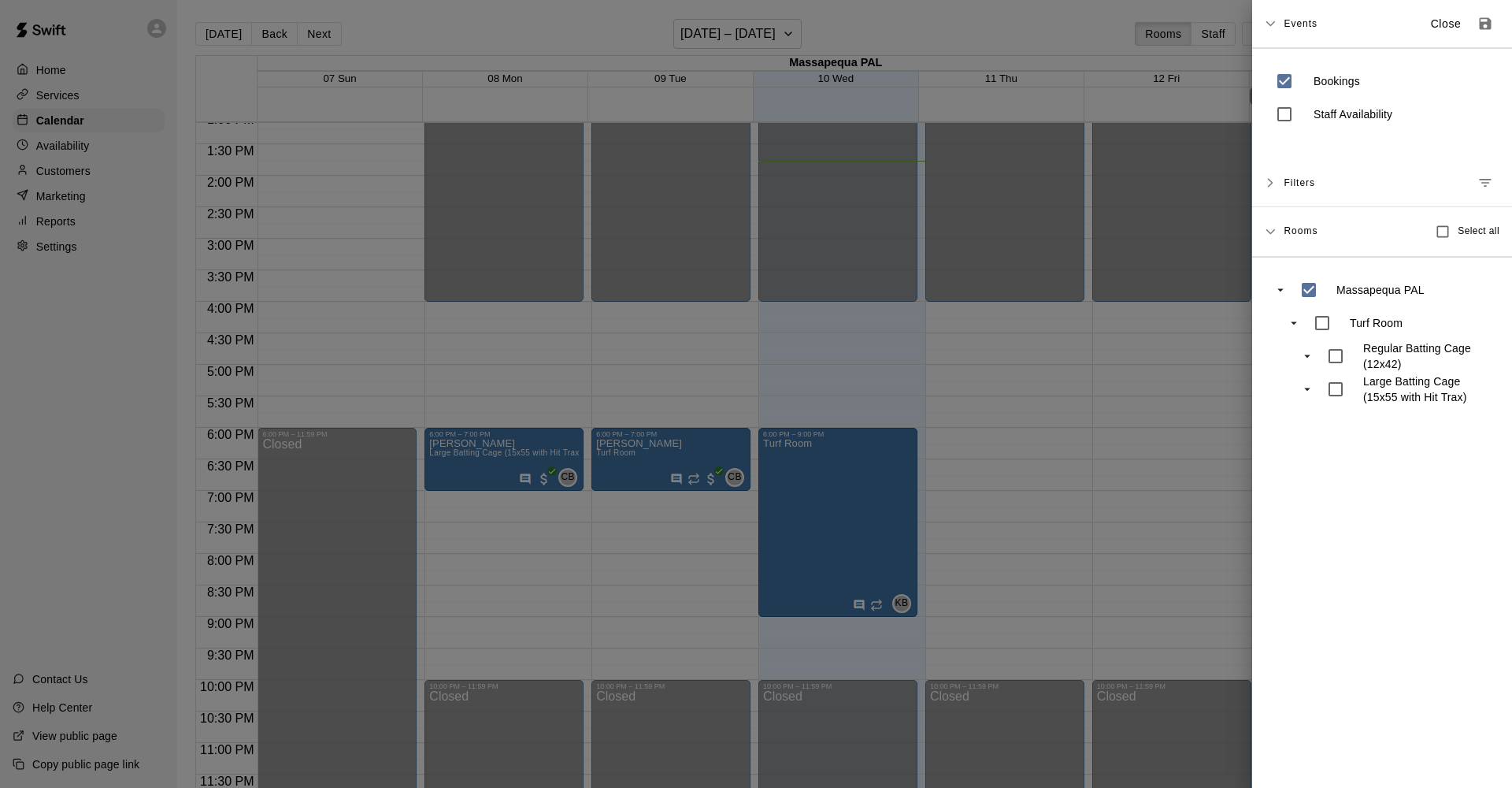
click at [445, 19] on div at bounding box center [756, 394] width 1512 height 788
